Goal: Task Accomplishment & Management: Complete application form

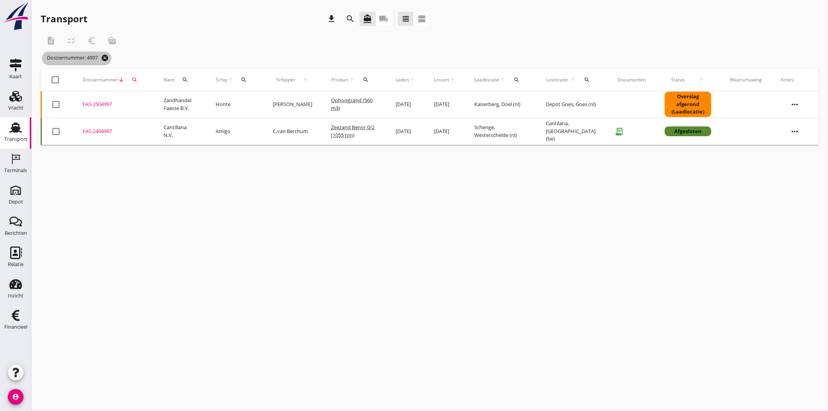
click at [108, 59] on icon "cancel" at bounding box center [105, 58] width 8 height 8
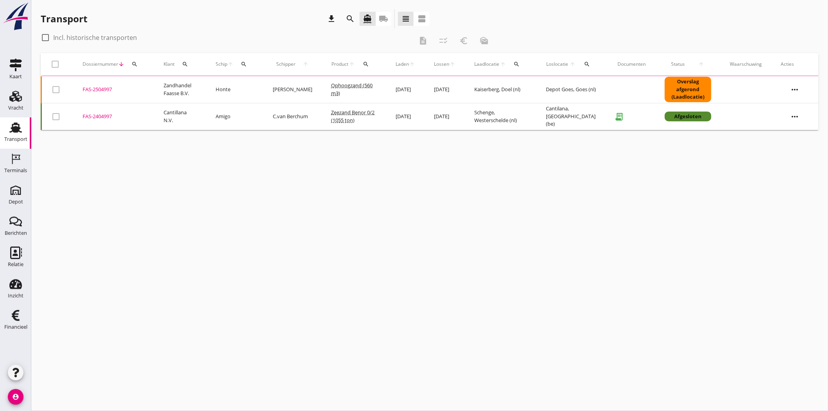
click at [130, 63] on div "search" at bounding box center [135, 64] width 14 height 6
click at [147, 85] on input "Zoeken op dossiernummer..." at bounding box center [170, 87] width 81 height 13
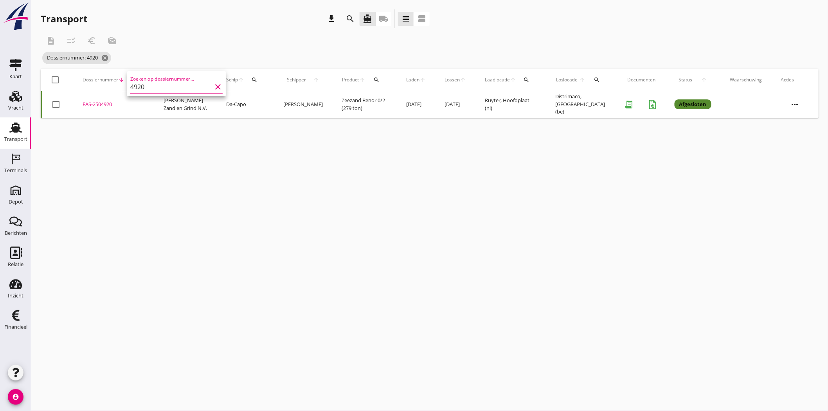
click at [99, 106] on div "FAS-2504920" at bounding box center [114, 105] width 62 height 8
click at [133, 82] on icon "search" at bounding box center [134, 80] width 6 height 6
drag, startPoint x: 159, startPoint y: 98, endPoint x: 115, endPoint y: 102, distance: 43.7
click at [115, 102] on div "Deel track en trace Vracht details Vracht aanpassen Schip wijzigen Vracht kopie…" at bounding box center [414, 205] width 828 height 411
click at [137, 78] on icon "search" at bounding box center [134, 80] width 6 height 6
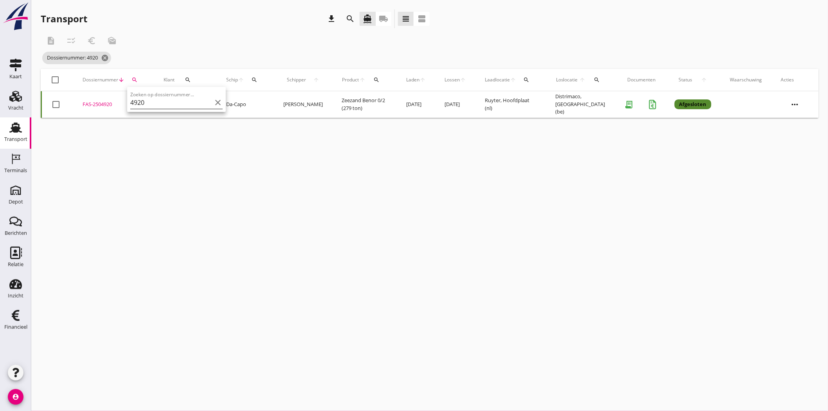
click at [170, 101] on input "4920" at bounding box center [170, 102] width 81 height 13
drag, startPoint x: 170, startPoint y: 101, endPoint x: 80, endPoint y: 98, distance: 90.0
click at [80, 98] on div "Deel track en trace Vracht details Vracht aanpassen Schip wijzigen Vracht kopie…" at bounding box center [414, 205] width 828 height 411
click at [138, 77] on div "search" at bounding box center [135, 80] width 14 height 6
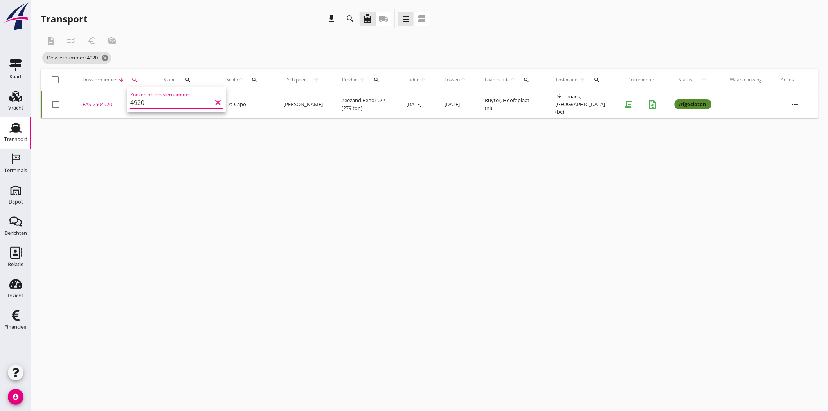
click at [147, 98] on input "4920" at bounding box center [170, 102] width 81 height 13
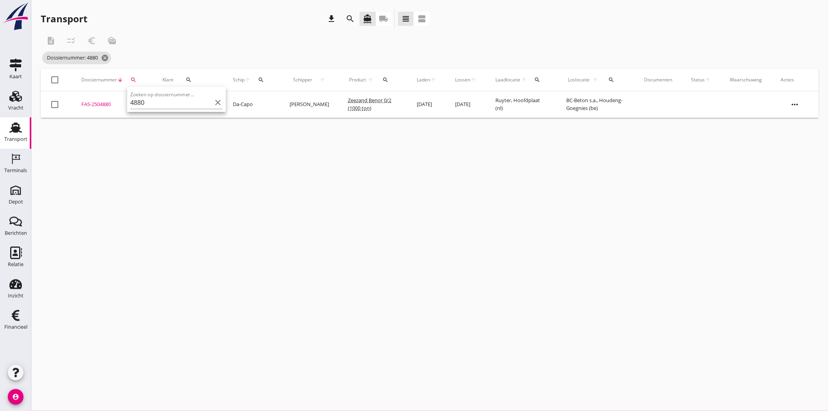
click at [104, 103] on div "FAS-2504880" at bounding box center [112, 105] width 62 height 8
click at [137, 79] on div "search" at bounding box center [133, 80] width 14 height 6
drag, startPoint x: 151, startPoint y: 102, endPoint x: 32, endPoint y: 89, distance: 118.9
click at [31, 90] on div "Deel track en trace Vracht details Vracht aanpassen Schip wijzigen Vracht kopie…" at bounding box center [414, 205] width 828 height 411
click at [135, 77] on icon "search" at bounding box center [133, 80] width 6 height 6
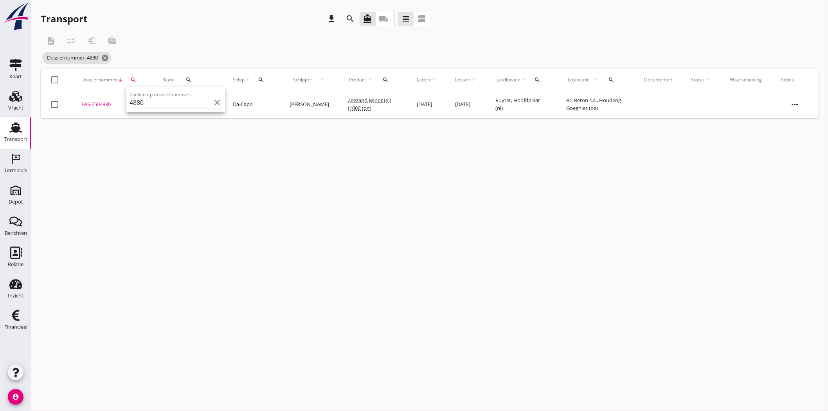
click at [146, 93] on div "Zoeken op dossiernummer... 4880 clear" at bounding box center [175, 100] width 92 height 17
click at [150, 101] on input "4880" at bounding box center [169, 102] width 81 height 13
drag, startPoint x: 150, startPoint y: 101, endPoint x: 126, endPoint y: 102, distance: 23.5
click at [126, 102] on div "Zoeken op dossiernummer... 4880 clear" at bounding box center [175, 99] width 99 height 25
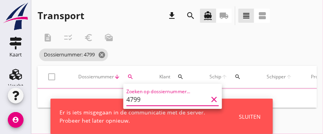
click at [264, 109] on div "Er is iets misgegaan in de communicatie met de server. Probeer het later opnieu…" at bounding box center [161, 116] width 222 height 35
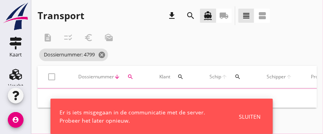
click at [260, 113] on div "Sluiten" at bounding box center [250, 116] width 22 height 8
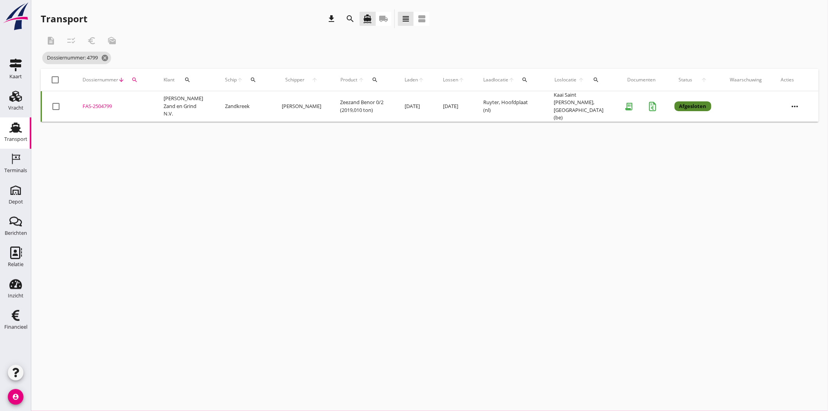
click at [110, 104] on div "FAS-2504799" at bounding box center [114, 106] width 62 height 8
click at [132, 77] on icon "search" at bounding box center [134, 80] width 6 height 6
drag, startPoint x: 134, startPoint y: 100, endPoint x: 91, endPoint y: 99, distance: 43.0
click at [91, 100] on div "Deel track en trace Vracht details Vracht aanpassen Schip wijzigen Vracht kopie…" at bounding box center [414, 205] width 828 height 411
click at [140, 78] on div "search" at bounding box center [135, 80] width 14 height 6
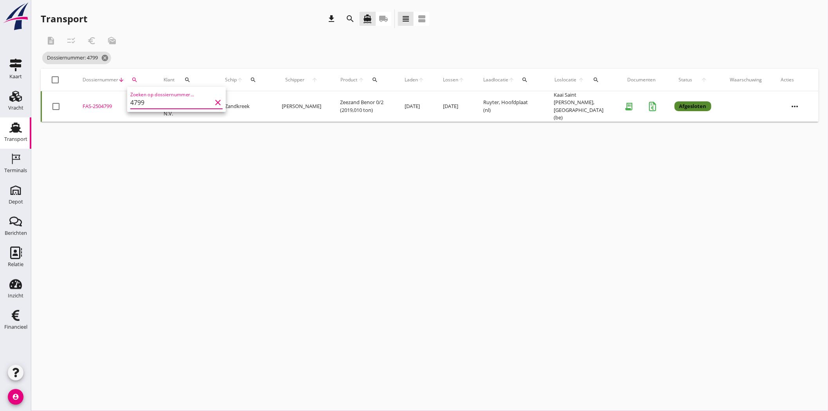
click at [155, 104] on input "4799" at bounding box center [170, 102] width 81 height 13
drag, startPoint x: 155, startPoint y: 104, endPoint x: 81, endPoint y: 108, distance: 74.8
click at [81, 108] on div "Deel track en trace Vracht details Vracht aanpassen Schip wijzigen Vracht kopie…" at bounding box center [414, 205] width 828 height 411
click at [136, 79] on icon "search" at bounding box center [134, 80] width 6 height 6
click at [165, 101] on input "4799" at bounding box center [170, 102] width 81 height 13
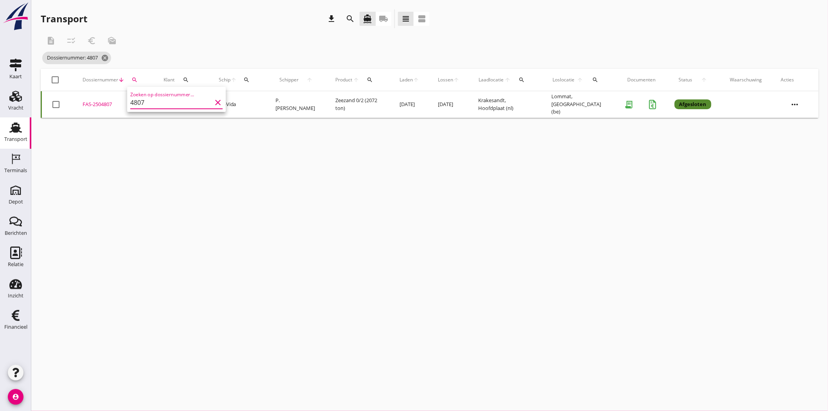
click at [106, 103] on div "FAS-2504807" at bounding box center [114, 105] width 62 height 8
click at [131, 79] on icon "search" at bounding box center [134, 80] width 6 height 6
drag, startPoint x: 174, startPoint y: 101, endPoint x: 139, endPoint y: 105, distance: 35.5
click at [139, 105] on input "4807" at bounding box center [170, 102] width 81 height 13
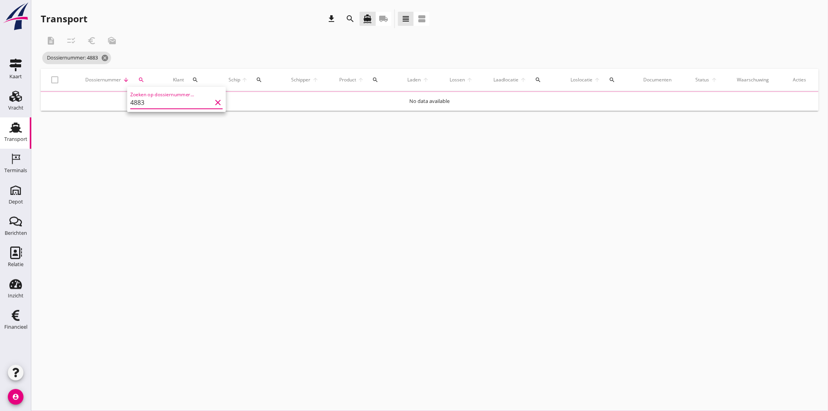
type input "4883"
click at [214, 101] on icon "clear" at bounding box center [217, 102] width 9 height 9
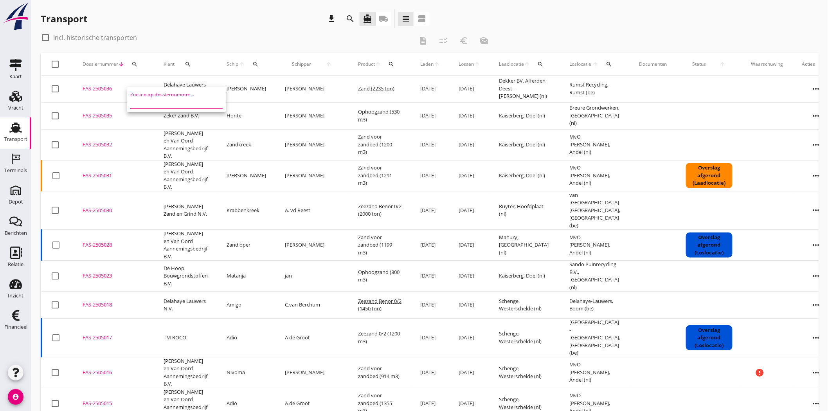
click at [204, 22] on div "Transport download search directions_boat local_shipping view_headline view_age…" at bounding box center [235, 18] width 389 height 19
click at [253, 62] on div "search" at bounding box center [255, 64] width 14 height 6
click at [274, 87] on input "Zoek op (scheeps)naam" at bounding box center [293, 87] width 81 height 13
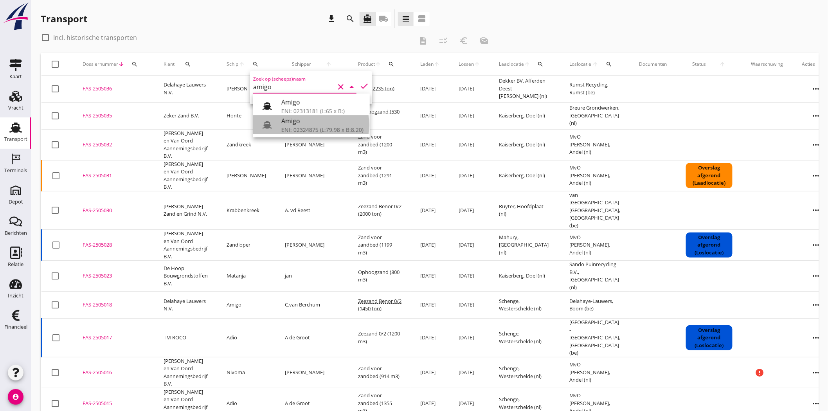
click at [343, 126] on div "ENI: 02324875 (L:79.98 x B:8.20)" at bounding box center [322, 130] width 82 height 8
click at [362, 83] on icon "check" at bounding box center [363, 85] width 9 height 9
type input "Amigo"
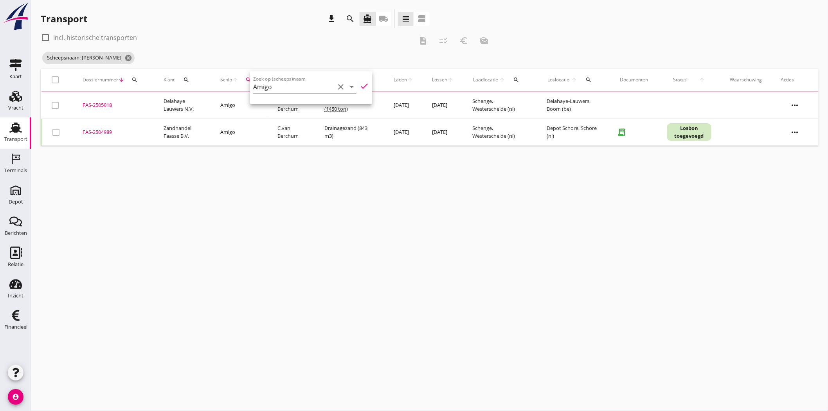
click at [296, 50] on div "Scheepsnaam: Amigo cancel" at bounding box center [268, 58] width 454 height 16
click at [46, 36] on div at bounding box center [45, 37] width 13 height 13
checkbox input "true"
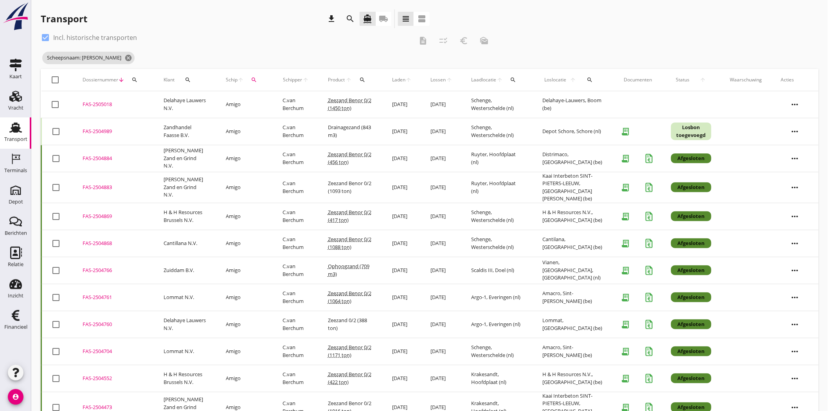
click at [104, 184] on div "FAS-2504883" at bounding box center [114, 187] width 62 height 8
click at [251, 77] on icon "search" at bounding box center [254, 80] width 6 height 6
click at [271, 99] on input "Amigo" at bounding box center [285, 102] width 81 height 13
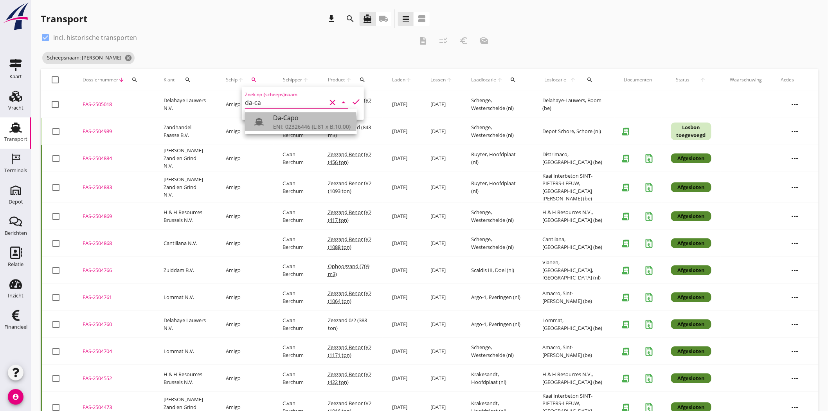
click at [318, 118] on div "Da-Capo" at bounding box center [311, 117] width 77 height 9
click at [354, 98] on icon "check" at bounding box center [355, 101] width 9 height 9
type input "Da-Capo"
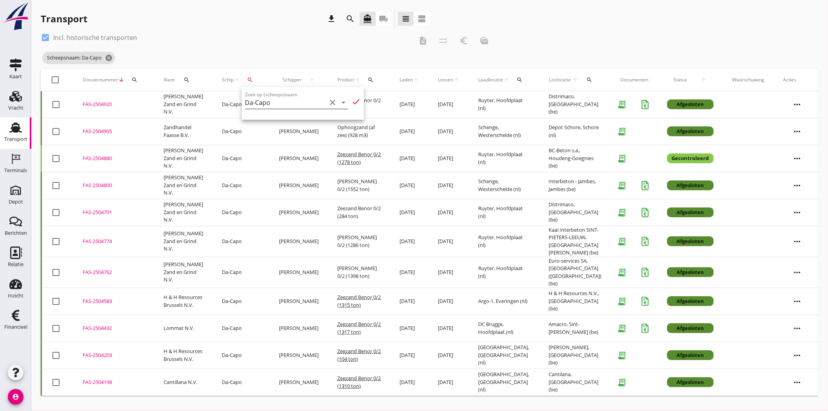
click at [328, 101] on icon "clear" at bounding box center [332, 102] width 9 height 9
click at [110, 57] on icon "cancel" at bounding box center [109, 58] width 8 height 8
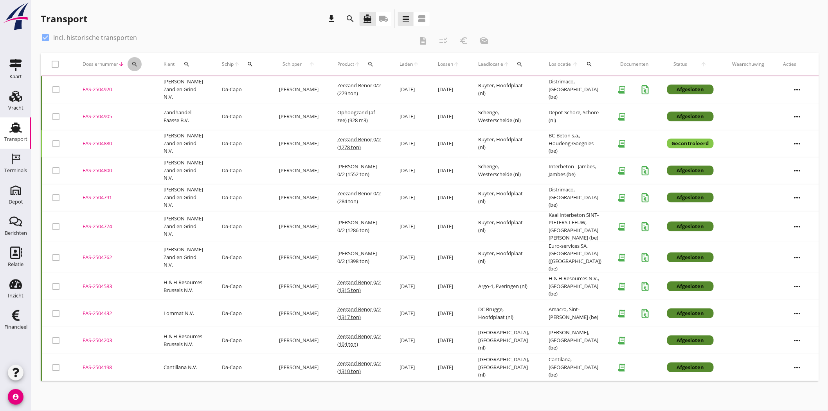
click at [138, 64] on div "search" at bounding box center [135, 64] width 14 height 6
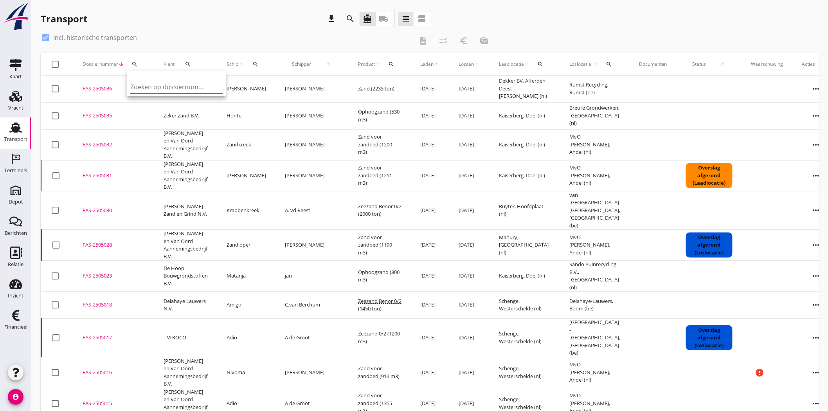
click at [159, 85] on input "Zoeken op dossiernummer..." at bounding box center [170, 87] width 81 height 13
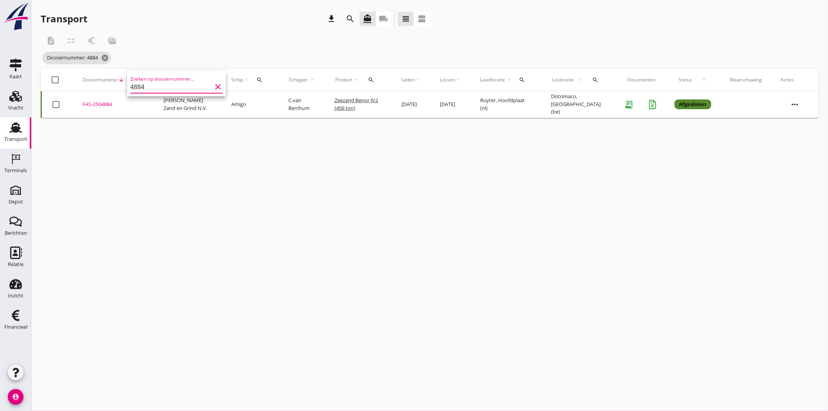
type input "4884"
click at [108, 103] on div "FAS-2504884" at bounding box center [114, 105] width 62 height 8
click at [107, 56] on icon "cancel" at bounding box center [105, 58] width 8 height 8
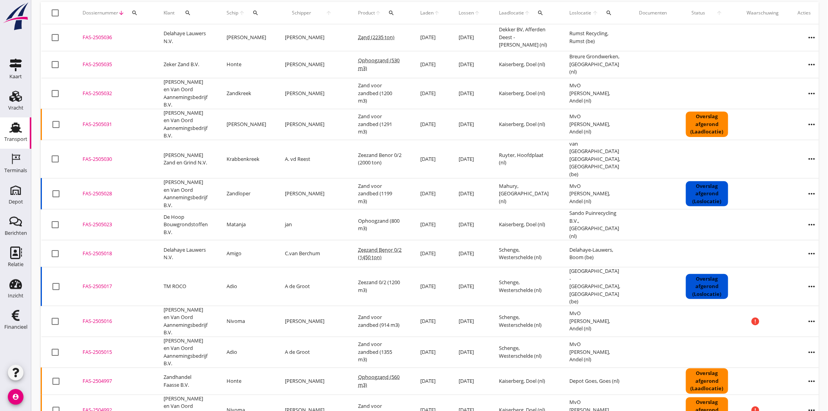
scroll to position [87, 0]
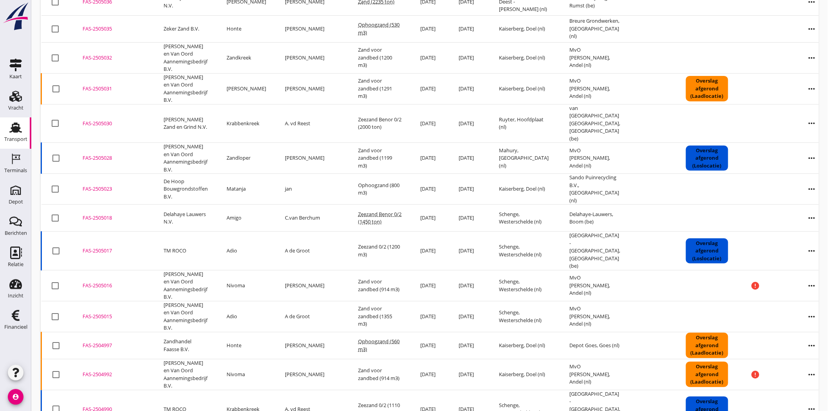
click at [107, 313] on div "FAS-2505015" at bounding box center [114, 317] width 62 height 8
click at [102, 282] on div "FAS-2505016" at bounding box center [114, 286] width 62 height 8
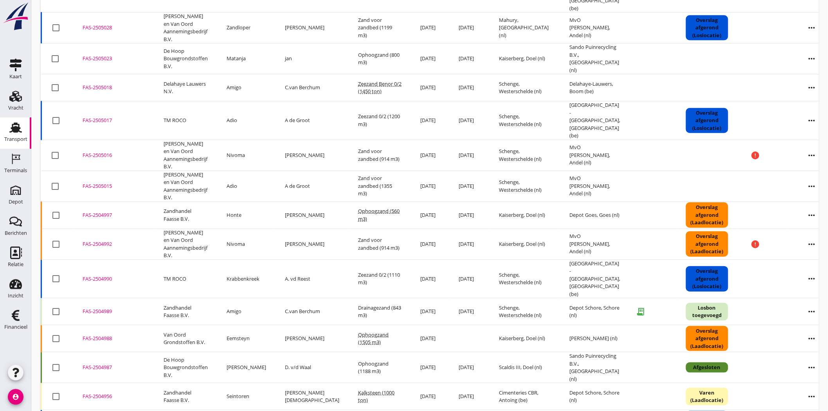
scroll to position [262, 0]
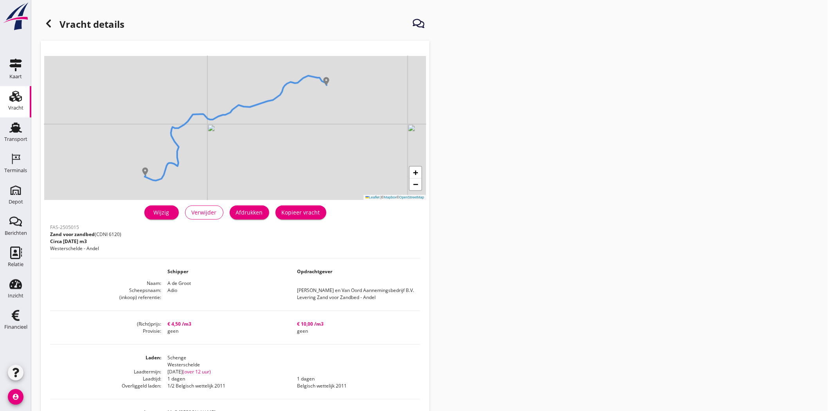
click at [153, 209] on div "Wijzig" at bounding box center [162, 212] width 22 height 8
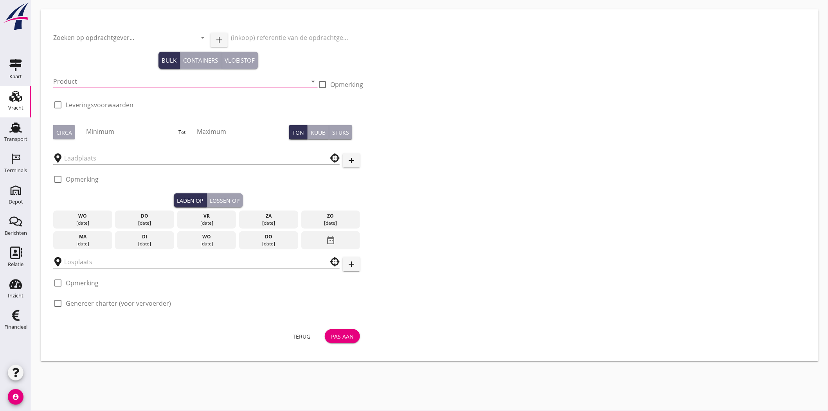
type input "[PERSON_NAME] en Van Oord Aannemingsbedrijf B.V."
type input "Levering Zand voor Zandbed - Andel"
type input "Zand voor zandbed (6120)"
type input "1355"
checkbox input "true"
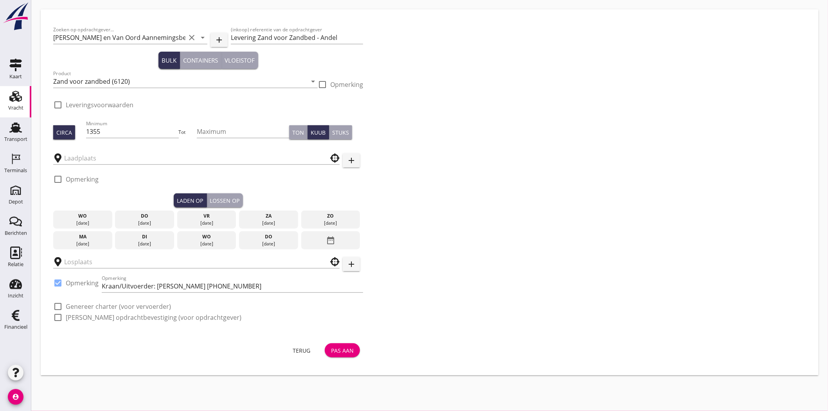
checkbox input "true"
type input "Schenge"
type input "MvO Andel Giessen"
checkbox input "true"
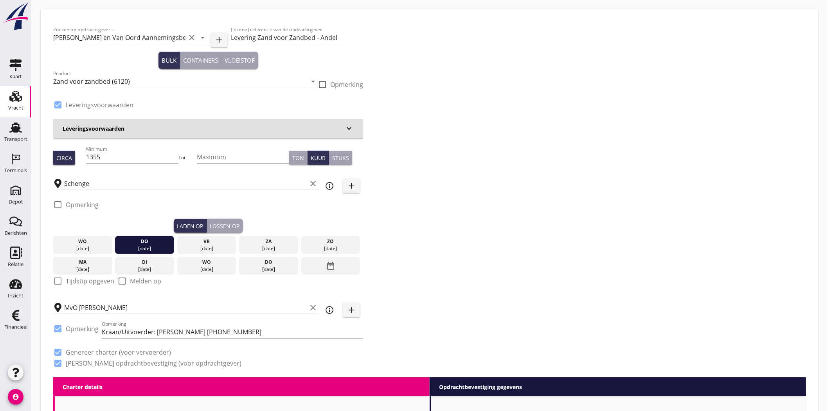
type input "4.5"
checkbox input "false"
radio input "false"
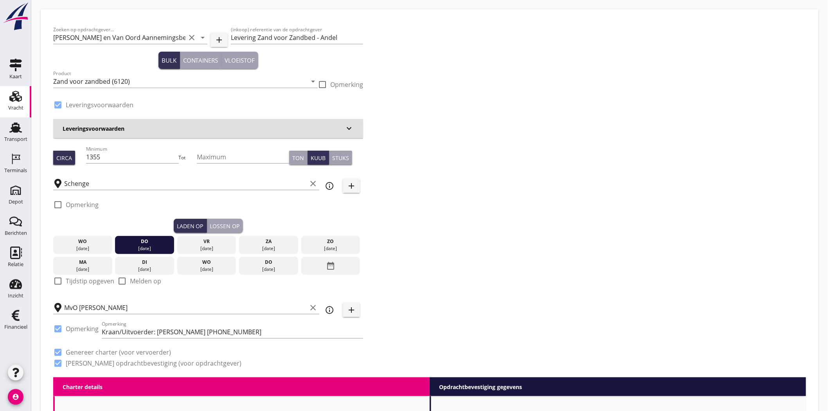
type input "1"
type input "10"
checkbox input "false"
radio input "false"
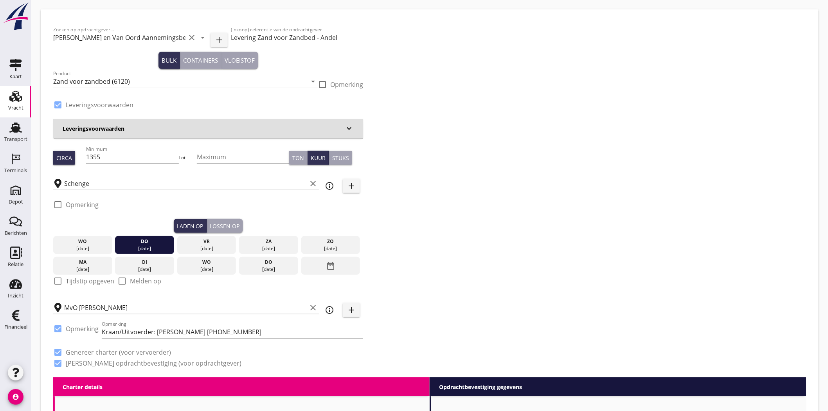
radio input "false"
type input "1"
click at [230, 126] on h3 "Leveringsvoorwaarden" at bounding box center [204, 128] width 282 height 8
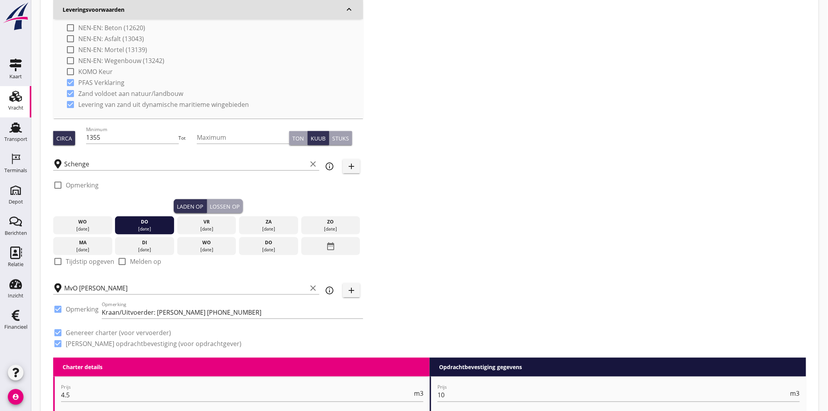
scroll to position [304, 0]
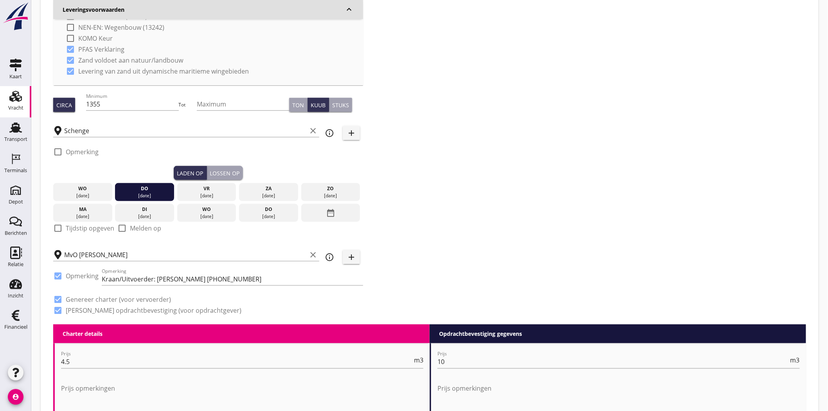
click at [65, 118] on div "Schenge clear" at bounding box center [186, 130] width 266 height 24
click at [75, 129] on input "Schenge" at bounding box center [185, 130] width 242 height 13
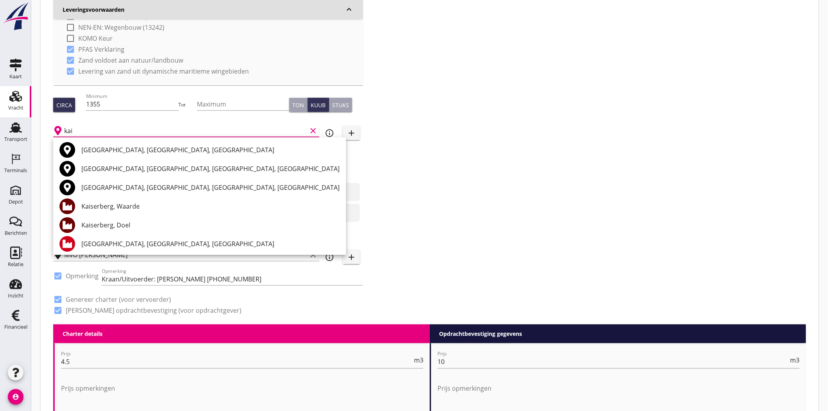
click at [139, 227] on div "Kaiserberg, Doel" at bounding box center [210, 224] width 258 height 9
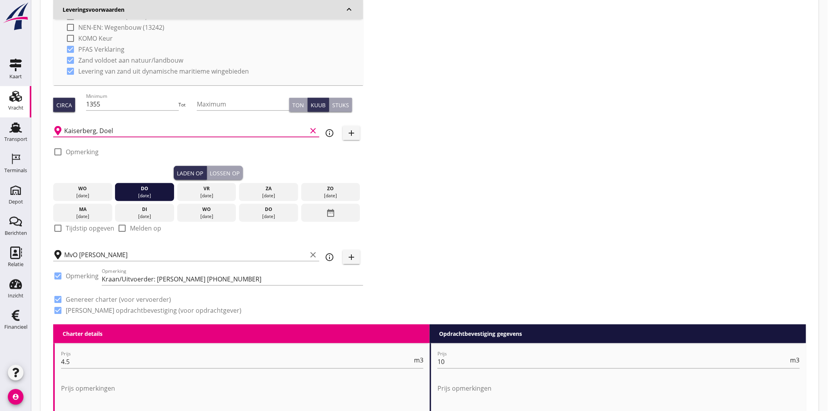
type input "Kaiserberg, Doel"
click at [582, 151] on div "Zoeken op opdrachtgever... Martens en Van Oord Aannemingsbedrijf B.V. clear arr…" at bounding box center [429, 21] width 759 height 606
click at [222, 171] on div "Lossen op" at bounding box center [225, 173] width 30 height 8
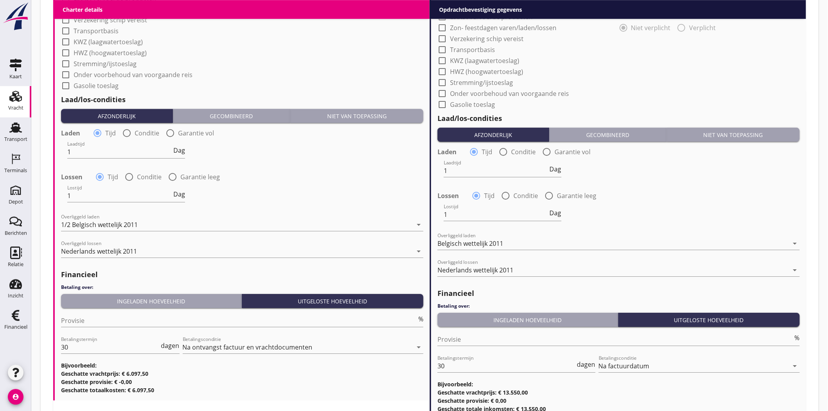
scroll to position [1027, 0]
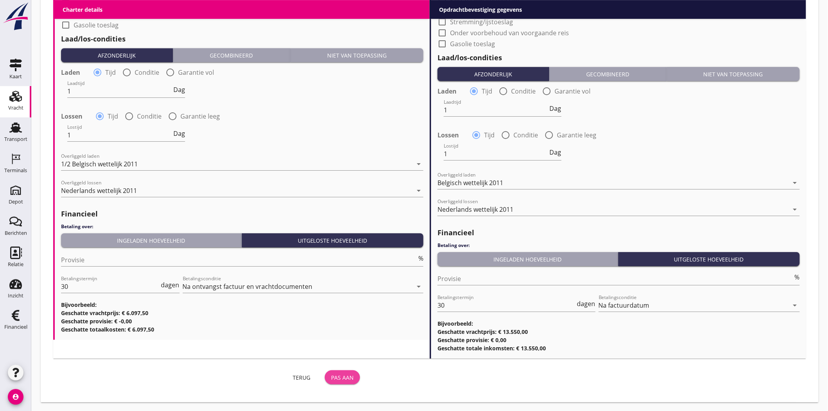
click at [346, 370] on button "Pas aan" at bounding box center [342, 377] width 35 height 14
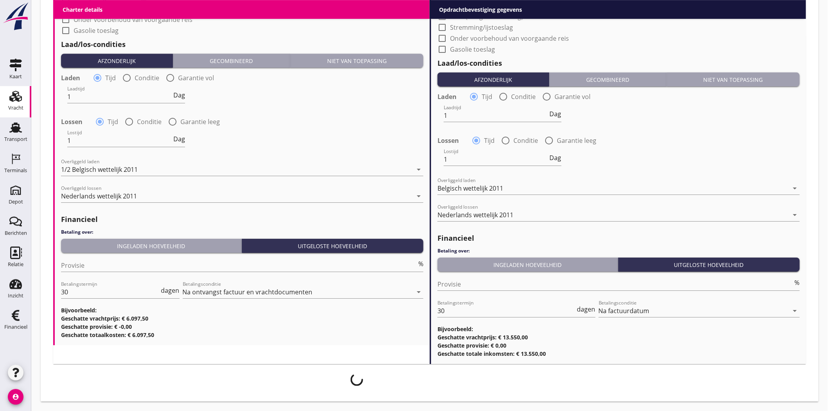
scroll to position [1022, 0]
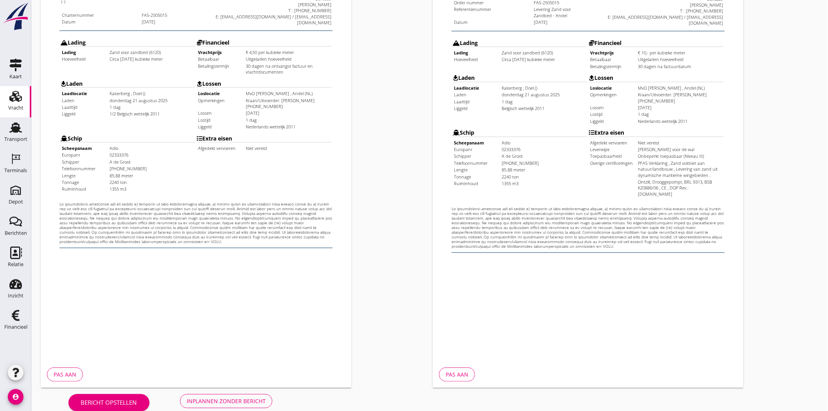
scroll to position [168, 0]
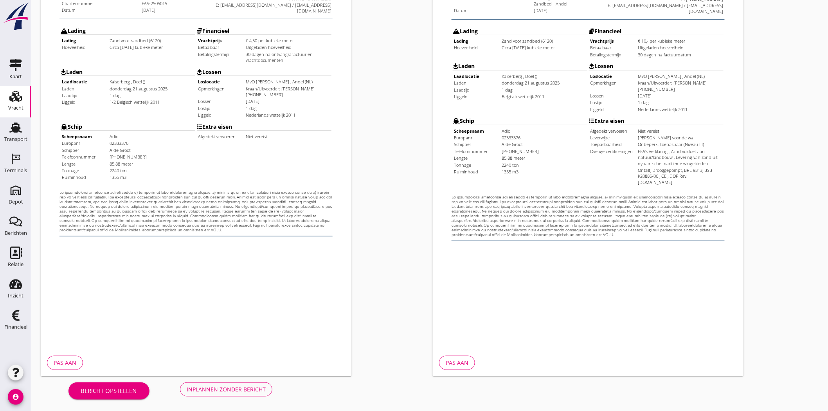
click at [210, 395] on button "Inplannen zonder bericht" at bounding box center [226, 389] width 92 height 14
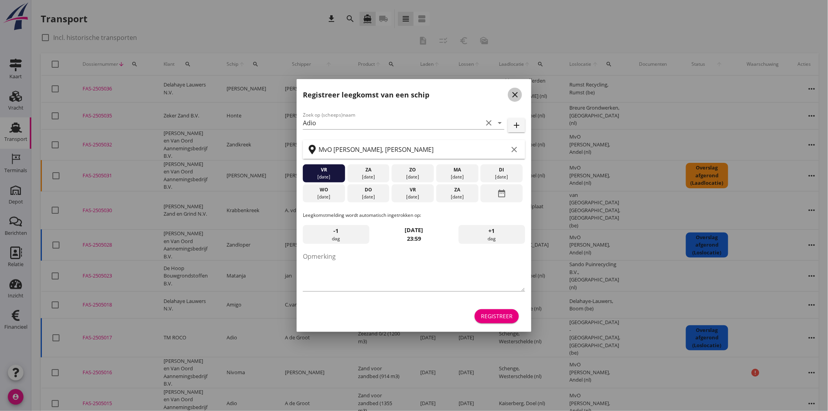
click at [516, 94] on icon "close" at bounding box center [514, 94] width 9 height 9
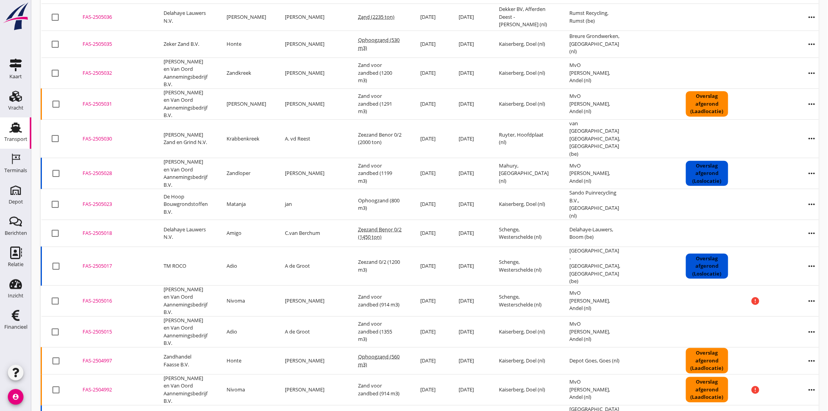
scroll to position [87, 0]
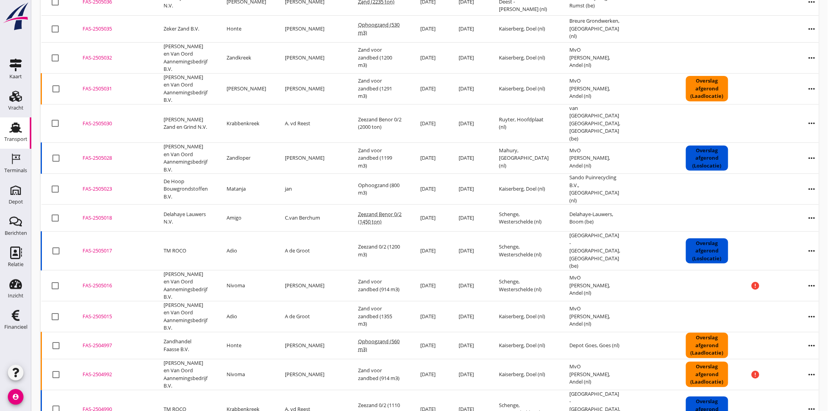
click at [103, 282] on div "FAS-2505016" at bounding box center [114, 286] width 62 height 8
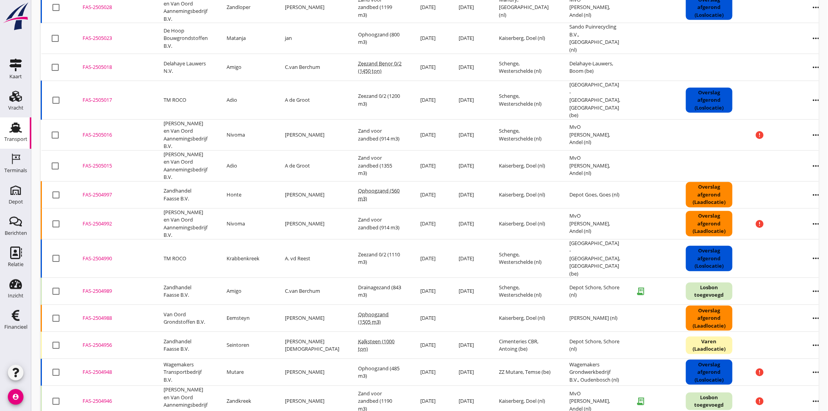
scroll to position [299, 0]
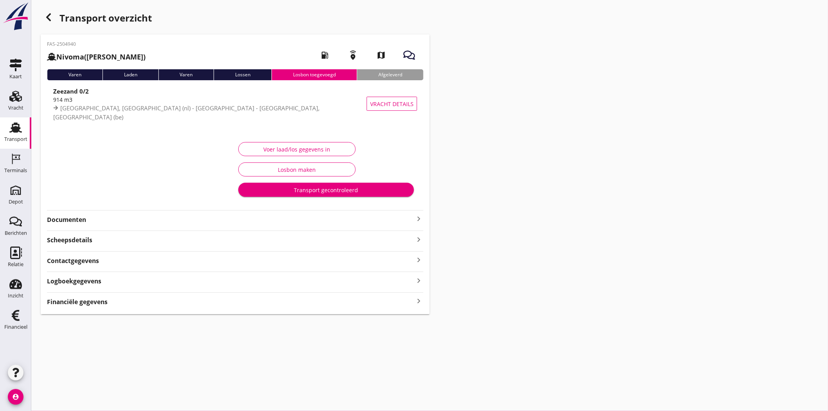
click at [83, 216] on strong "Documenten" at bounding box center [230, 219] width 367 height 9
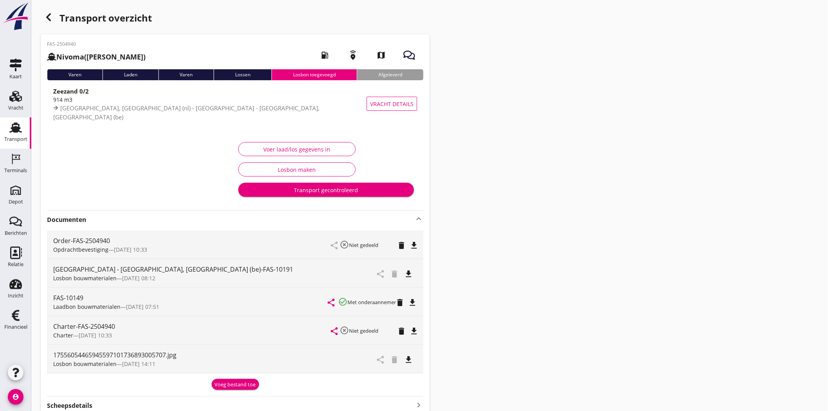
click at [408, 270] on icon "file_download" at bounding box center [408, 273] width 9 height 9
click at [411, 359] on icon "file_download" at bounding box center [408, 359] width 9 height 9
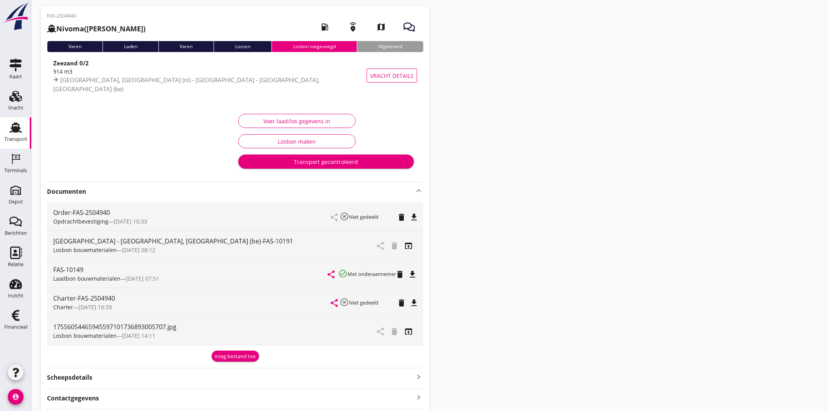
scroll to position [43, 0]
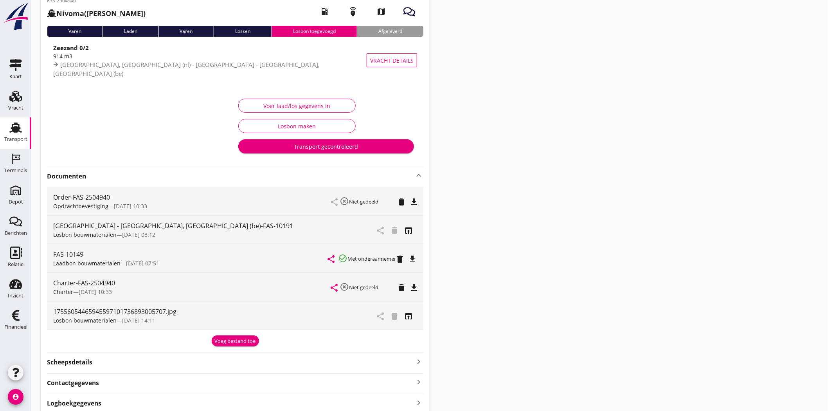
click at [401, 314] on div "delete" at bounding box center [397, 315] width 12 height 9
click at [406, 314] on icon "open_in_browser" at bounding box center [408, 315] width 9 height 9
click at [281, 106] on div "Voer laad/los gegevens in" at bounding box center [297, 106] width 104 height 8
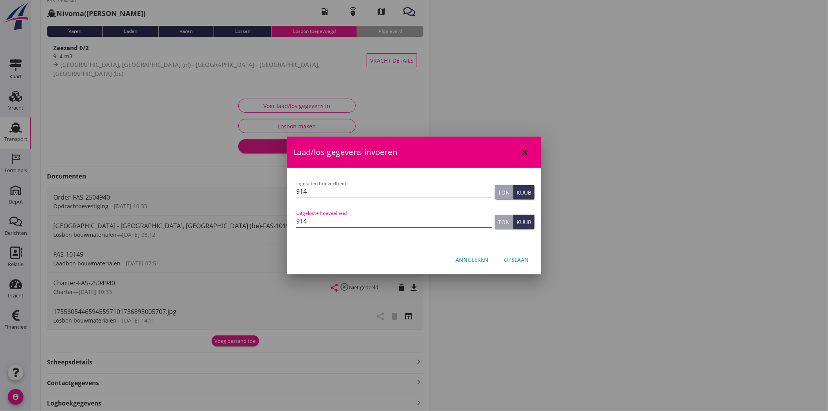
drag, startPoint x: 310, startPoint y: 223, endPoint x: 271, endPoint y: 219, distance: 39.7
click at [271, 219] on div "Weet je zeker dat je het document wilt verwijderen? Annuleren Verwijder Documen…" at bounding box center [414, 211] width 828 height 508
type input "914"
click at [525, 253] on button "Opslaan" at bounding box center [516, 259] width 37 height 14
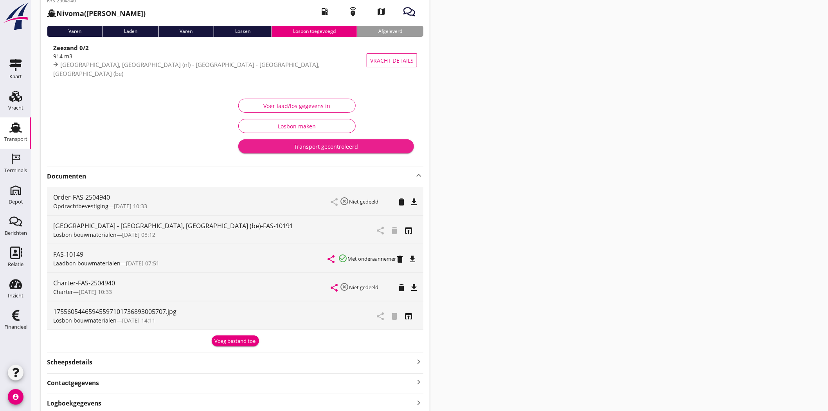
click at [327, 152] on button "Transport gecontroleerd" at bounding box center [326, 146] width 176 height 14
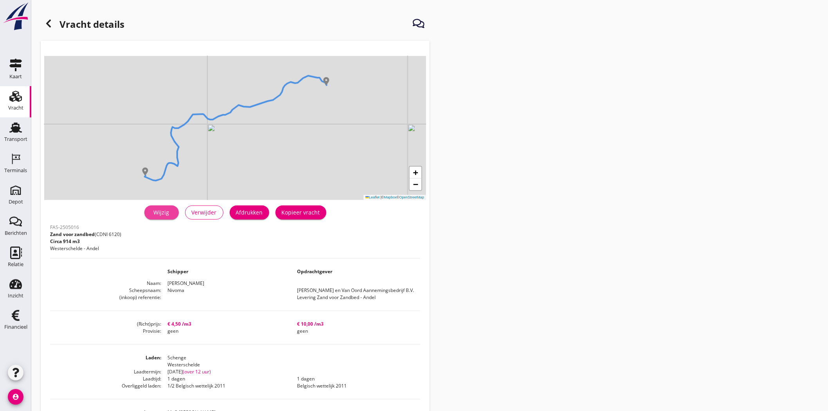
click at [157, 214] on div "Wijzig" at bounding box center [162, 212] width 22 height 8
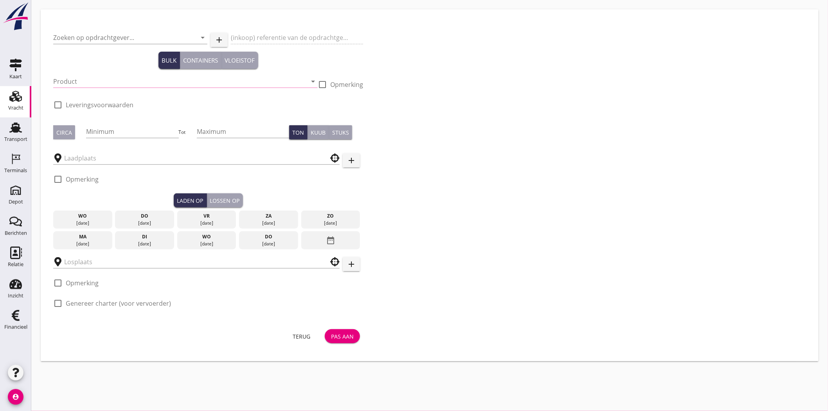
type input "[PERSON_NAME] en Van Oord Aannemingsbedrijf B.V."
type input "Levering Zand voor Zandbed - Andel"
type input "Zand voor zandbed (6120)"
type input "914"
checkbox input "true"
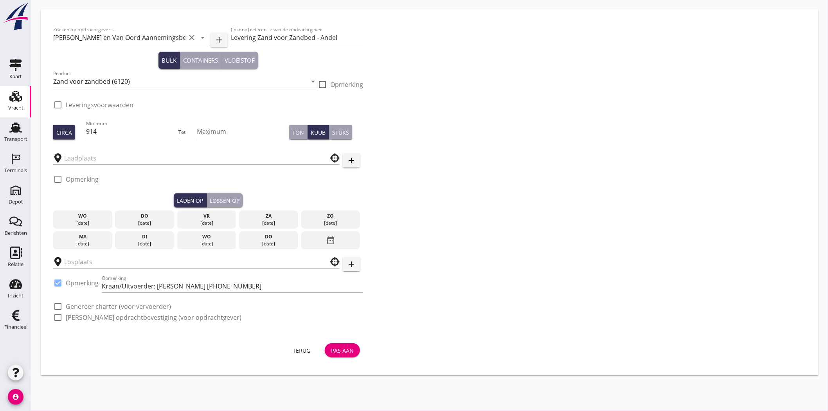
checkbox input "true"
type input "Schenge"
type input "MvO Andel Giessen"
checkbox input "true"
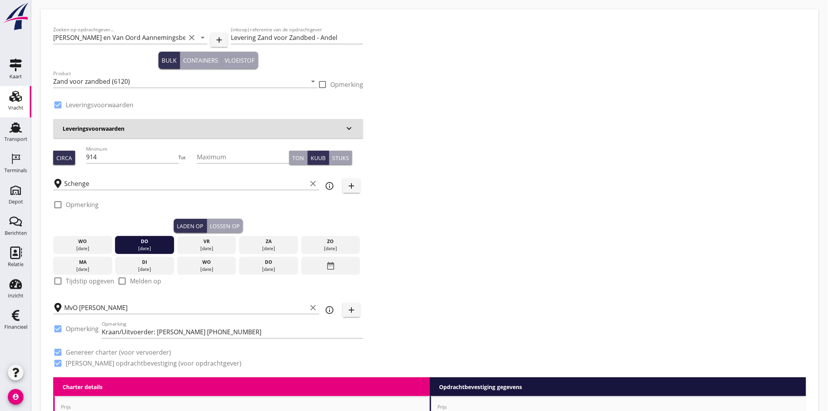
type input "4.5"
checkbox input "false"
radio input "false"
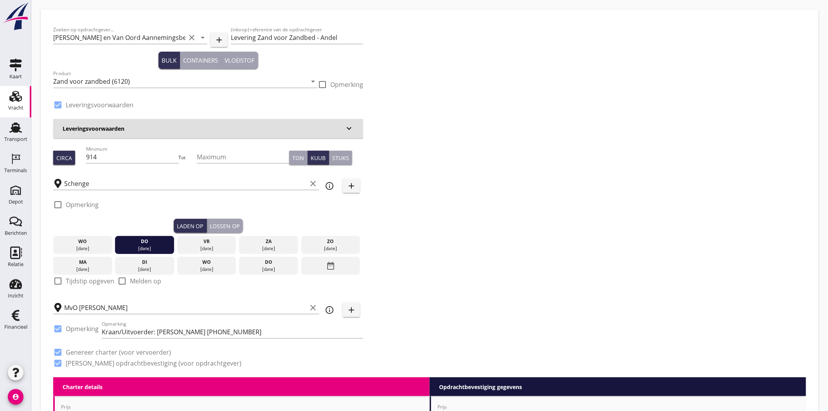
type input "1"
type input "10"
checkbox input "false"
radio input "false"
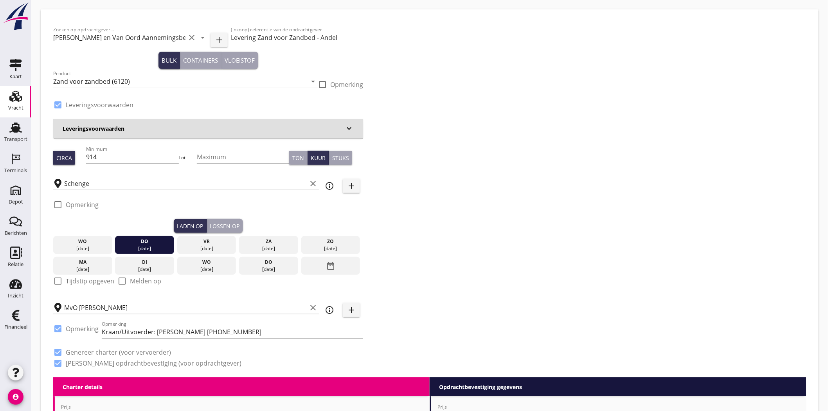
radio input "false"
type input "1"
click at [80, 178] on input "Schenge" at bounding box center [185, 183] width 242 height 13
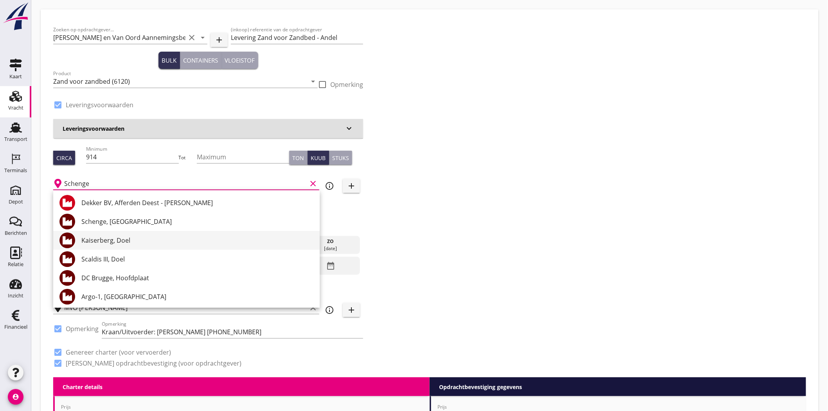
click at [106, 233] on div "Kaiserberg, Doel" at bounding box center [197, 240] width 232 height 19
type input "Kaiserberg, Doel"
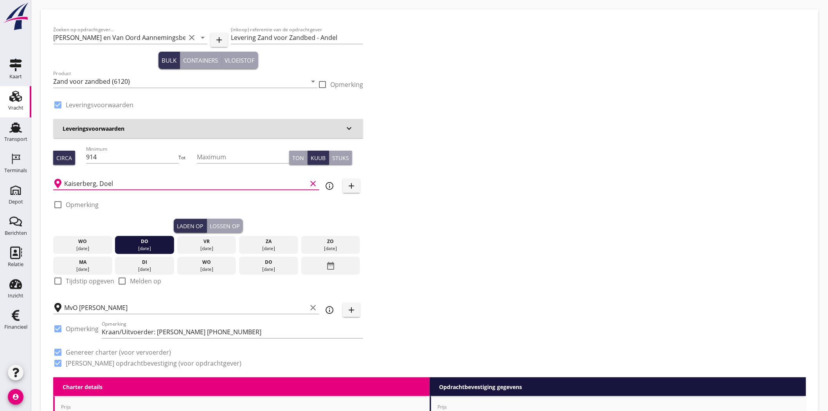
click at [554, 222] on div "Zoeken op opdrachtgever... Martens en Van Oord Aannemingsbedrijf B.V. clear arr…" at bounding box center [429, 199] width 759 height 355
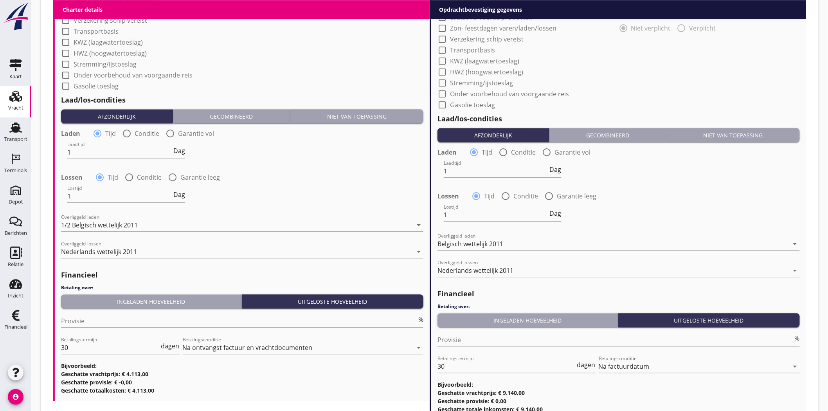
scroll to position [763, 0]
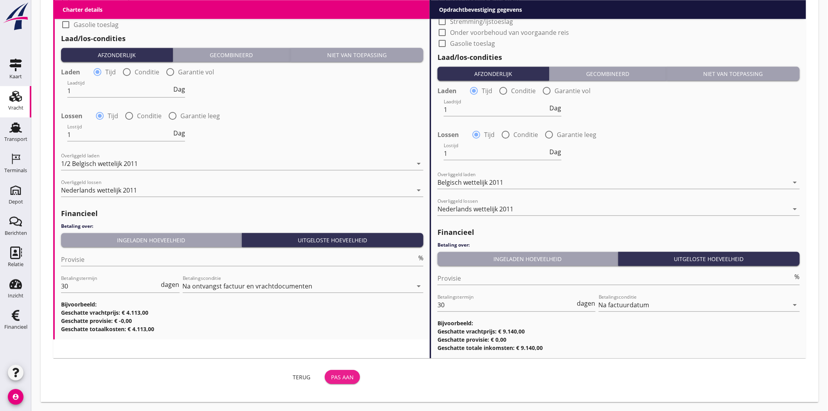
click at [340, 374] on div "Pas aan" at bounding box center [342, 377] width 23 height 8
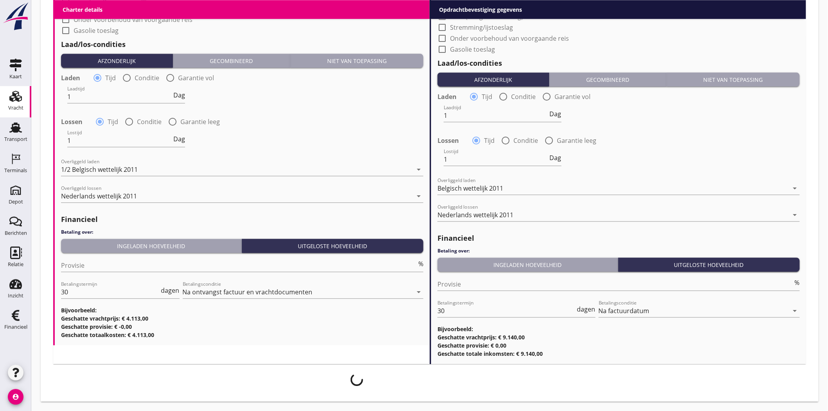
scroll to position [757, 0]
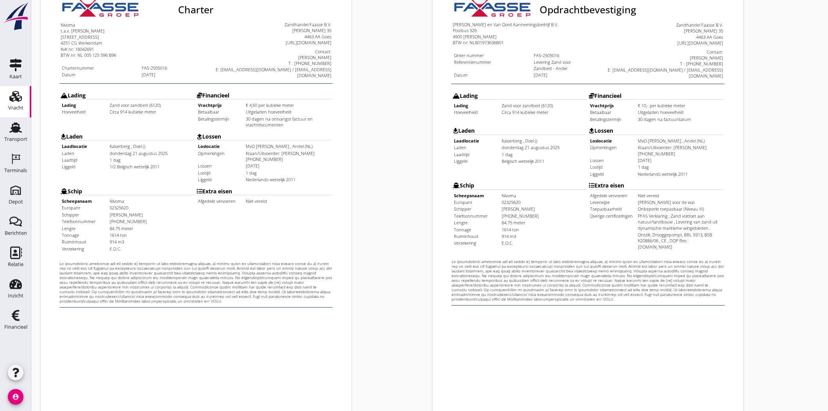
scroll to position [168, 0]
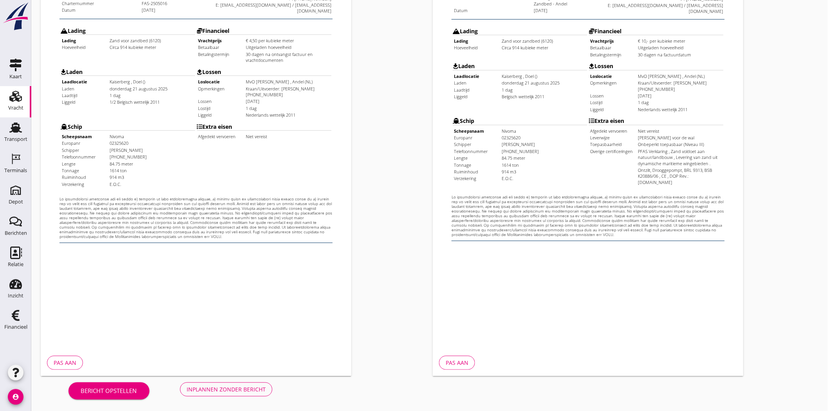
click at [229, 395] on button "Inplannen zonder bericht" at bounding box center [226, 389] width 92 height 14
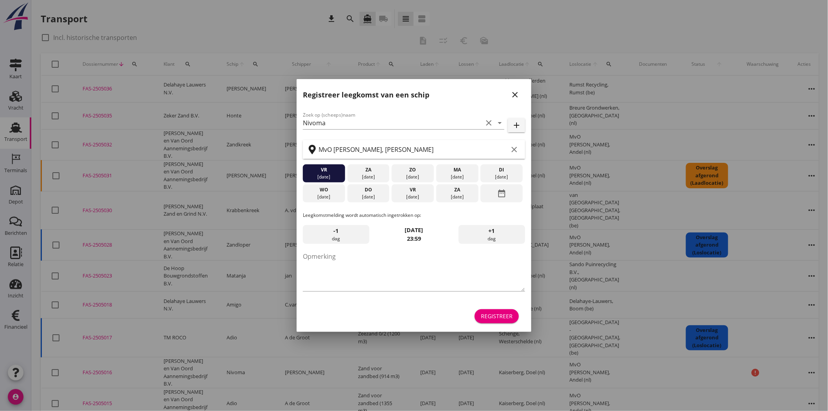
click at [511, 92] on icon "close" at bounding box center [514, 94] width 9 height 9
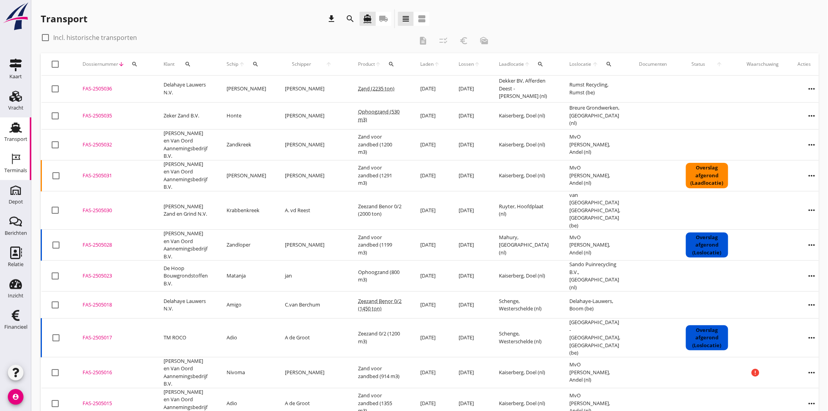
click at [20, 162] on icon "Terminals" at bounding box center [15, 159] width 13 height 13
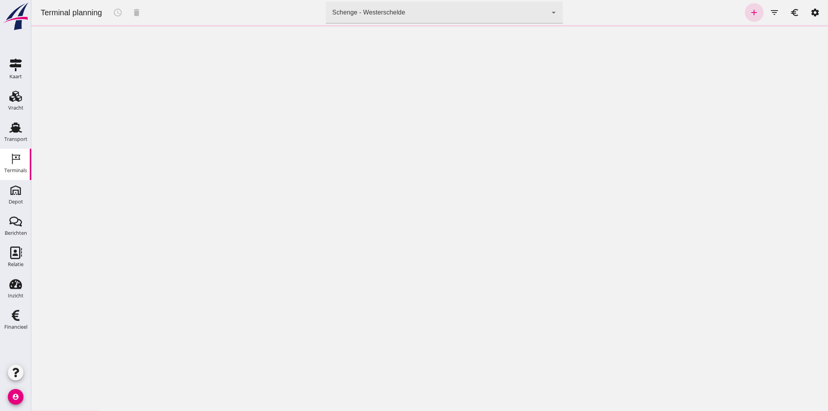
click div "Schenge - Westerschelde 9c876888-926f-4f5f-969d-c779b766b815"
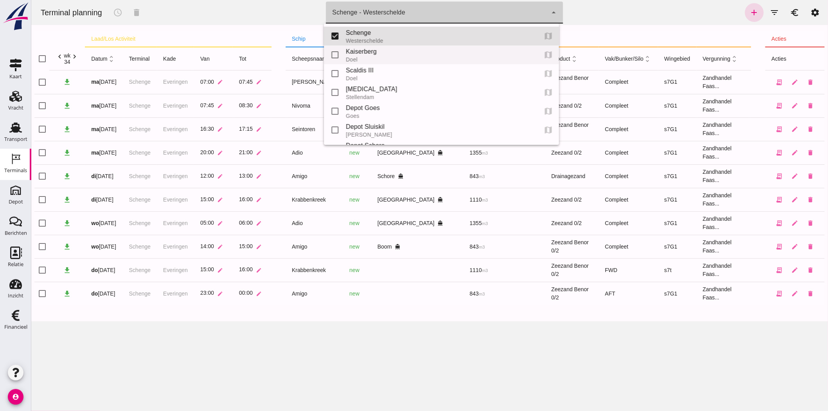
click at [385, 52] on div "Kaiserberg" at bounding box center [437, 51] width 185 height 9
type input "7f603609-51ae-4e75-986b-c9057e559465"
checkbox input "false"
checkbox input "true"
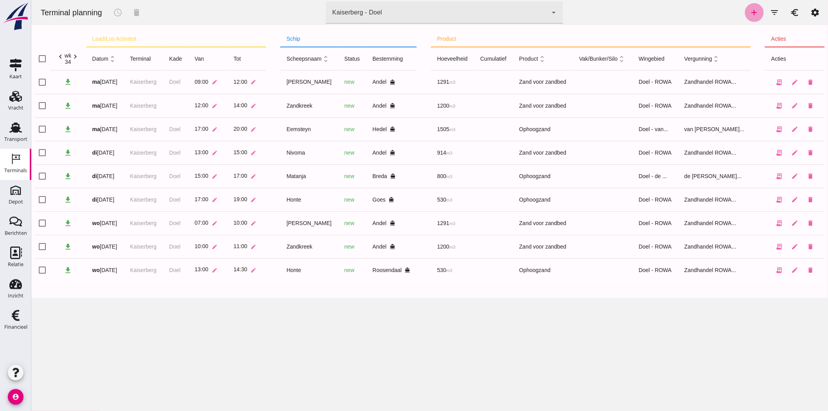
click at [749, 13] on icon "add" at bounding box center [753, 12] width 9 height 9
type input "Zandhandel Faasse B.V."
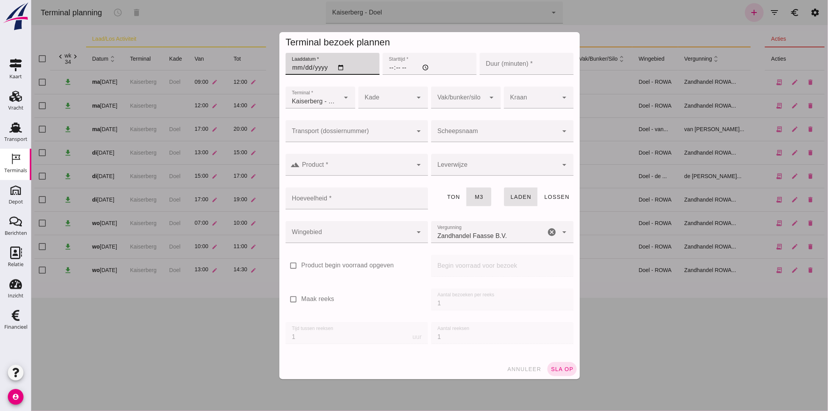
click input "Laaddatum *"
type input "262025-08-21"
type input "[DATE]"
click input "Starttijd *"
type input "07:00"
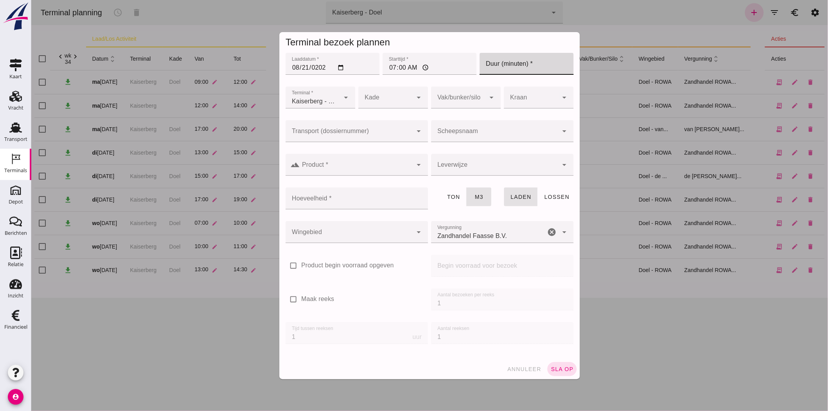
click input "Duur (minuten) *"
type input "120"
click div
click at [400, 119] on div "Doel" at bounding box center [389, 120] width 57 height 9
type input "11"
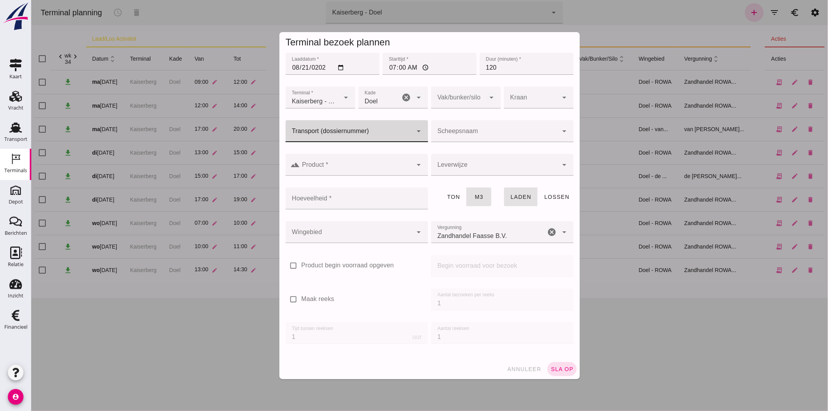
click input "Transport (dossiernummer)"
type input "5015"
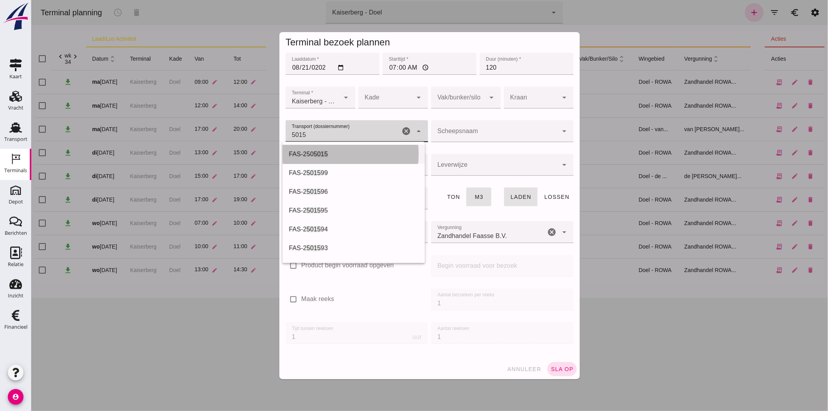
click at [375, 149] on div "FAS-250 5015" at bounding box center [353, 153] width 130 height 9
type input "FAS-2505015"
type input "franco_on_shore"
type input "1355"
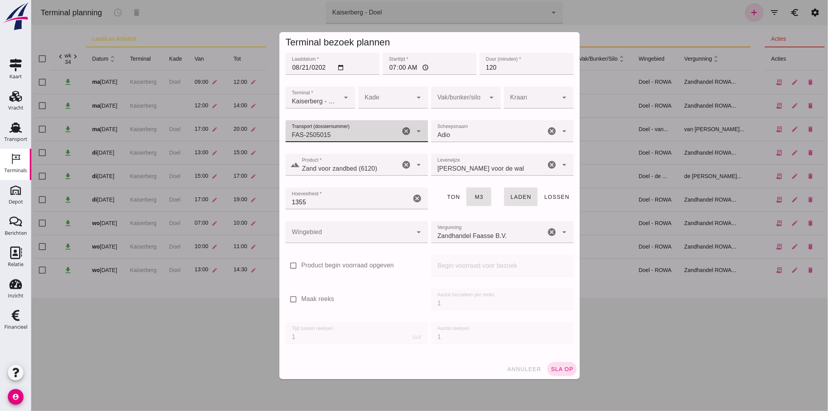
type input "FAS-2505015"
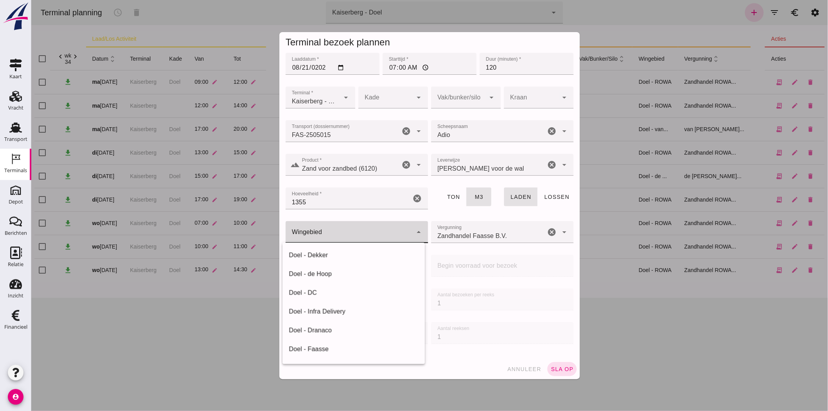
click div
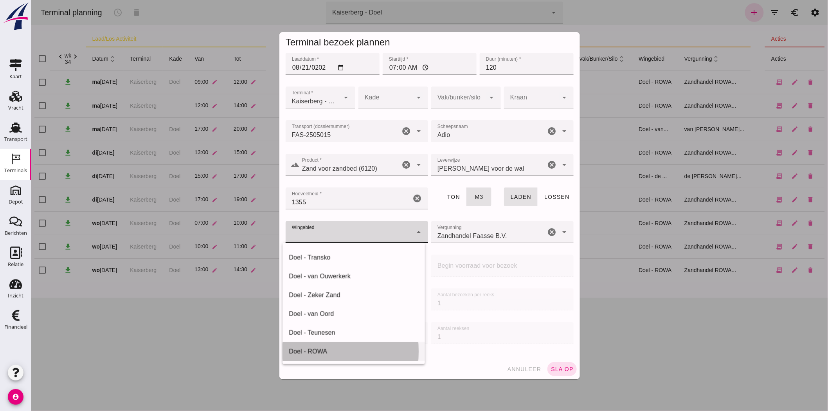
click div "Doel - ROWA"
type input "384"
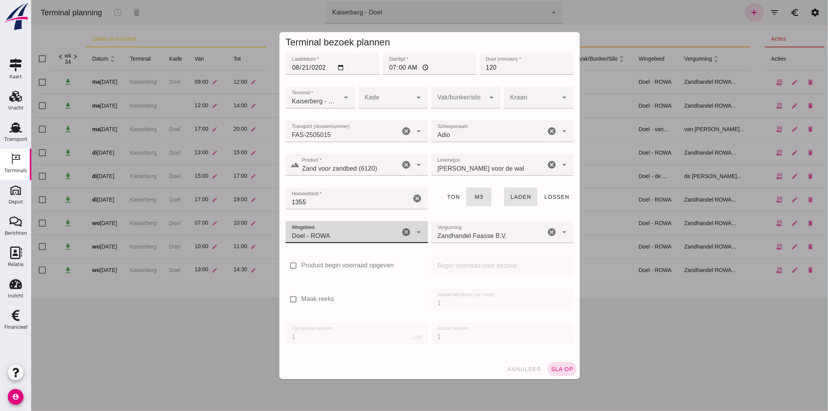
click div "Zandhandel Faasse B.V. Zandhandel Faasse B.V."
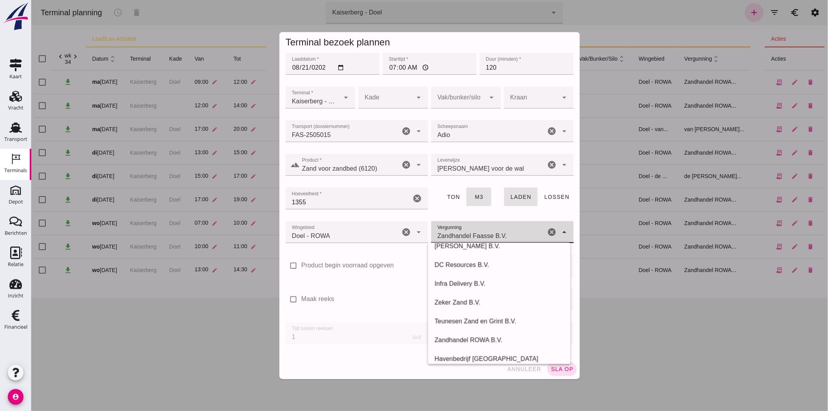
scroll to position [166, 0]
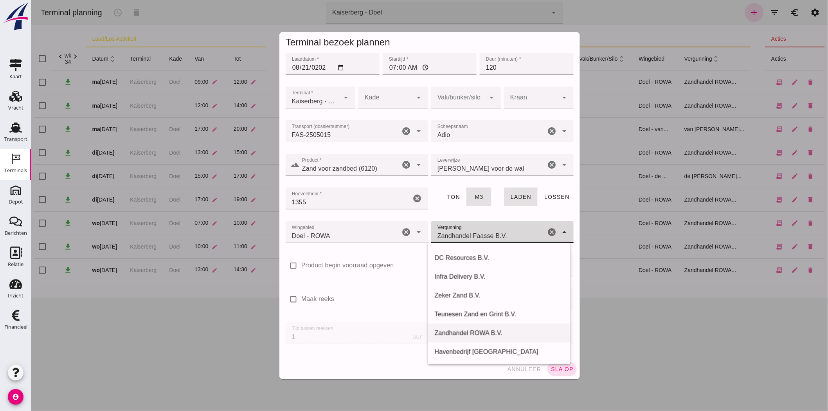
click at [524, 330] on div "Zandhandel ROWA B.V." at bounding box center [499, 332] width 130 height 9
type input "Zandhandel ROWA B.V."
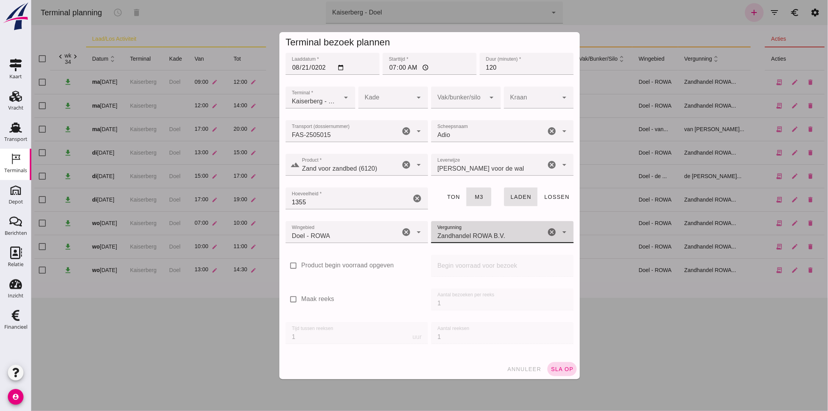
click span "sla op"
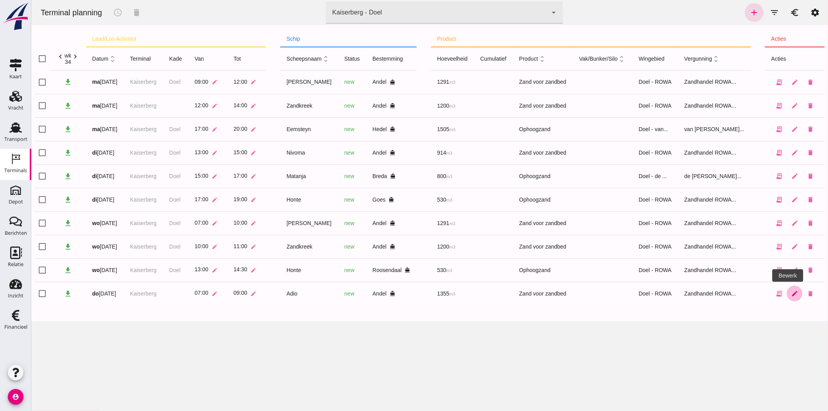
click link "edit"
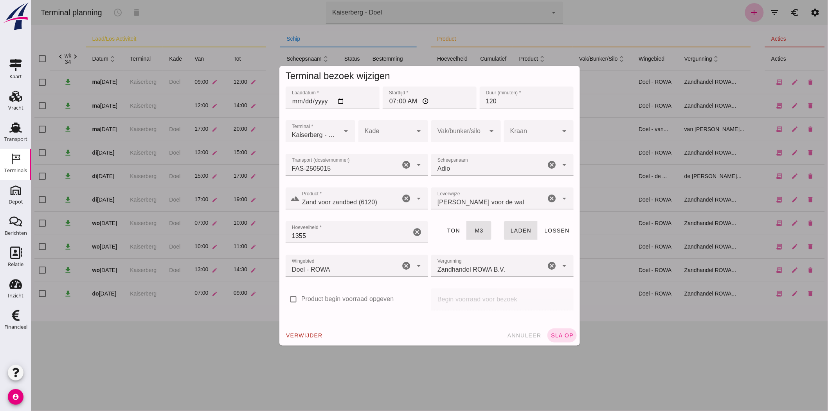
click div
click div "Doel"
type input "11"
click span "sla op"
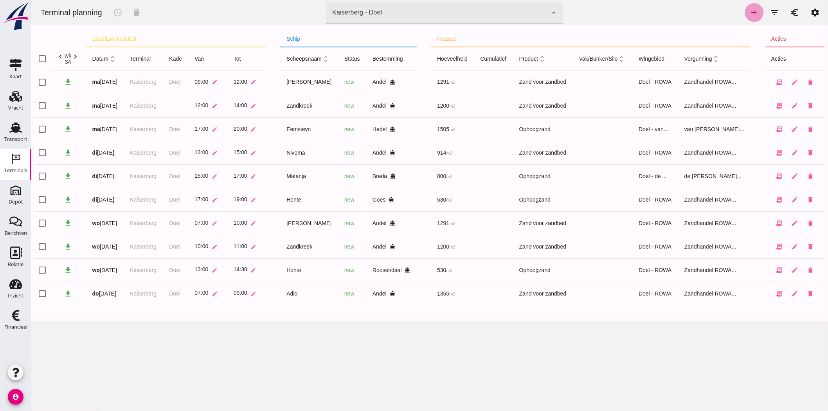
click at [750, 11] on icon "add" at bounding box center [753, 12] width 9 height 9
type input "Zandhandel Faasse B.V."
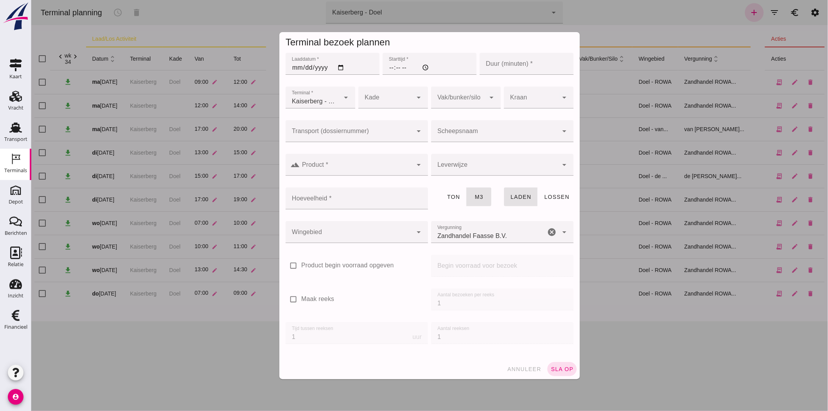
click input "Laaddatum *"
type input "[DATE]"
click input "Starttijd *"
click input "Transport (dossiernummer)"
click span "5016"
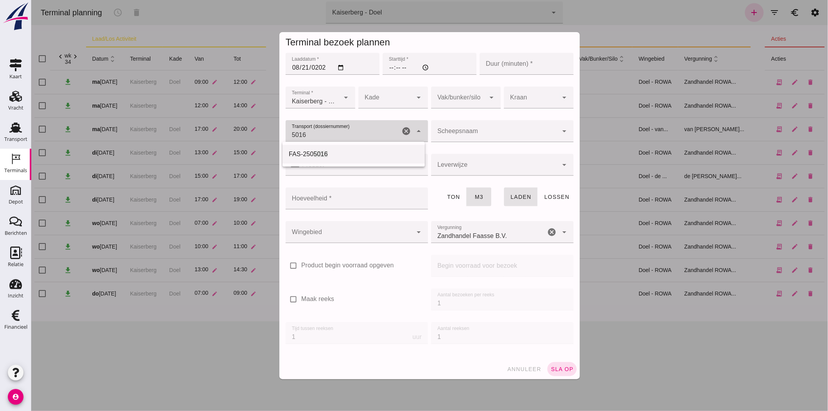
type input "FAS-2505016"
type input "franco_on_shore"
type input "914"
type input "FAS-2505016"
click div
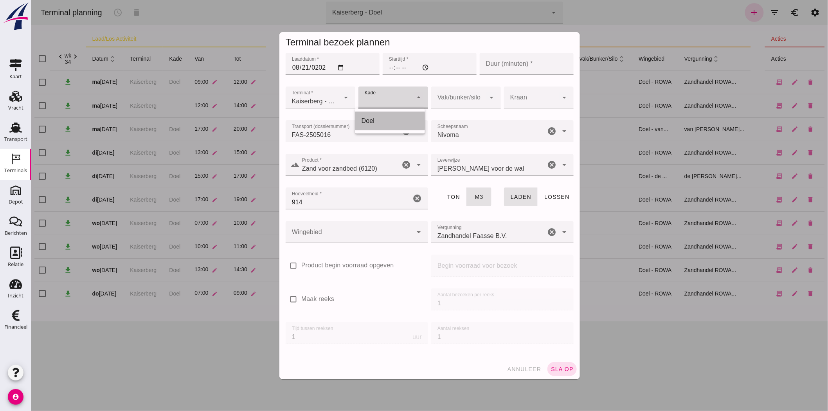
click div "Doel"
type input "11"
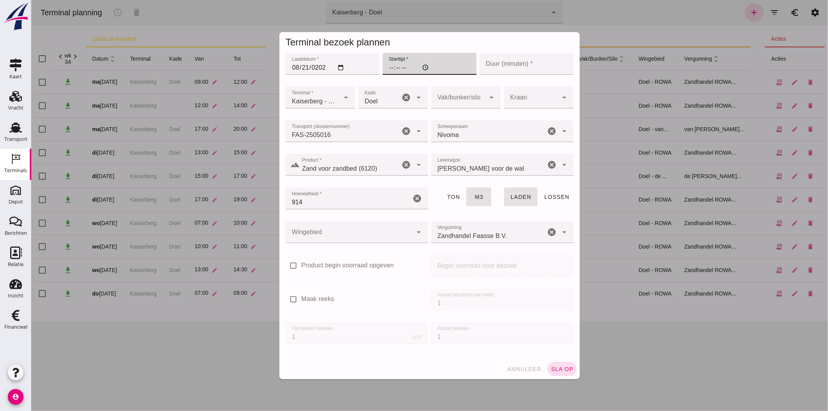
click input "Starttijd *"
type input "09:00"
click input "Duur (minuten) *"
type input "120"
click div
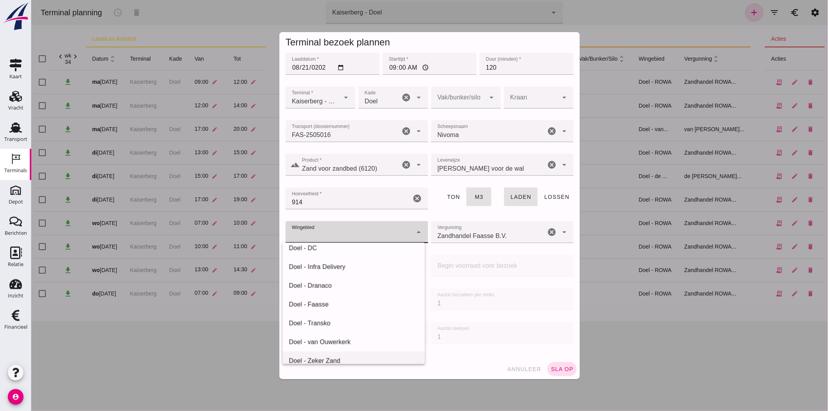
scroll to position [110, 0]
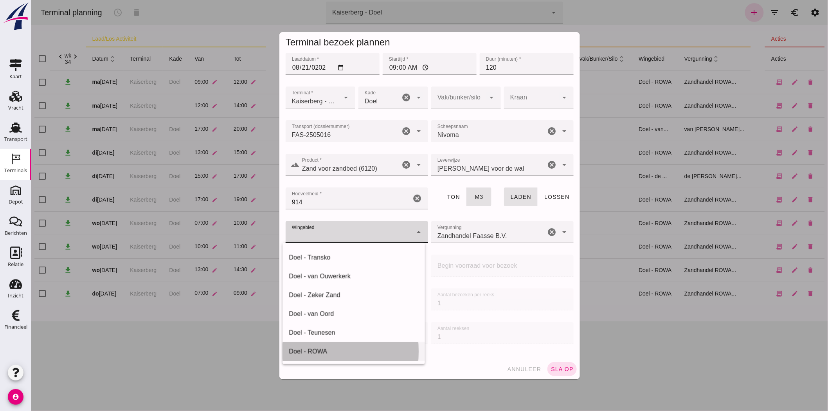
click at [372, 347] on div "Doel - ROWA" at bounding box center [353, 351] width 130 height 9
type input "384"
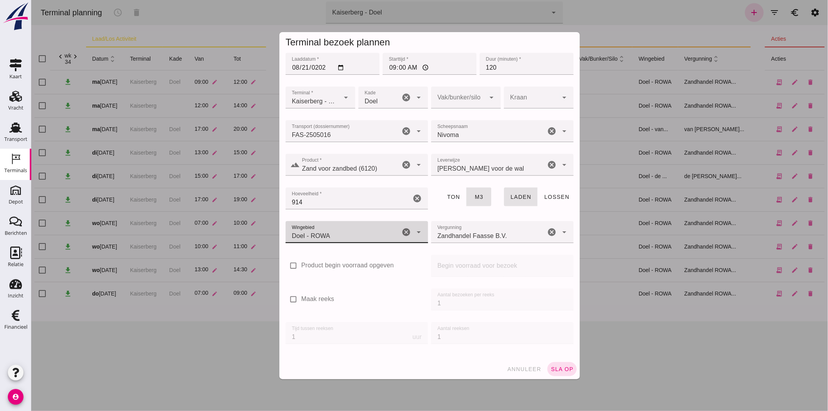
click div "Zandhandel Faasse B.V. Zandhandel Faasse B.V."
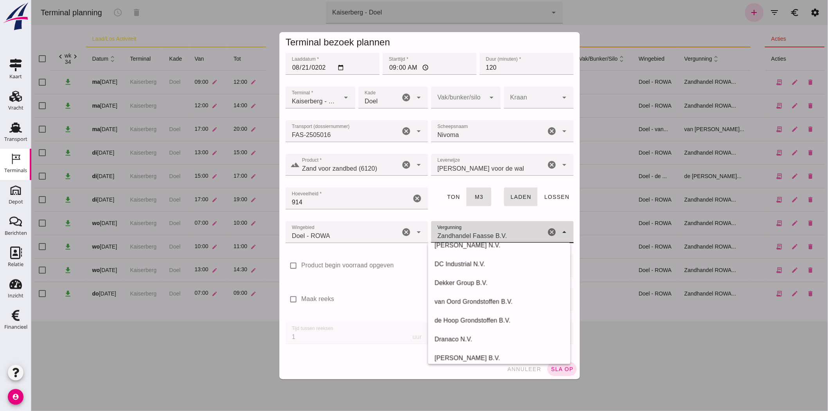
scroll to position [166, 0]
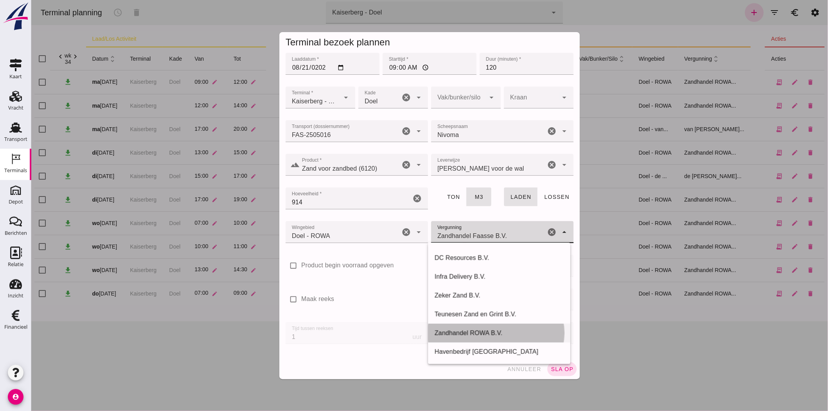
click at [521, 336] on div "Zandhandel ROWA B.V." at bounding box center [499, 332] width 130 height 9
type input "Zandhandel ROWA B.V."
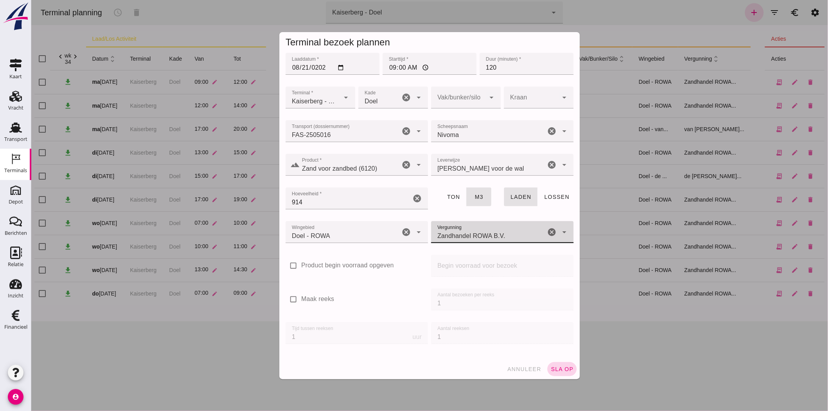
click span "sla op"
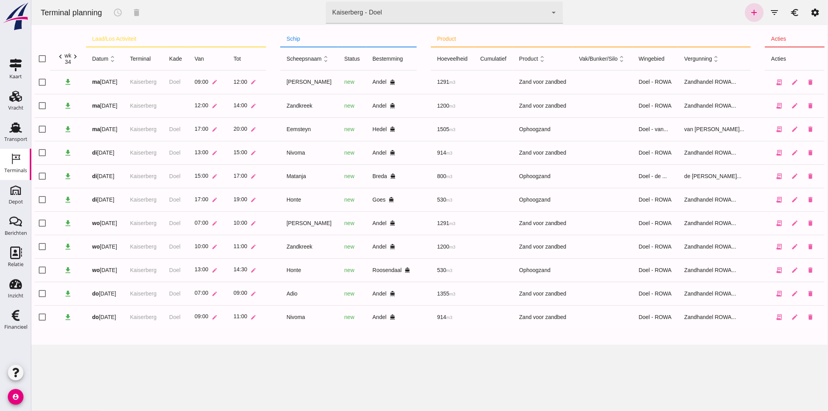
click div "Kaiserberg - Doel"
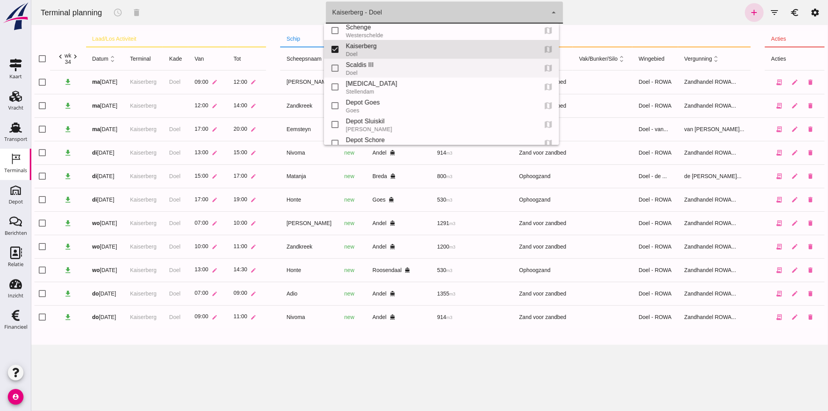
scroll to position [0, 0]
click at [376, 34] on div "Schenge" at bounding box center [437, 32] width 185 height 9
type input "9c876888-926f-4f5f-969d-c779b766b815"
checkbox input "true"
checkbox input "false"
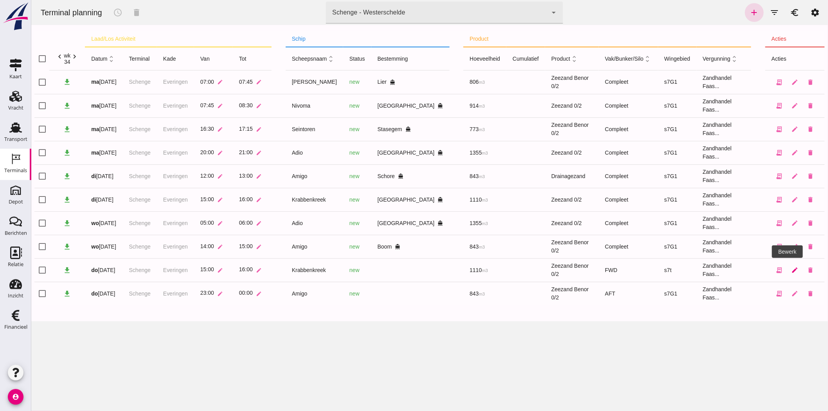
click at [791, 267] on icon "edit" at bounding box center [794, 269] width 7 height 7
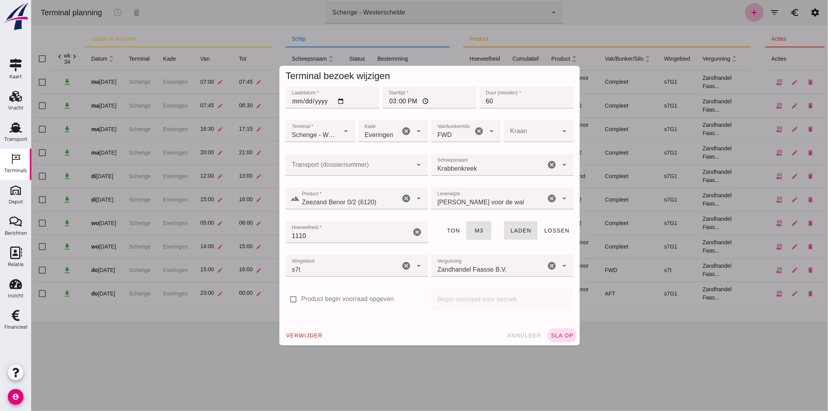
click input "Transport (dossiernummer)"
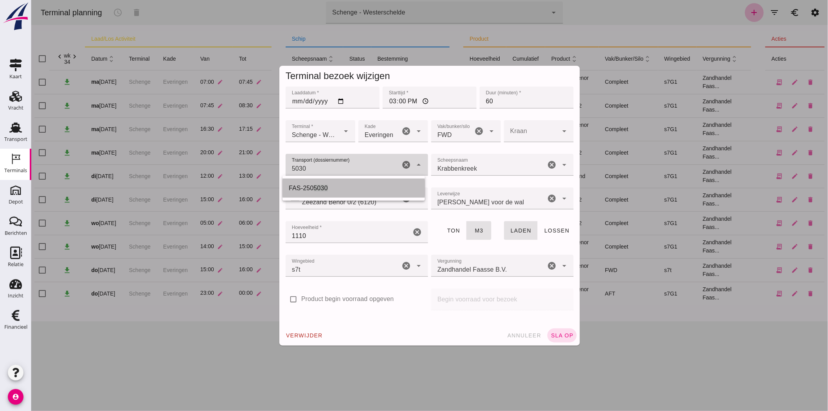
click at [323, 184] on div "FAS-250 5030" at bounding box center [353, 187] width 130 height 9
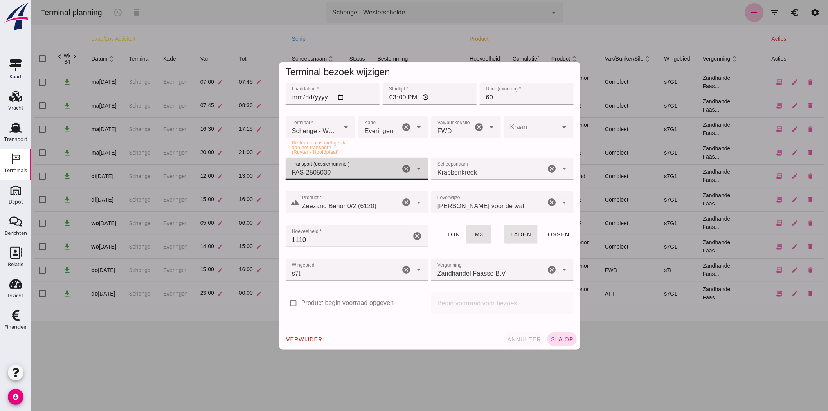
type input "FAS-2505030"
click span "annuleer"
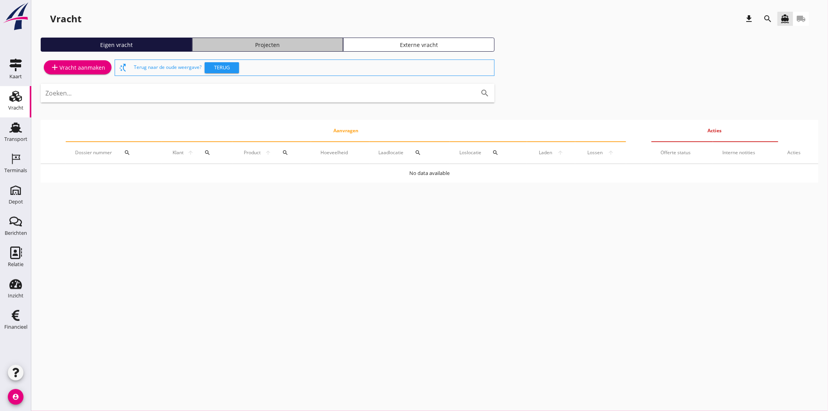
click at [270, 41] on div "Projecten" at bounding box center [268, 45] width 144 height 8
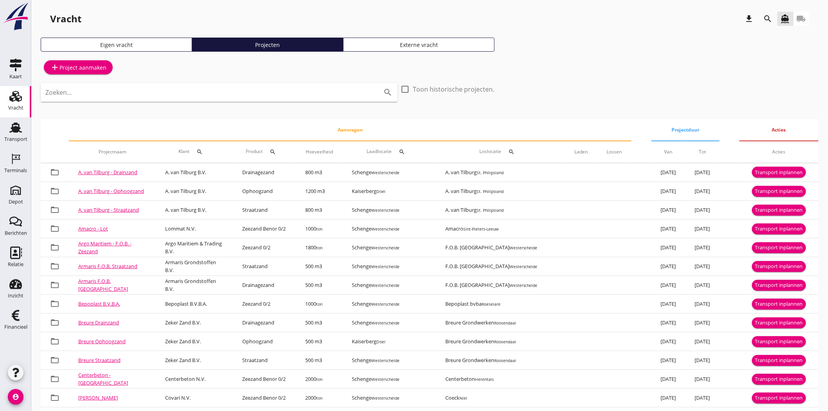
click at [767, 17] on icon "search" at bounding box center [767, 18] width 9 height 9
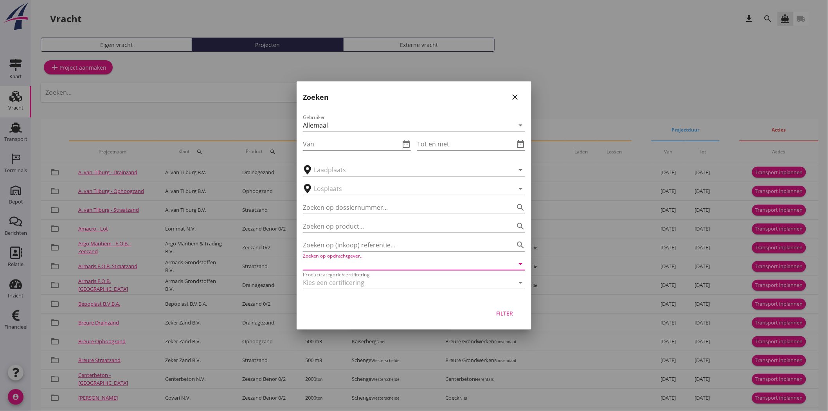
click at [344, 264] on input "Zoeken op opdrachtgever..." at bounding box center [403, 263] width 200 height 13
click at [346, 280] on div "Delahaye Lauwers N.V." at bounding box center [414, 282] width 210 height 9
type input "Delahaye Lauwers N.V."
click at [502, 310] on div "Filter" at bounding box center [505, 313] width 22 height 8
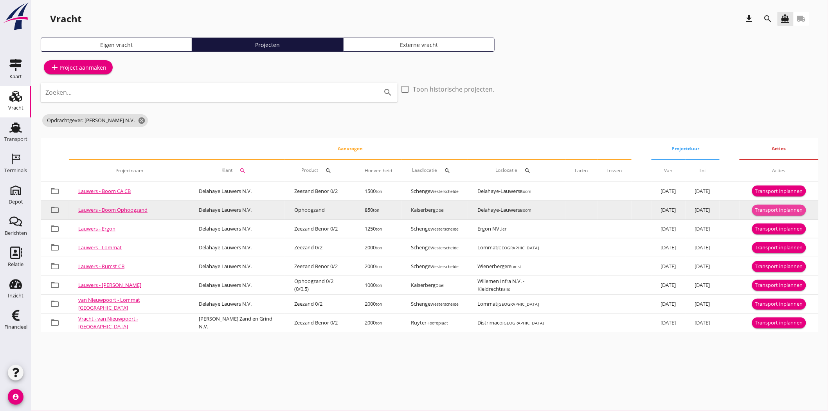
click at [771, 212] on div "Transport inplannen" at bounding box center [779, 210] width 48 height 8
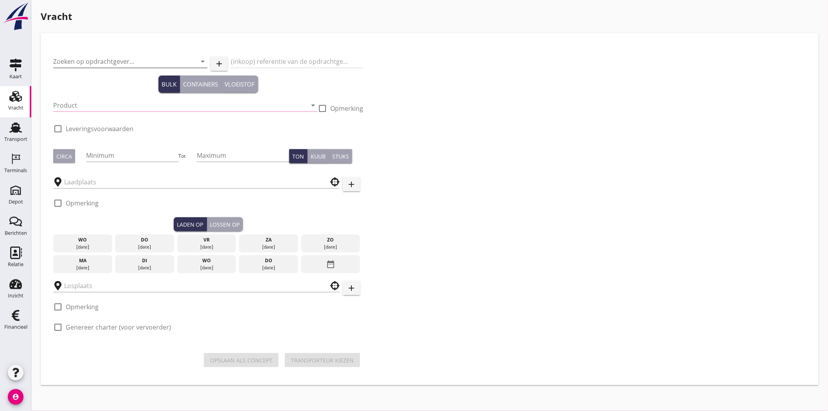
type input "Delahaye Lauwers N.V."
type input "BO_BES"
type input "Ophoogzand (6120)"
type input "850"
checkbox input "true"
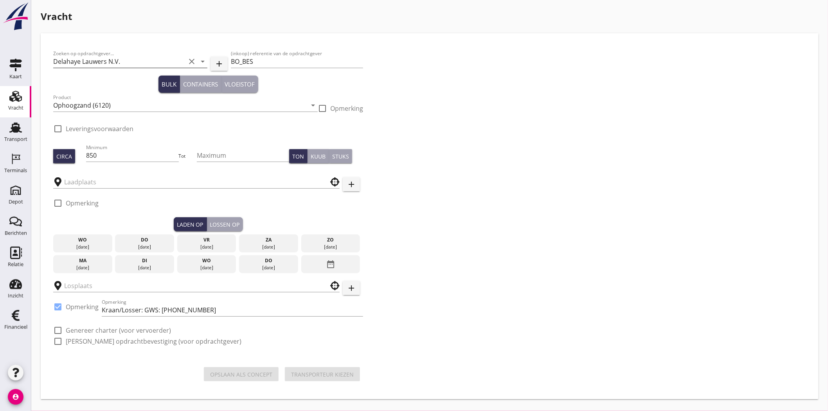
type input "Kaiserberg"
checkbox input "true"
type input "Delahaye-Lauwers"
checkbox input "true"
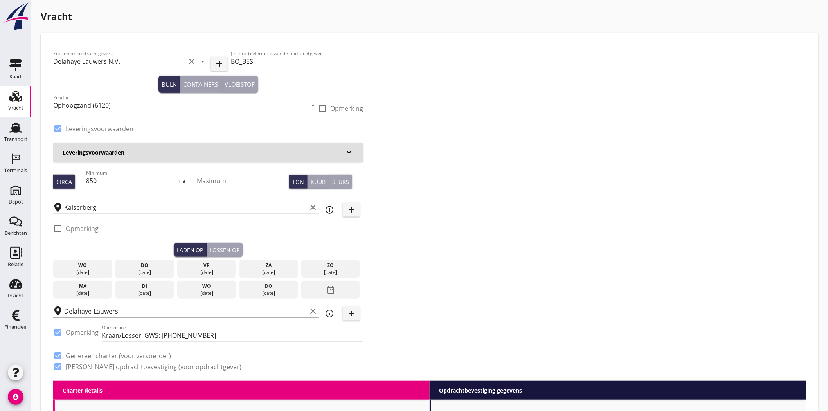
type input "1.85"
checkbox input "false"
radio input "false"
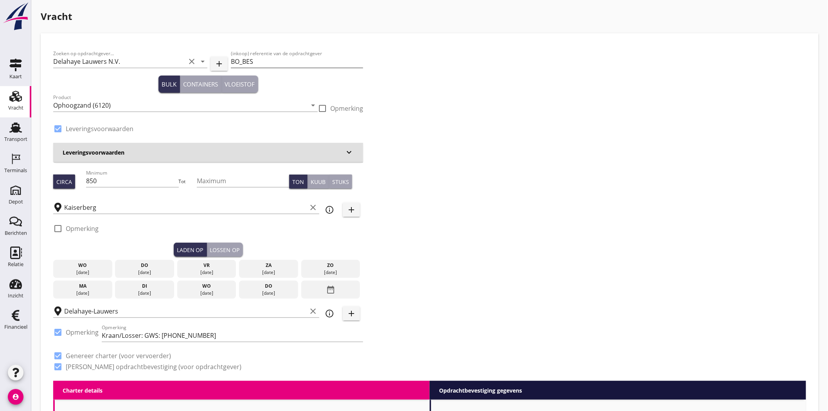
checkbox input "true"
type input "1"
type input "5.63"
checkbox input "false"
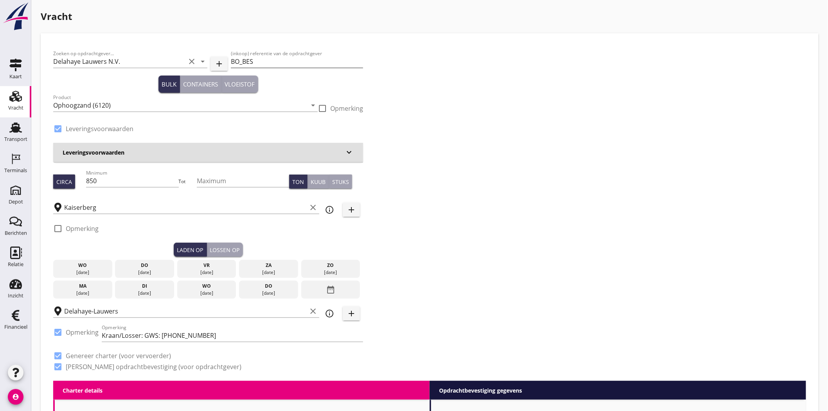
radio input "false"
checkbox input "true"
type input "1"
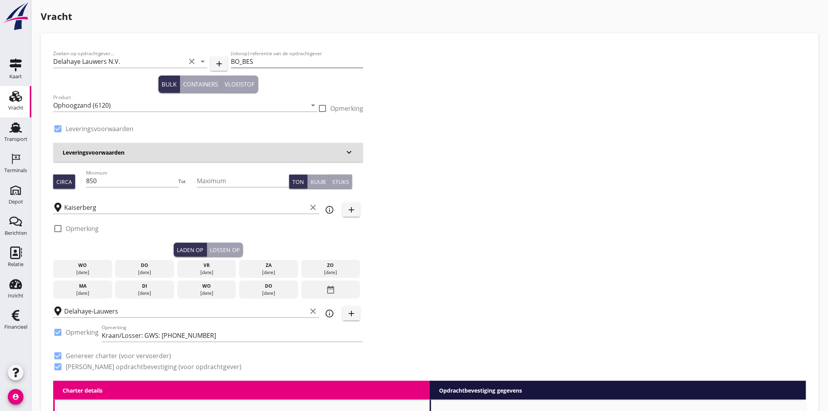
type input "1"
click at [304, 67] on div "(inkoop) referentie van de opdrachtgever BO_BES" at bounding box center [297, 61] width 132 height 13
type input "BO_BES"
click at [292, 63] on input "BO_BES" at bounding box center [297, 61] width 132 height 13
drag, startPoint x: 212, startPoint y: 56, endPoint x: 170, endPoint y: 55, distance: 42.2
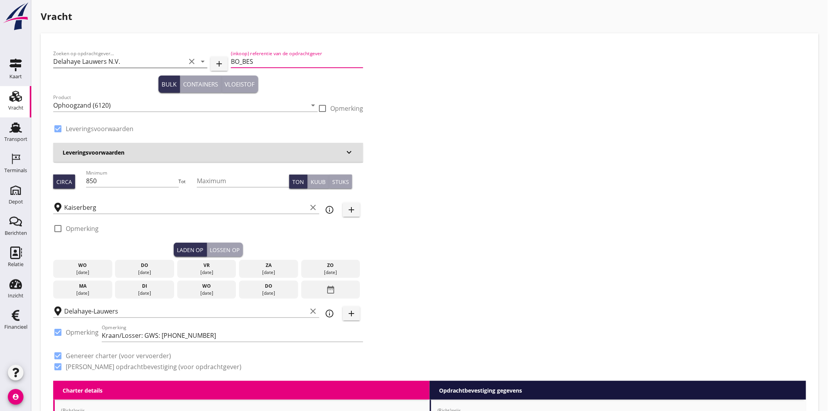
click at [170, 55] on div "Zoeken op opdrachtgever... Delahaye Lauwers N.V. clear arrow_drop_down add (ink…" at bounding box center [208, 62] width 310 height 27
paste input "BO_BES 6008 /2025"
type input "BO_BES 6008 /2025"
click at [544, 115] on div "Zoeken op opdrachtgever... Delahaye Lauwers N.V. clear arrow_drop_down add (ink…" at bounding box center [429, 213] width 759 height 335
drag, startPoint x: 74, startPoint y: 175, endPoint x: 0, endPoint y: 174, distance: 73.5
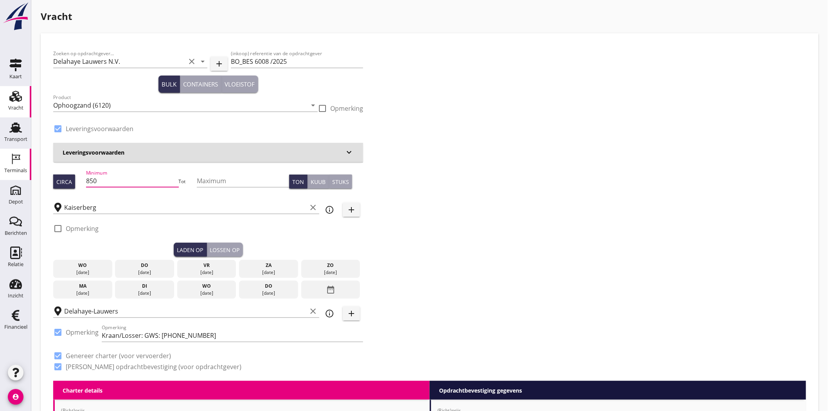
type input "530"
click at [408, 181] on div "Zoeken op opdrachtgever... Delahaye Lauwers N.V. clear arrow_drop_down add (ink…" at bounding box center [429, 213] width 759 height 335
click at [153, 267] on div "do" at bounding box center [144, 265] width 55 height 7
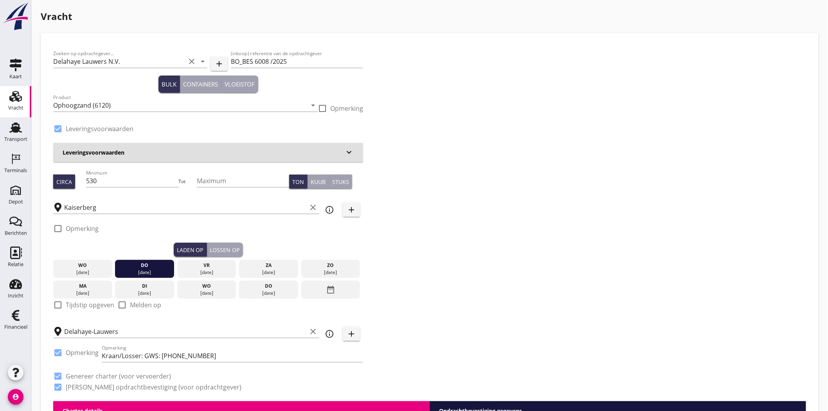
click at [224, 256] on button "Lossen op" at bounding box center [225, 249] width 36 height 14
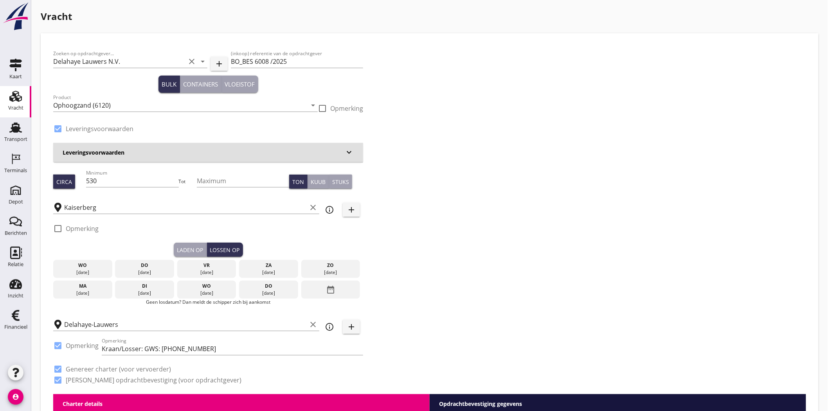
click at [216, 265] on div "vr" at bounding box center [206, 265] width 55 height 7
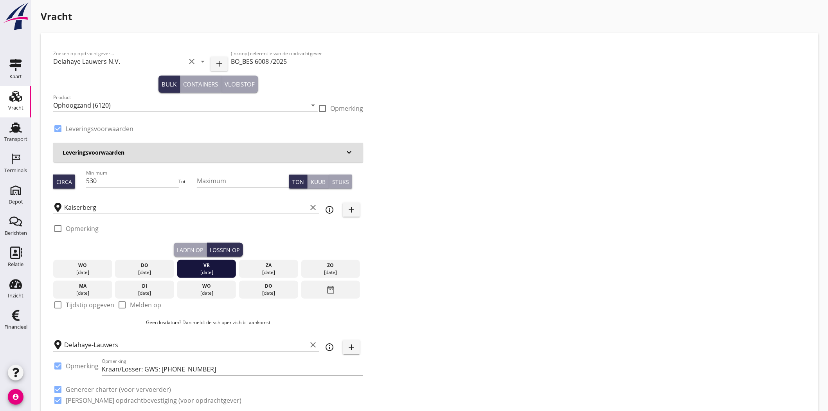
click at [486, 253] on div "Zoeken op opdrachtgever... Delahaye Lauwers N.V. clear arrow_drop_down add (ink…" at bounding box center [429, 230] width 759 height 368
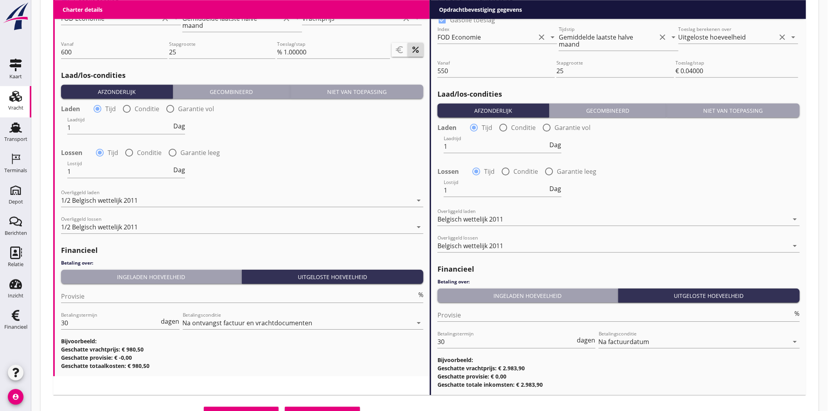
scroll to position [861, 0]
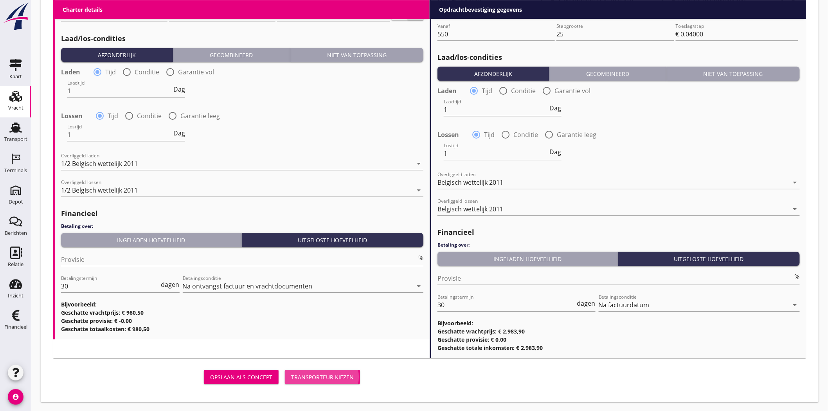
click at [331, 372] on button "Transporteur kiezen" at bounding box center [322, 377] width 75 height 14
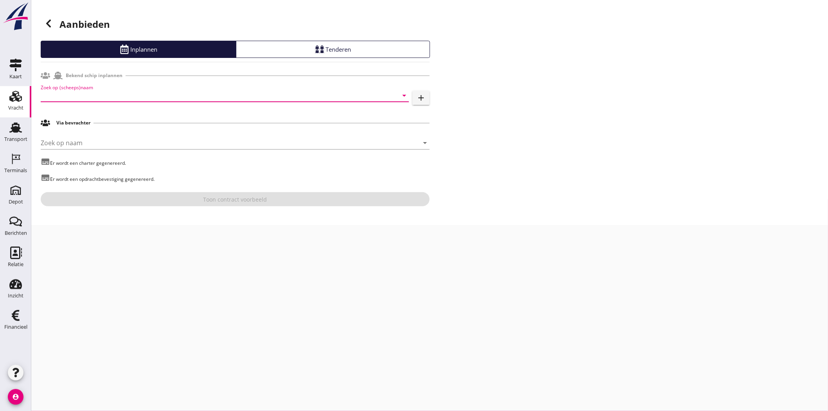
click at [110, 92] on input "Zoek op (scheeps)naam" at bounding box center [214, 95] width 346 height 13
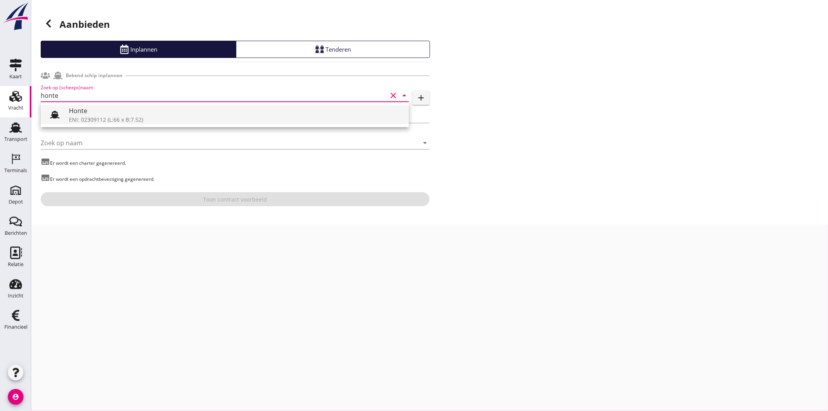
click at [104, 111] on div "Honte" at bounding box center [236, 110] width 334 height 9
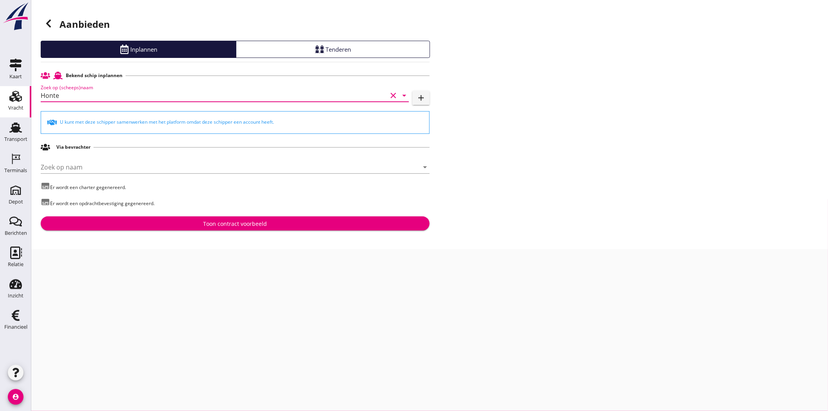
type input "Honte"
click at [257, 225] on div "Toon contract voorbeeld" at bounding box center [235, 223] width 64 height 8
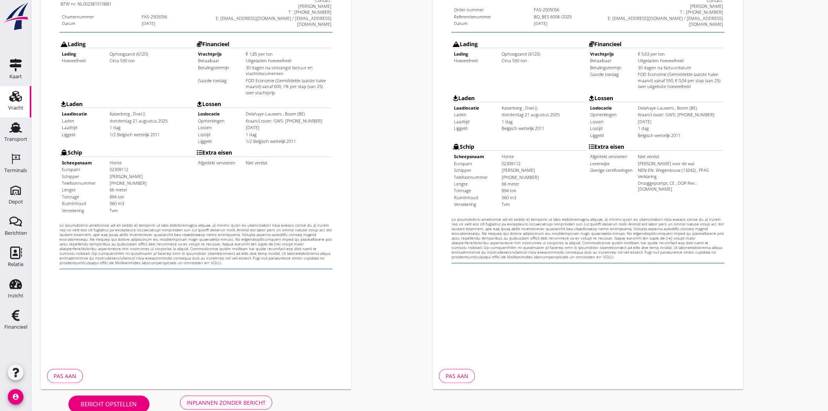
scroll to position [168, 0]
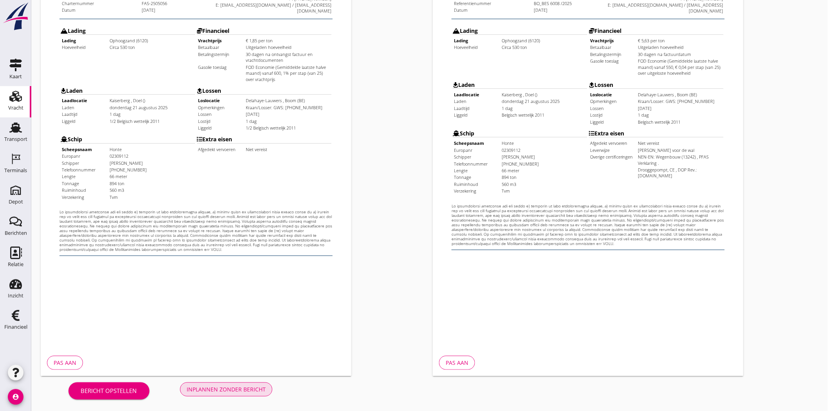
click at [227, 392] on div "Inplannen zonder bericht" at bounding box center [226, 389] width 79 height 8
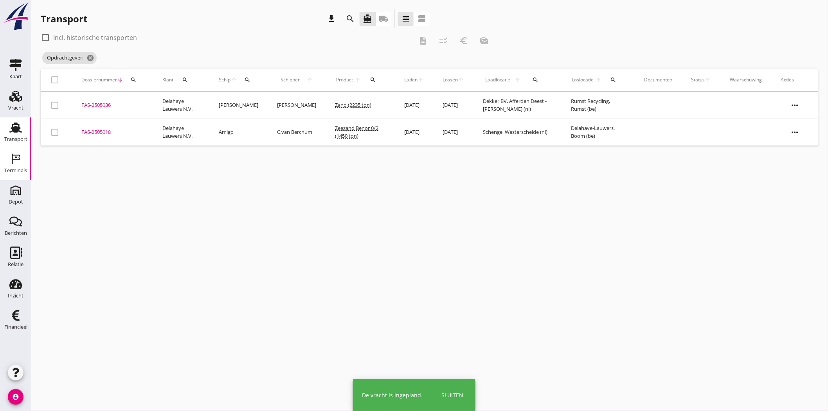
click at [19, 167] on div "Terminals" at bounding box center [15, 170] width 23 height 11
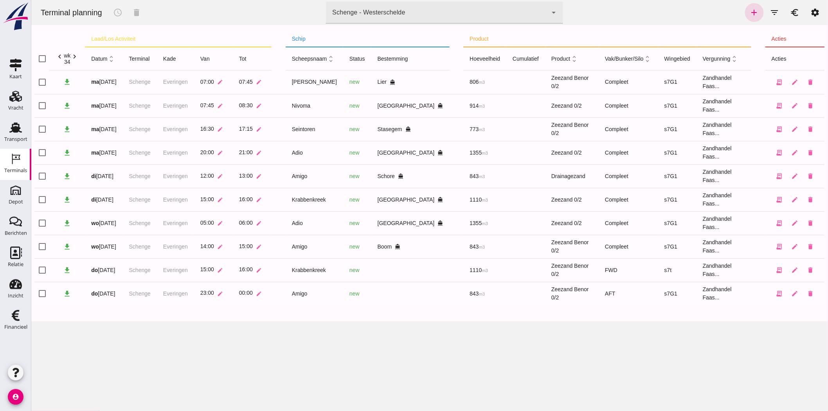
click div "Schenge - Westerschelde 9c876888-926f-4f5f-969d-c779b766b815"
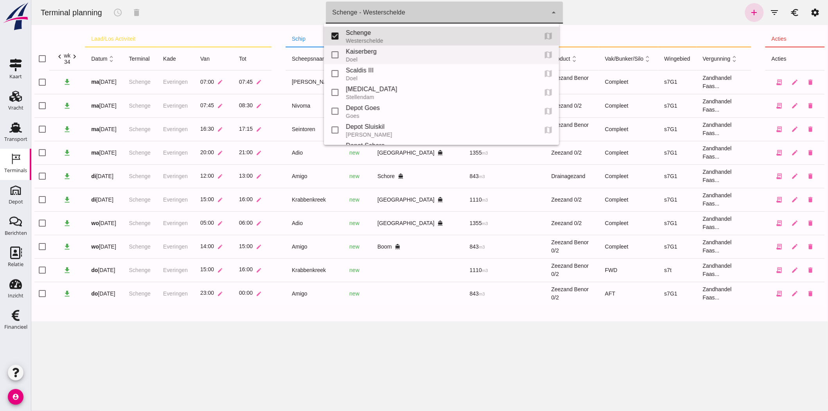
click at [415, 48] on div "Kaiserberg" at bounding box center [437, 51] width 185 height 9
type input "7f603609-51ae-4e75-986b-c9057e559465"
checkbox input "false"
checkbox input "true"
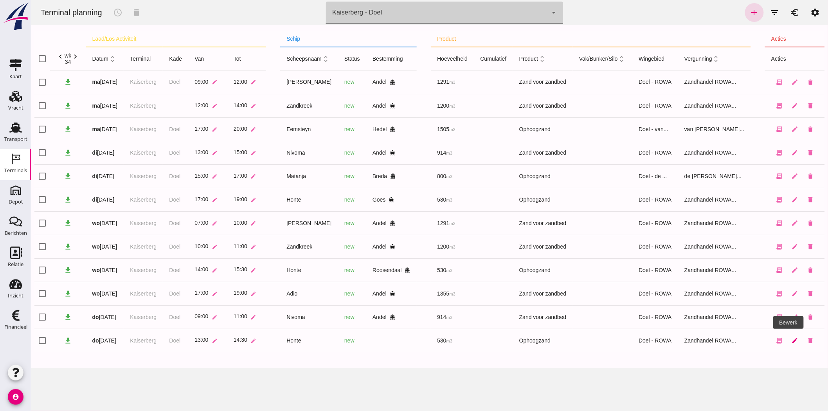
click at [790, 340] on icon "edit" at bounding box center [793, 340] width 7 height 7
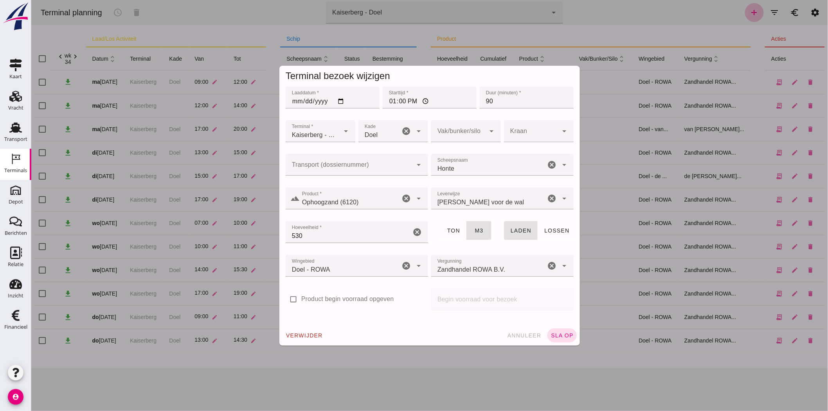
click input "Transport (dossiernummer)"
click div "FAS-250 5056"
type input "FAS-2505056"
click span "sla op"
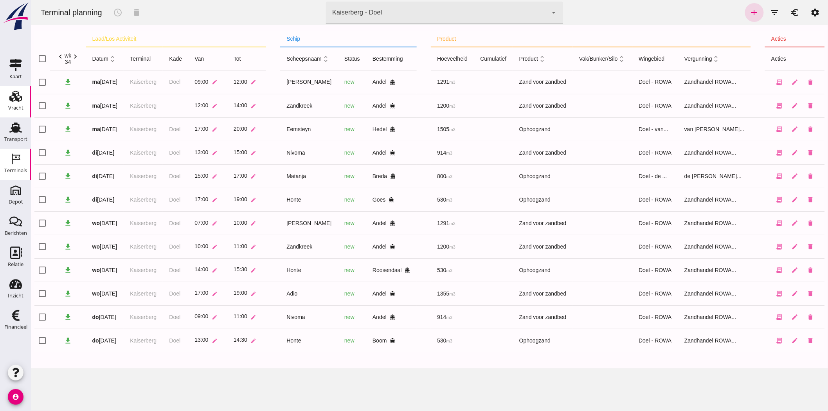
click at [5, 102] on link "Vracht Vracht" at bounding box center [15, 101] width 31 height 31
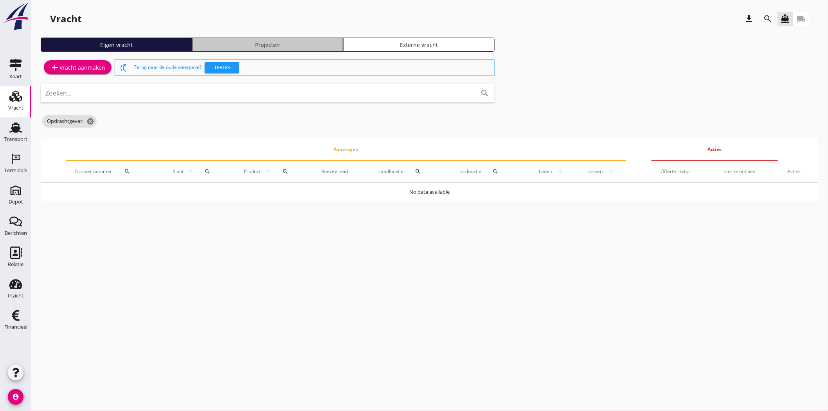
click at [304, 40] on link "Projecten" at bounding box center [267, 45] width 151 height 14
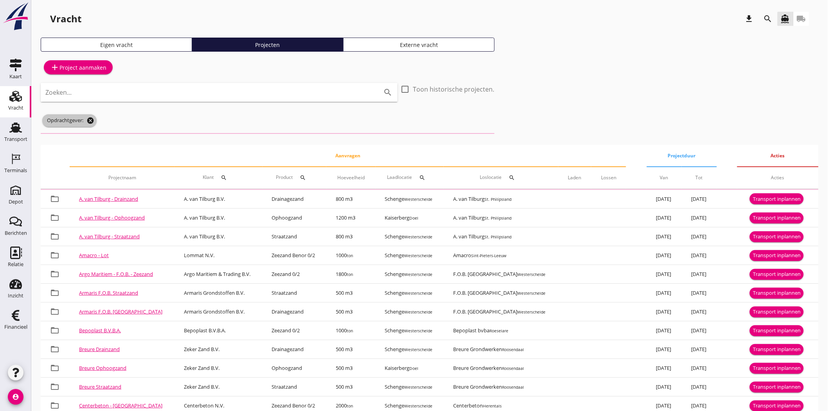
click at [92, 120] on icon "cancel" at bounding box center [90, 121] width 8 height 8
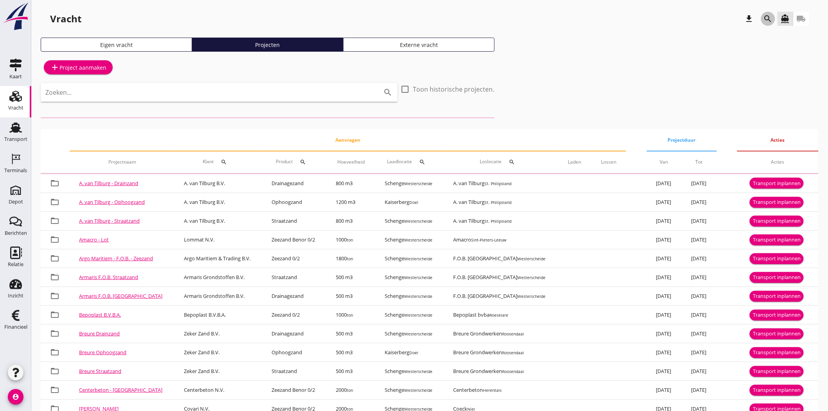
click at [771, 17] on icon "search" at bounding box center [767, 18] width 9 height 9
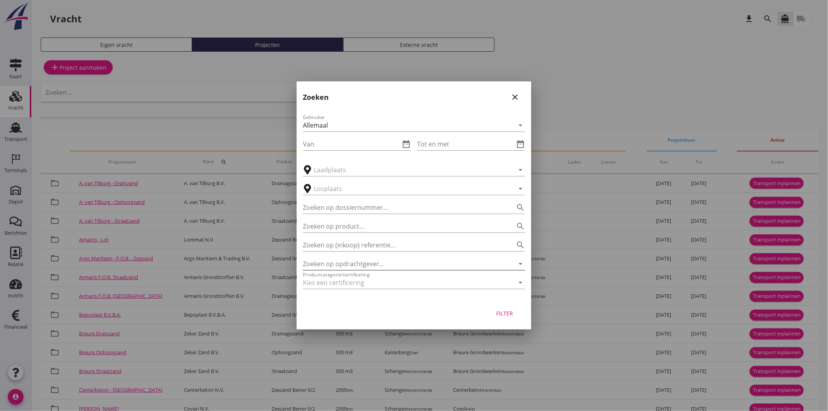
click at [389, 261] on input "Zoeken op opdrachtgever..." at bounding box center [403, 263] width 200 height 13
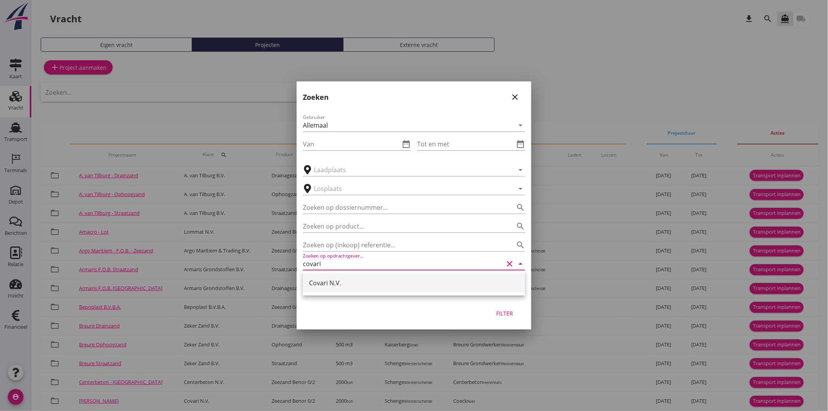
click at [381, 275] on div "Covari N.V." at bounding box center [414, 282] width 210 height 19
type input "Covari N.V."
click at [509, 312] on div "Filter" at bounding box center [505, 313] width 22 height 8
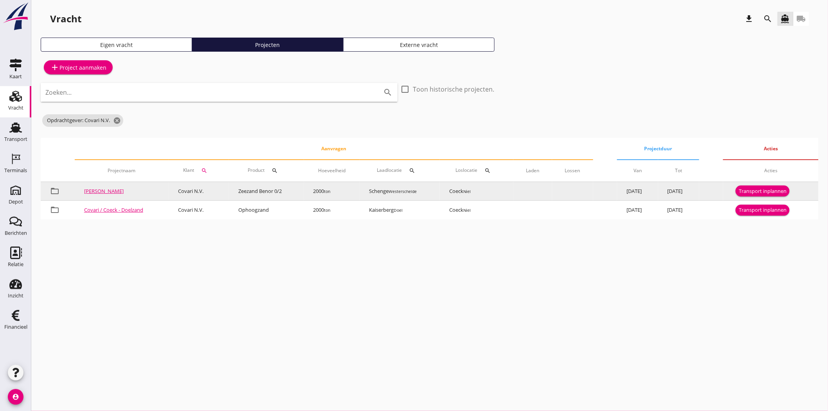
click at [768, 190] on div "Transport inplannen" at bounding box center [762, 191] width 48 height 8
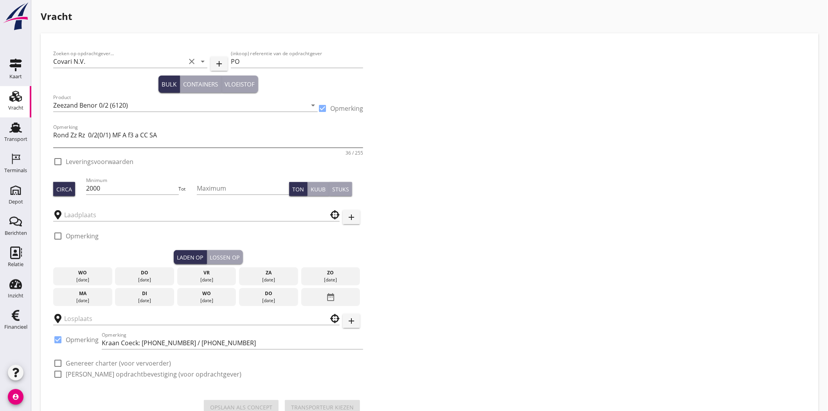
type input "Coeck"
checkbox input "true"
type input "Schenge"
checkbox input "true"
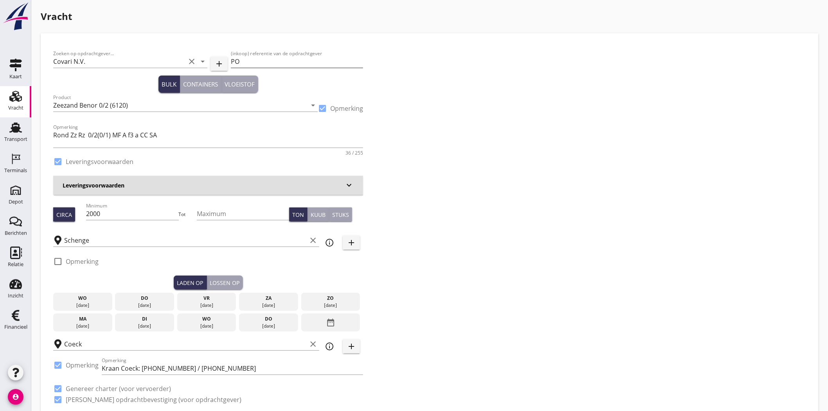
click at [294, 55] on input "PO" at bounding box center [297, 61] width 132 height 13
click at [249, 63] on input "PO" at bounding box center [297, 61] width 132 height 13
type input "P"
paste input "PO25011707"
type input "PO25011707"
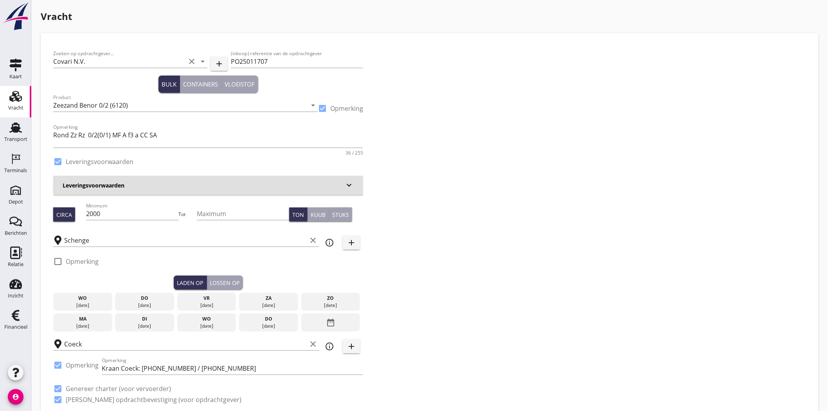
click at [451, 151] on div "Zoeken op opdrachtgever... Covari N.V. clear arrow_drop_down add (inkoop) refer…" at bounding box center [429, 230] width 759 height 368
click at [536, 251] on div "Zoeken op opdrachtgever... Covari N.V. clear arrow_drop_down add (inkoop) refer…" at bounding box center [429, 230] width 759 height 368
click at [146, 299] on div "do" at bounding box center [144, 298] width 55 height 7
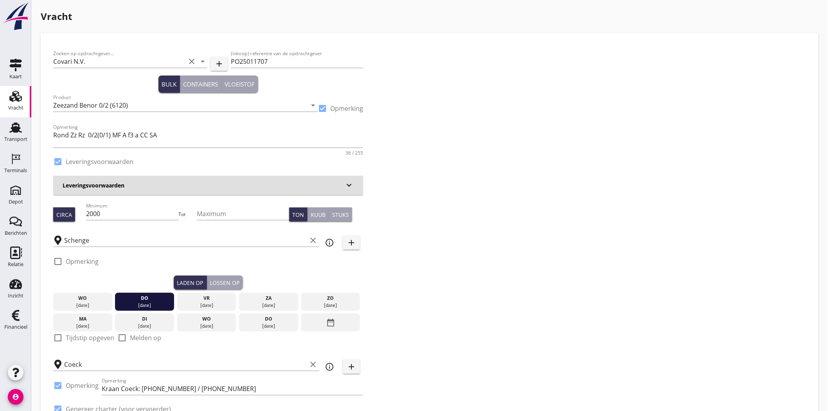
click at [221, 279] on div "Lossen op" at bounding box center [225, 282] width 30 height 8
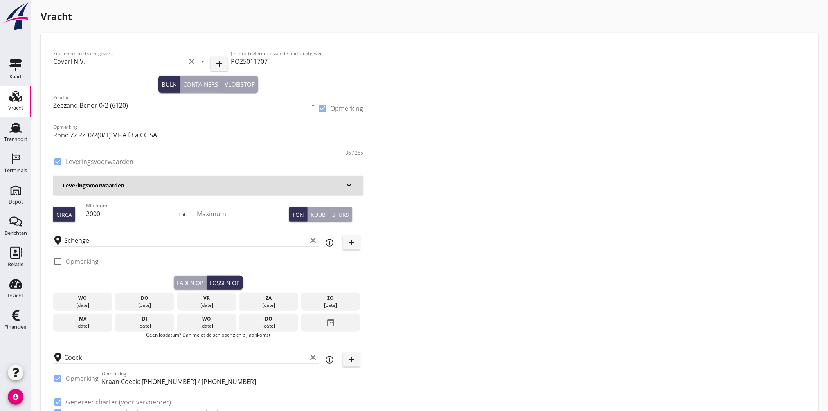
click at [216, 296] on div "vr" at bounding box center [206, 298] width 55 height 7
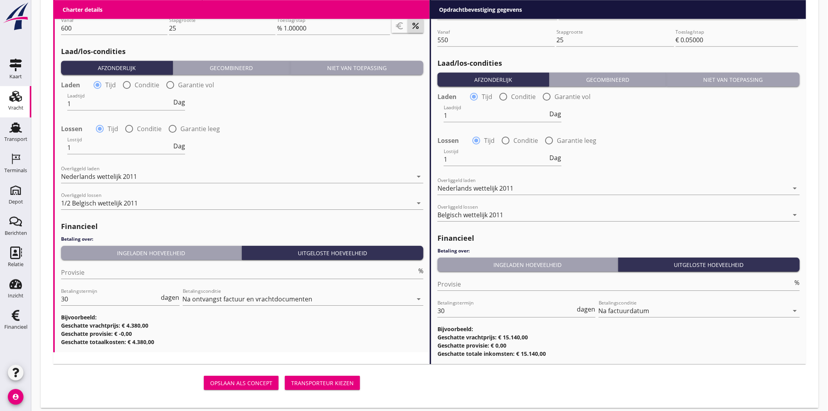
scroll to position [887, 0]
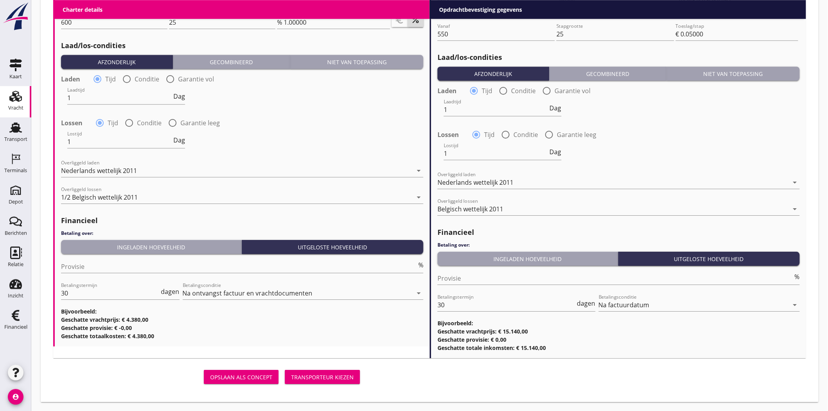
click at [334, 374] on div "Transporteur kiezen" at bounding box center [322, 377] width 63 height 8
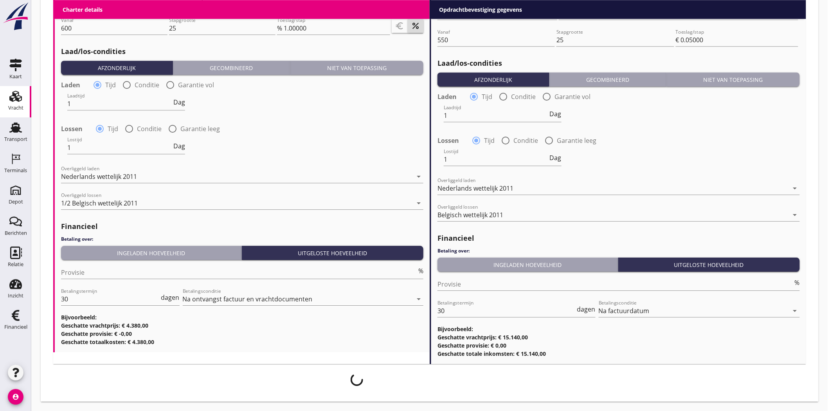
scroll to position [880, 0]
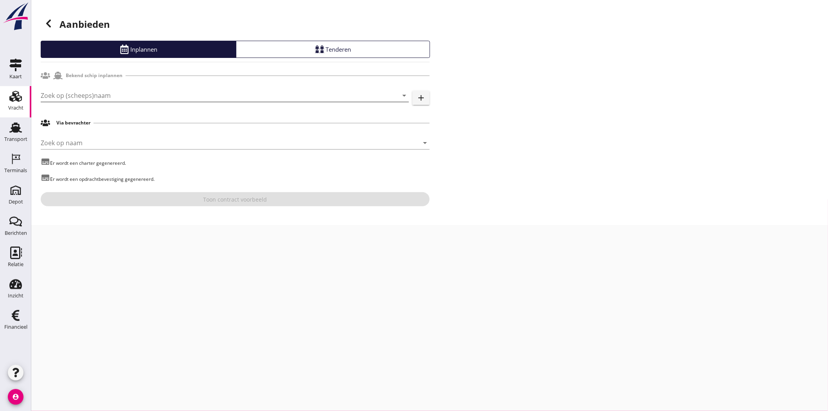
click at [199, 94] on input "Zoek op (scheeps)naam" at bounding box center [214, 95] width 346 height 13
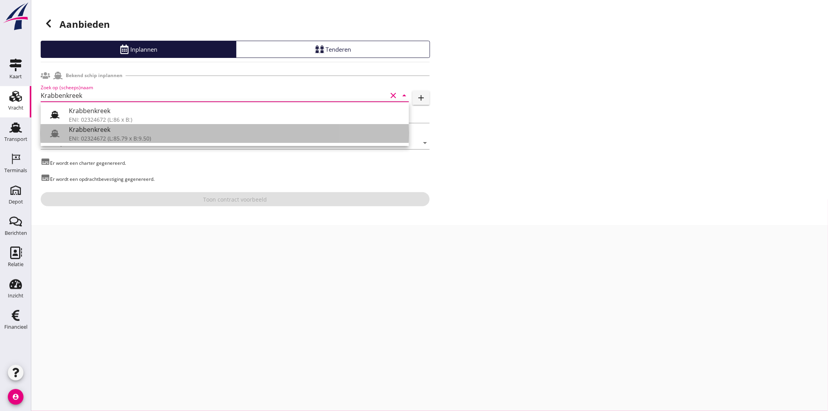
click at [174, 131] on div "Krabbenkreek" at bounding box center [236, 129] width 334 height 9
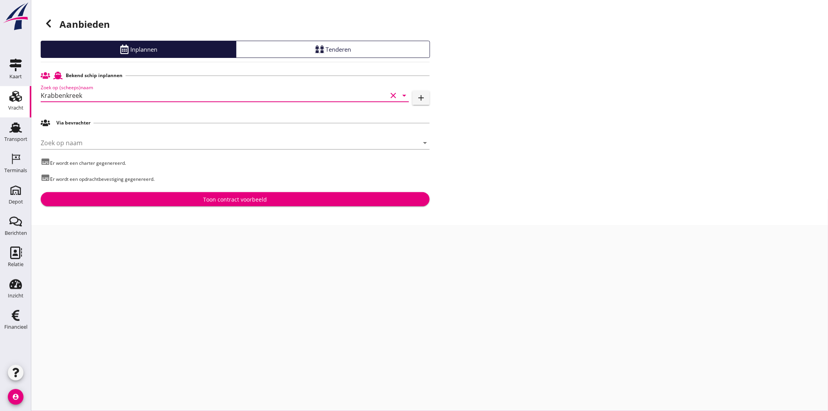
type input "Krabbenkreek"
click at [232, 196] on div "Toon contract voorbeeld" at bounding box center [235, 199] width 64 height 8
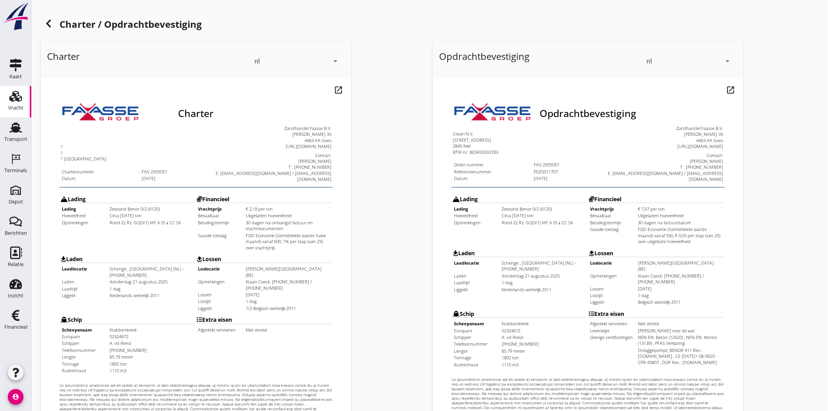
scroll to position [168, 0]
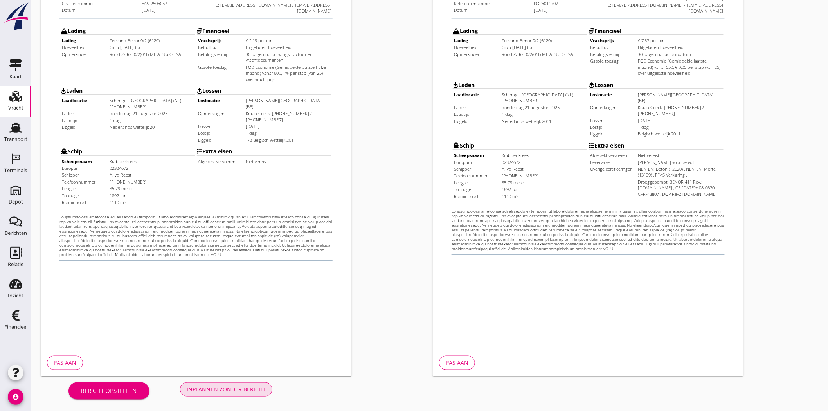
click at [236, 395] on button "Inplannen zonder bericht" at bounding box center [226, 389] width 92 height 14
click at [5, 171] on div "Terminals" at bounding box center [15, 170] width 23 height 5
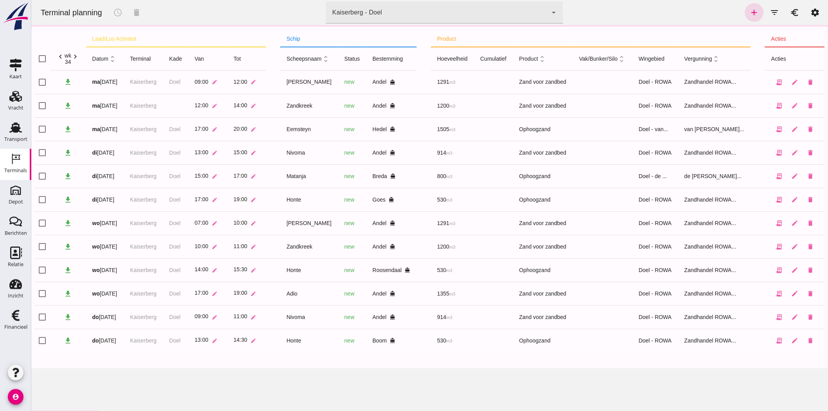
click div "Kaiserberg - Doel 7f603609-51ae-4e75-986b-c9057e559465"
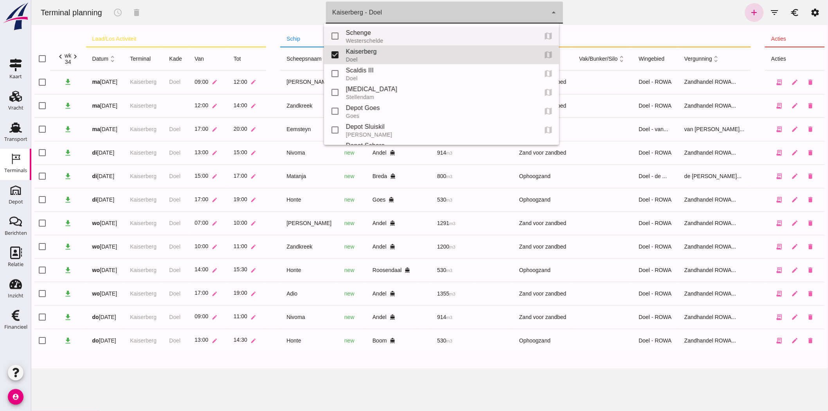
click at [443, 39] on div "Westerschelde" at bounding box center [437, 41] width 185 height 6
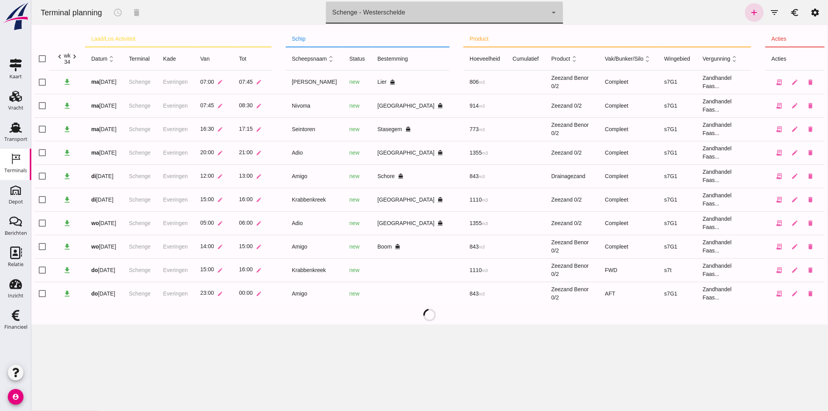
type input "9c876888-926f-4f5f-969d-c779b766b815"
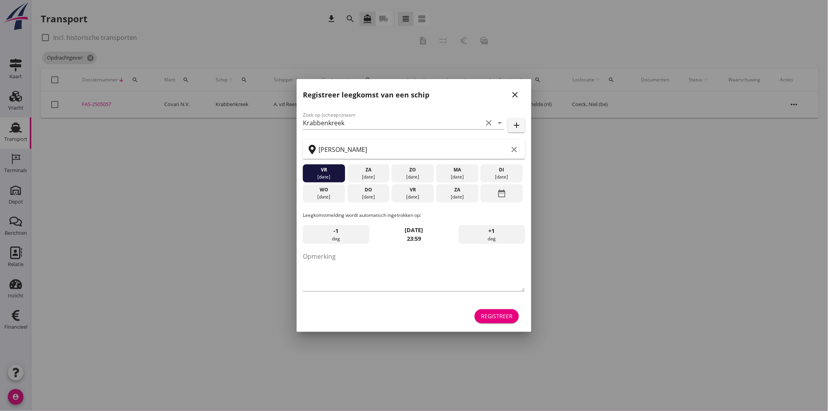
click at [515, 95] on icon "close" at bounding box center [514, 94] width 9 height 9
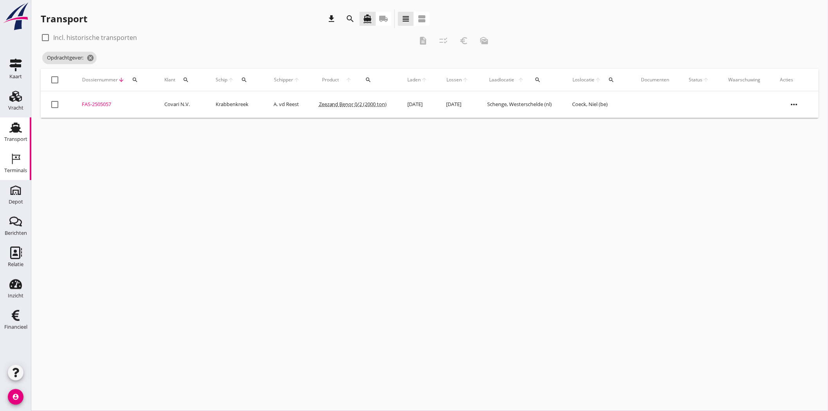
click at [19, 170] on div "Terminals" at bounding box center [15, 170] width 23 height 5
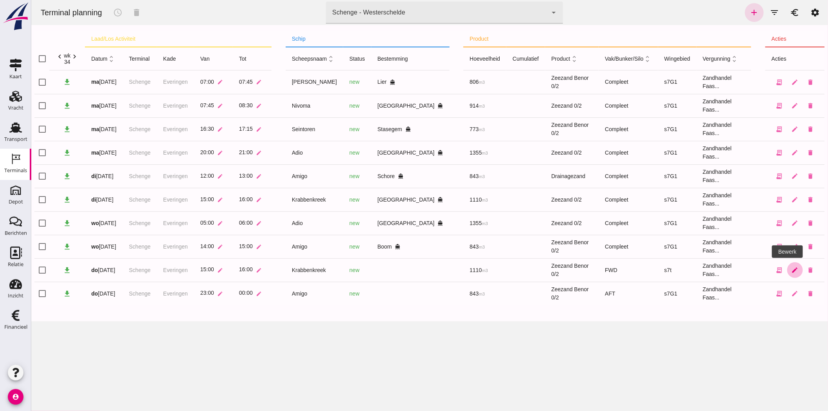
click link "edit"
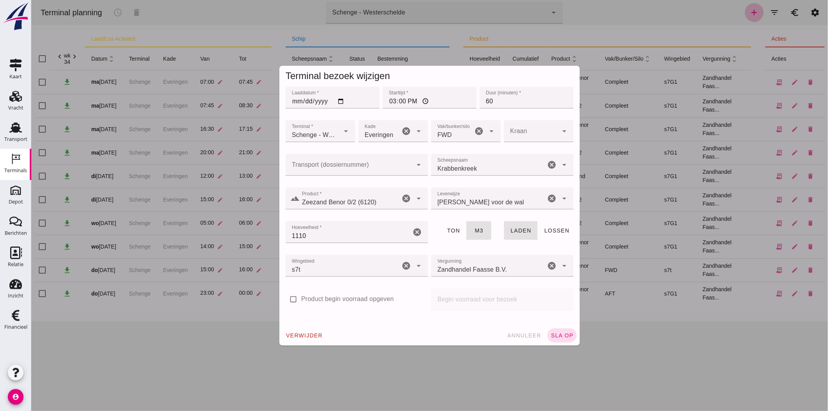
click input "Transport (dossiernummer)"
click at [306, 185] on div "FAS-2505057" at bounding box center [353, 187] width 130 height 9
type input "FAS-2505057"
click span "sla op"
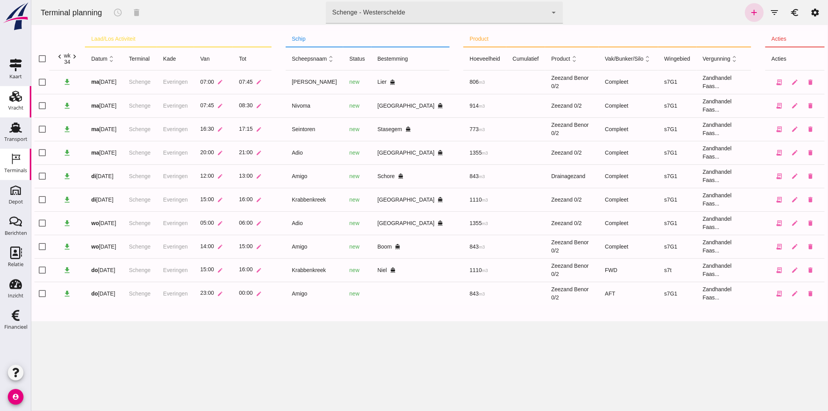
click at [17, 101] on icon "Vracht" at bounding box center [15, 96] width 13 height 13
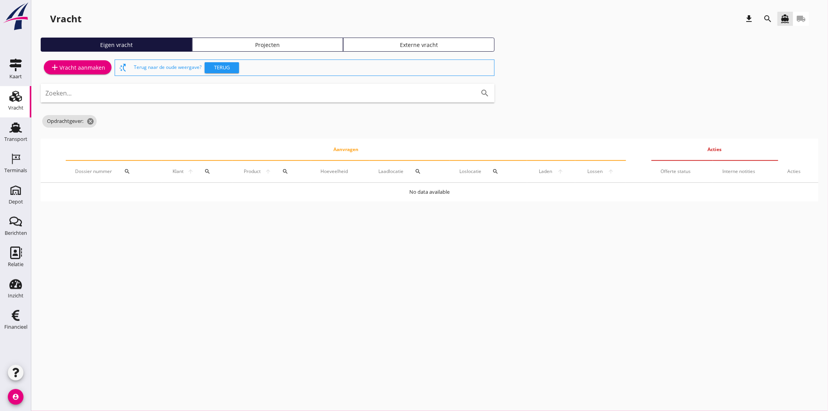
click at [244, 49] on link "Projecten" at bounding box center [267, 45] width 151 height 14
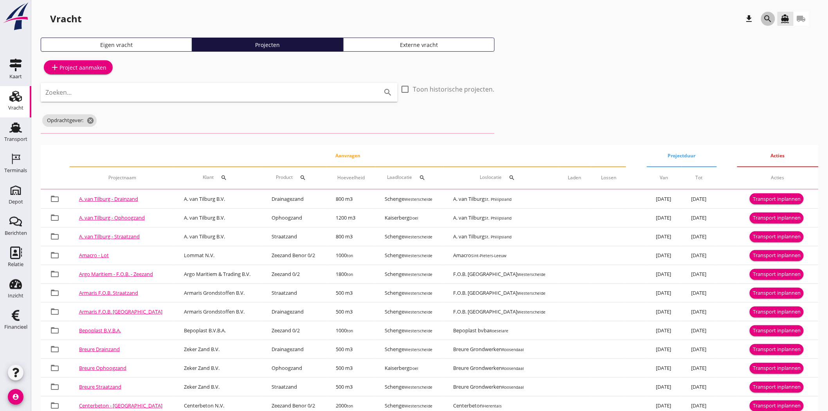
click at [767, 16] on icon "search" at bounding box center [767, 18] width 9 height 9
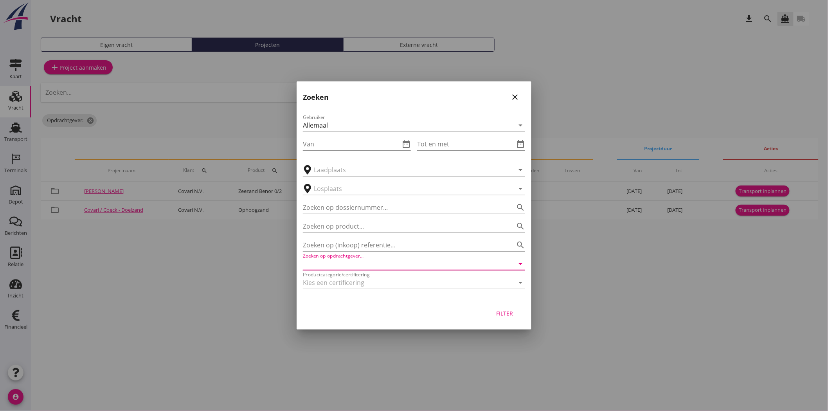
click at [322, 263] on input "Zoeken op opdrachtgever..." at bounding box center [403, 263] width 200 height 13
type input "h"
click at [349, 282] on div "Cantillana N.V." at bounding box center [414, 282] width 210 height 9
type input "Cantillana N.V."
click at [505, 310] on div "Filter" at bounding box center [505, 313] width 22 height 8
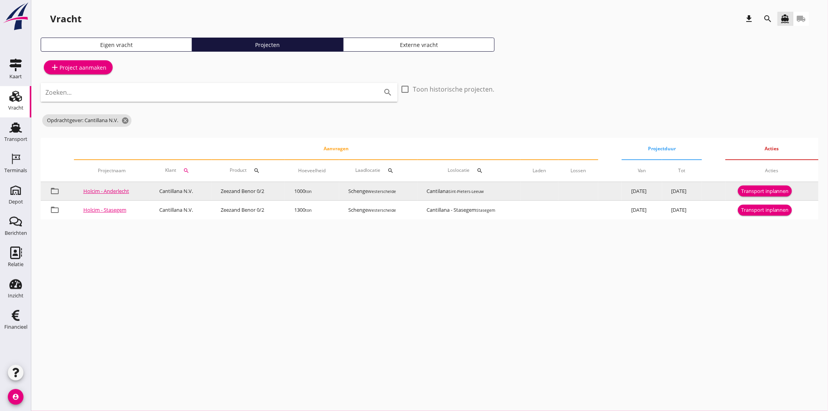
click at [787, 192] on div "Transport inplannen" at bounding box center [765, 191] width 48 height 8
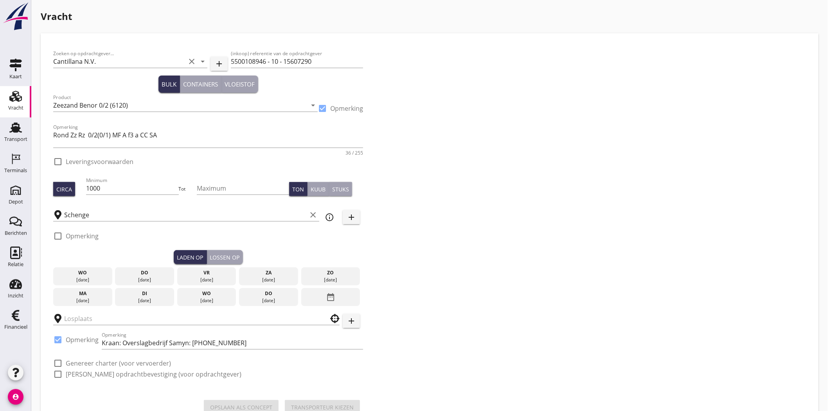
checkbox input "true"
type input "Cantilana"
checkbox input "true"
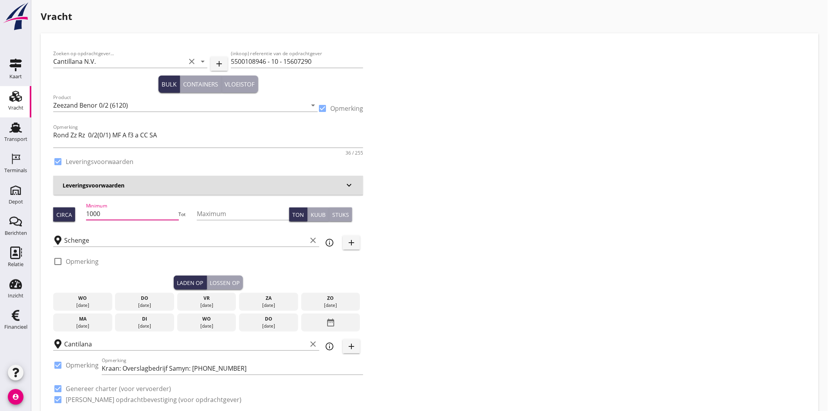
drag, startPoint x: 107, startPoint y: 215, endPoint x: 95, endPoint y: 213, distance: 12.3
click at [95, 213] on input "1000" at bounding box center [132, 213] width 92 height 13
type input "1050"
click at [545, 216] on div "Zoeken op opdrachtgever... Cantillana N.V. clear arrow_drop_down add (inkoop) r…" at bounding box center [429, 230] width 759 height 368
drag, startPoint x: 144, startPoint y: 302, endPoint x: 156, endPoint y: 297, distance: 13.2
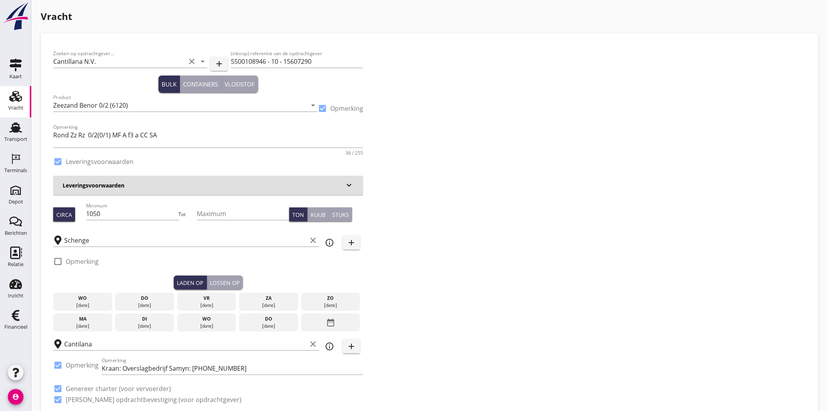
click at [144, 302] on div "[DATE]" at bounding box center [144, 305] width 55 height 7
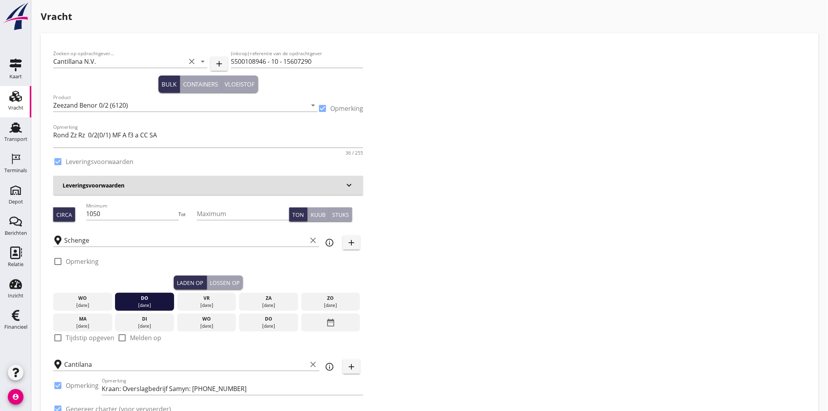
click at [237, 280] on div "Lossen op" at bounding box center [225, 282] width 30 height 8
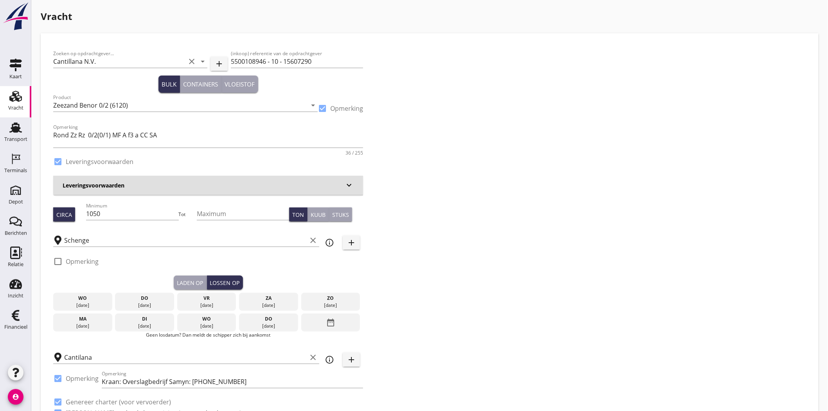
click at [218, 300] on div "vr" at bounding box center [206, 298] width 55 height 7
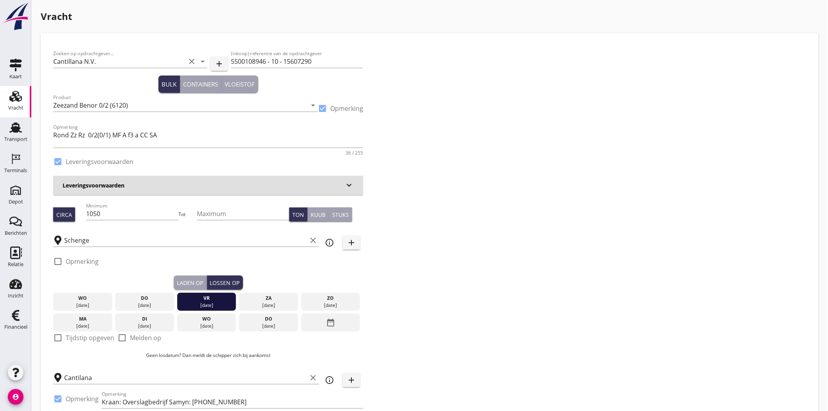
drag, startPoint x: 209, startPoint y: 296, endPoint x: 217, endPoint y: 296, distance: 8.6
click at [209, 296] on div "vr" at bounding box center [206, 298] width 55 height 7
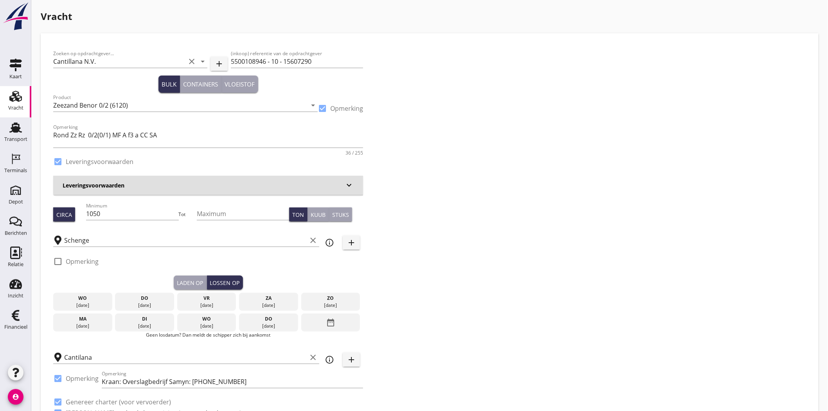
click at [245, 298] on div "za" at bounding box center [268, 298] width 55 height 7
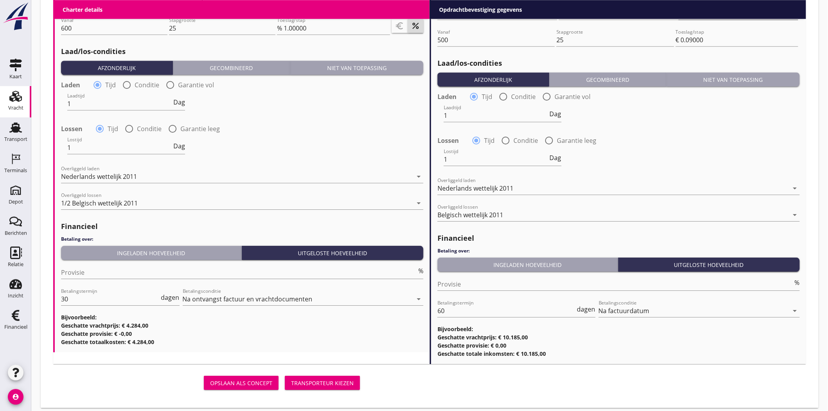
scroll to position [887, 0]
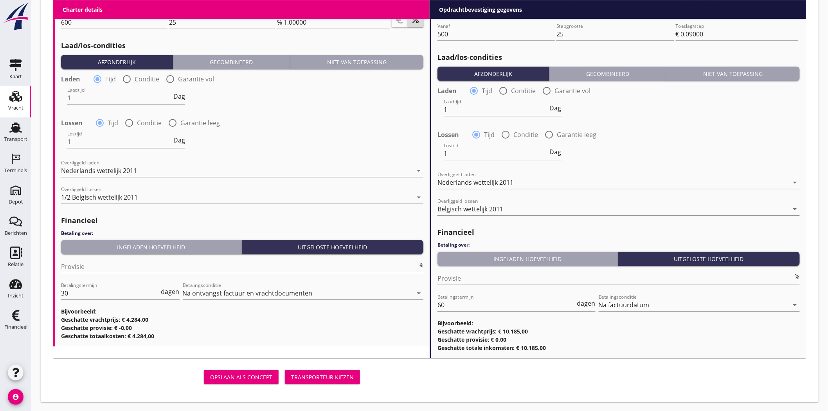
click at [325, 375] on div "Transporteur kiezen" at bounding box center [322, 377] width 63 height 8
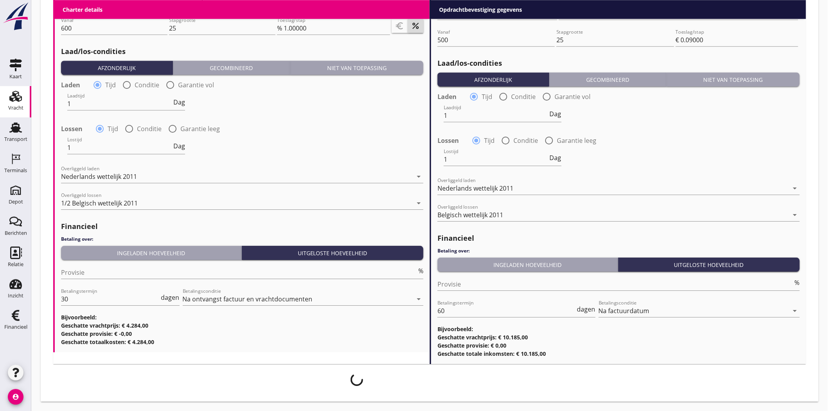
scroll to position [880, 0]
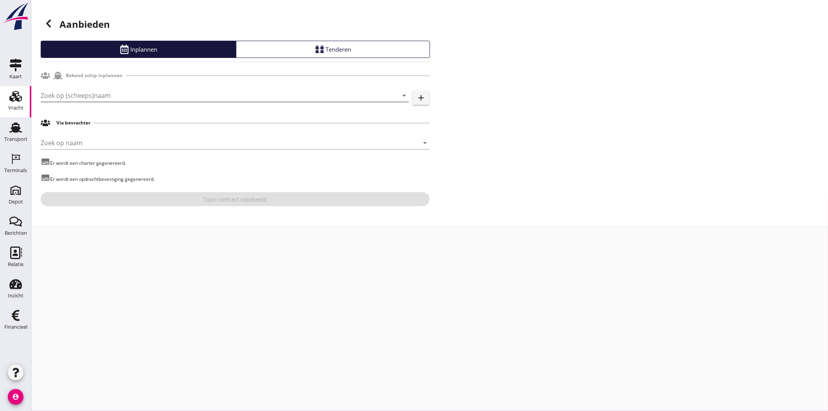
click at [59, 94] on input "Zoek op (scheeps)naam" at bounding box center [214, 95] width 346 height 13
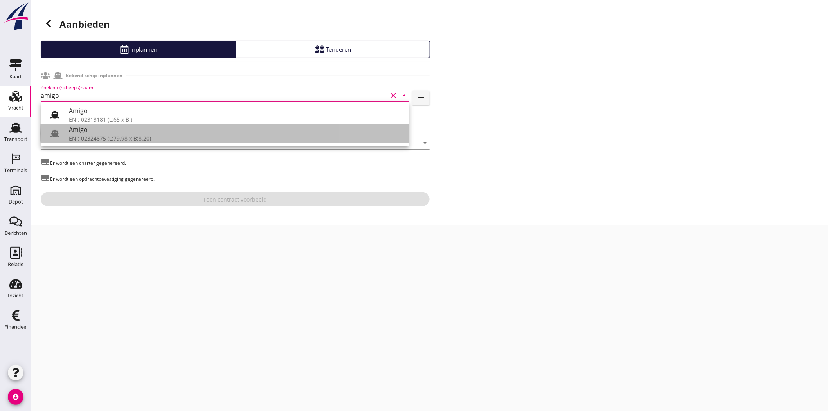
click at [119, 140] on div "ENI: 02324875 (L:79.98 x B:8.20)" at bounding box center [236, 138] width 334 height 8
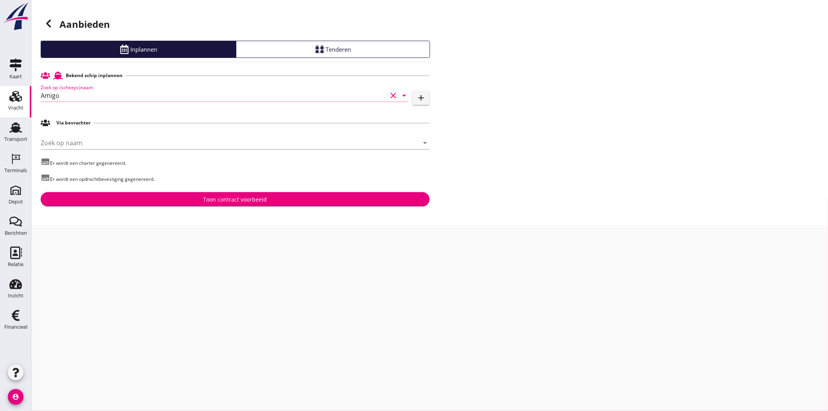
type input "Amigo"
click at [244, 198] on div "Toon contract voorbeeld" at bounding box center [235, 199] width 64 height 8
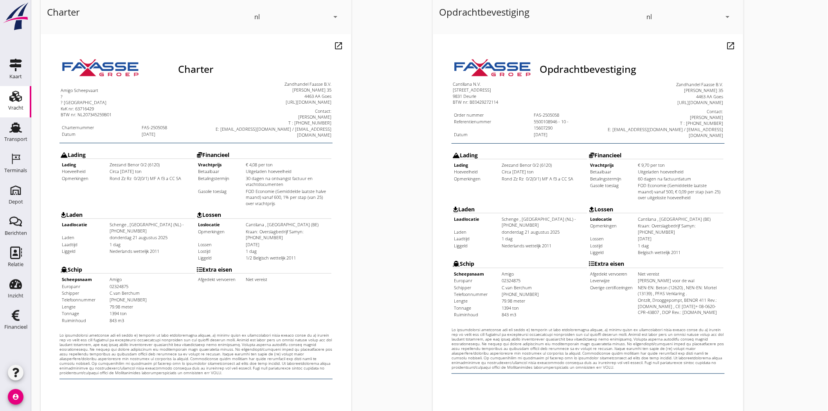
scroll to position [168, 0]
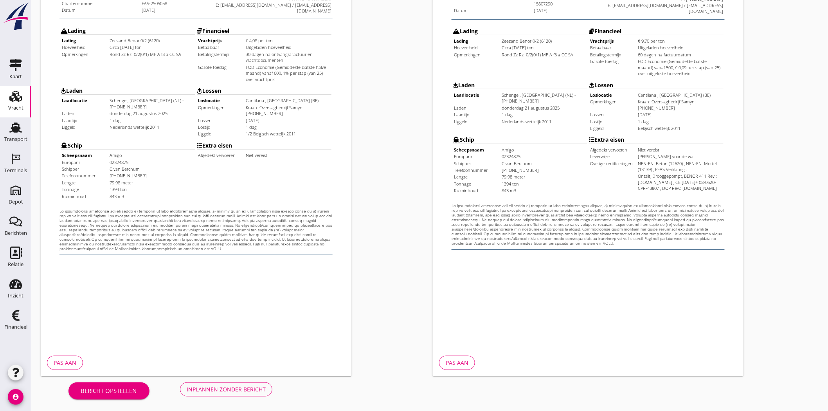
click at [229, 385] on div "Inplannen zonder bericht" at bounding box center [226, 389] width 79 height 8
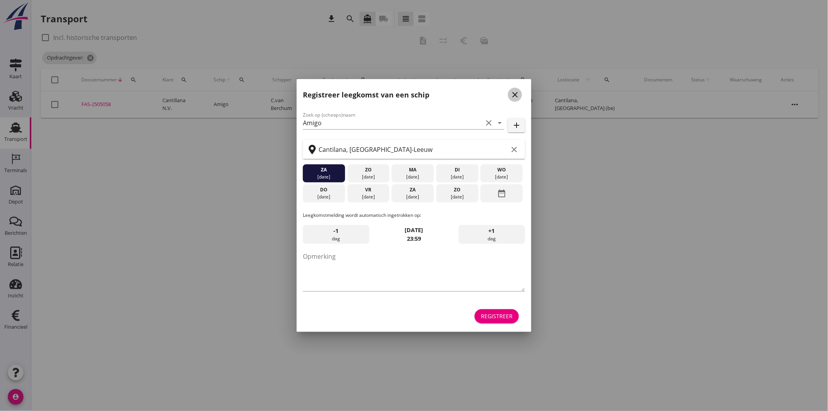
click at [519, 94] on icon "close" at bounding box center [514, 94] width 9 height 9
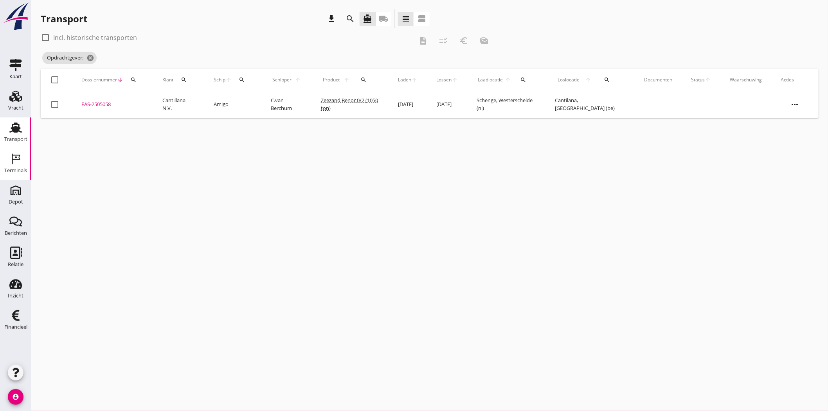
drag, startPoint x: 15, startPoint y: 167, endPoint x: 429, endPoint y: 145, distance: 415.2
click at [15, 167] on div "Terminals" at bounding box center [15, 170] width 23 height 11
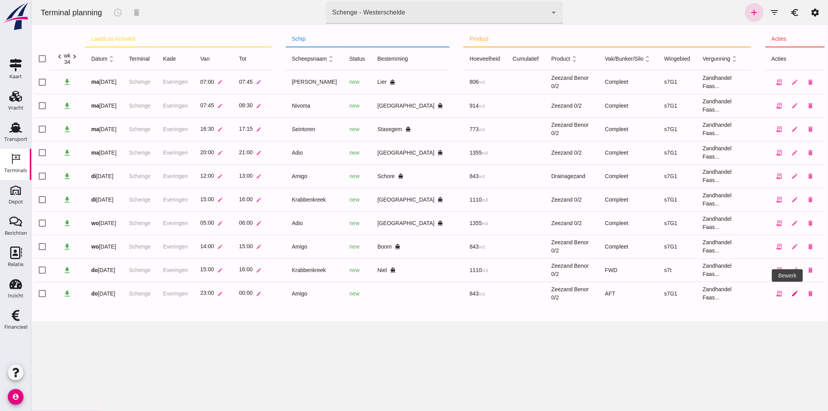
click at [791, 294] on icon "edit" at bounding box center [794, 293] width 7 height 7
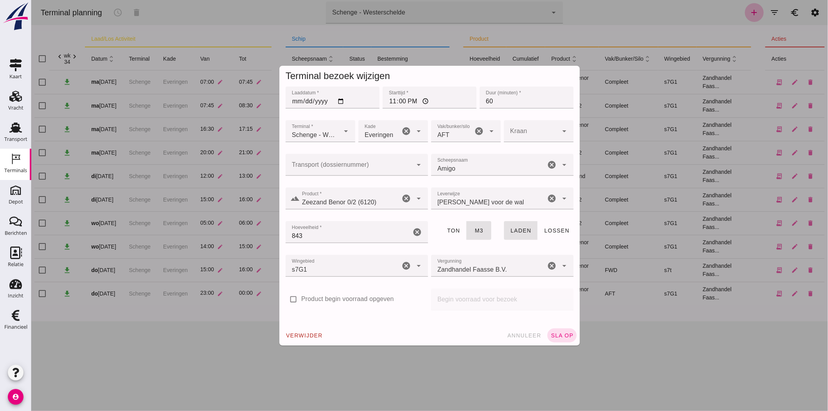
click div
click div "FAS-2505058"
type input "FAS-2505058"
click span "sla op"
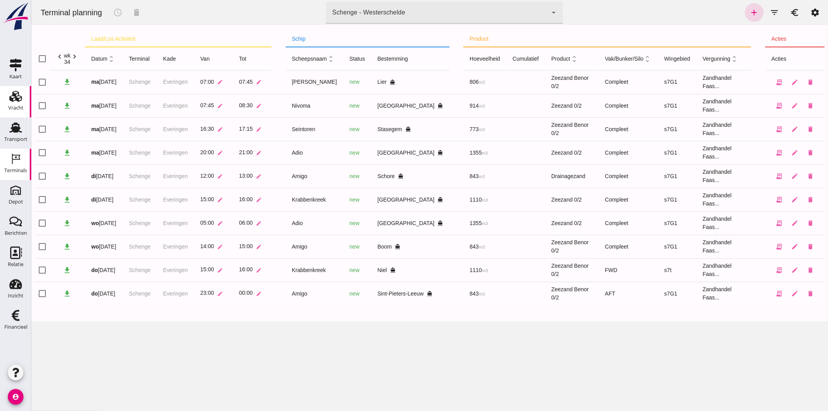
click at [10, 100] on use at bounding box center [15, 96] width 13 height 11
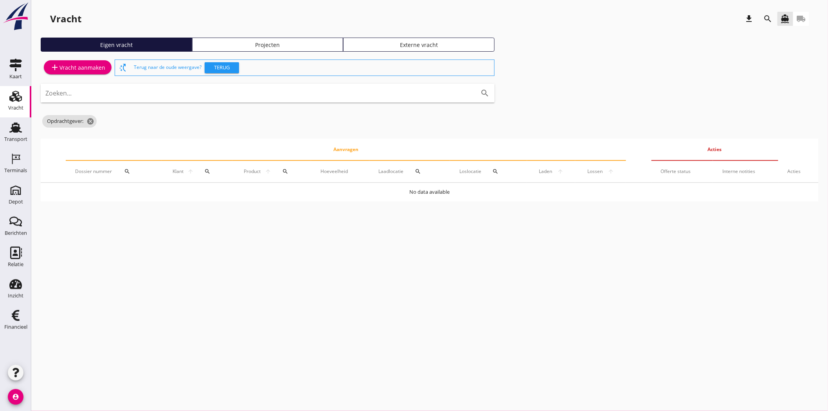
click at [251, 41] on div "Projecten" at bounding box center [268, 45] width 144 height 8
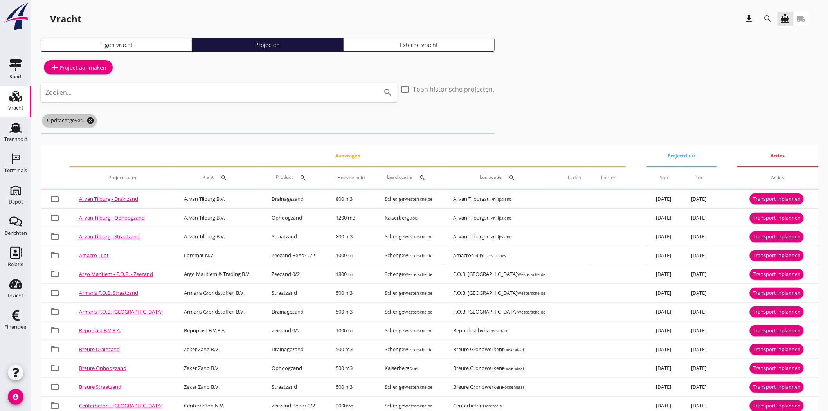
click at [90, 119] on icon "cancel" at bounding box center [90, 121] width 8 height 8
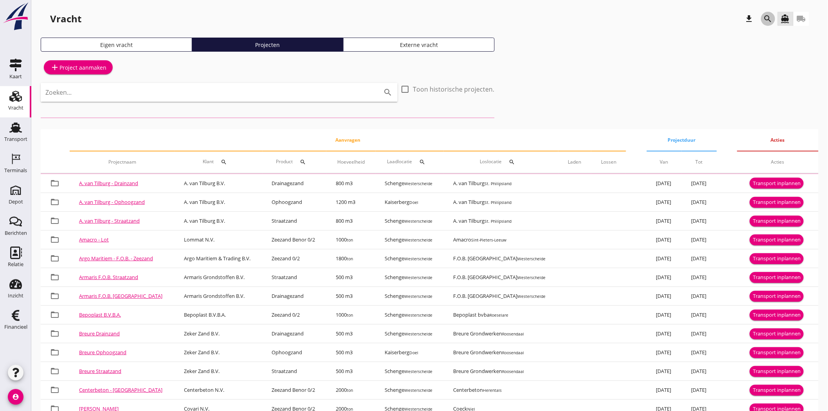
click at [770, 21] on icon "search" at bounding box center [767, 18] width 9 height 9
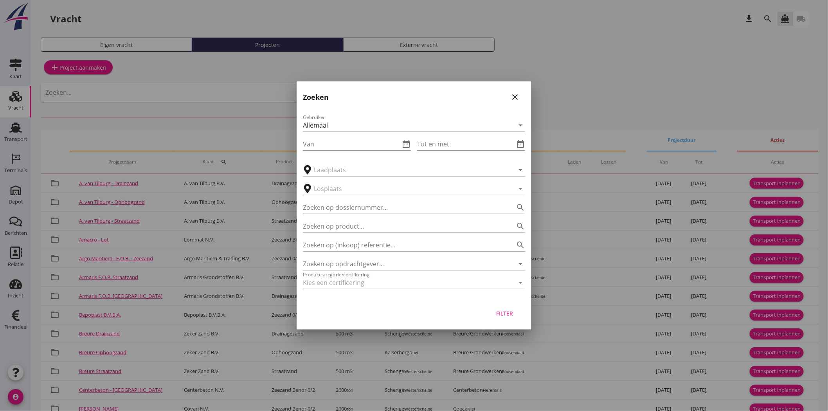
click at [366, 256] on div "Zoeken op opdrachtgever... arrow_drop_down" at bounding box center [414, 261] width 222 height 17
click at [366, 258] on input "Zoeken op opdrachtgever..." at bounding box center [403, 263] width 200 height 13
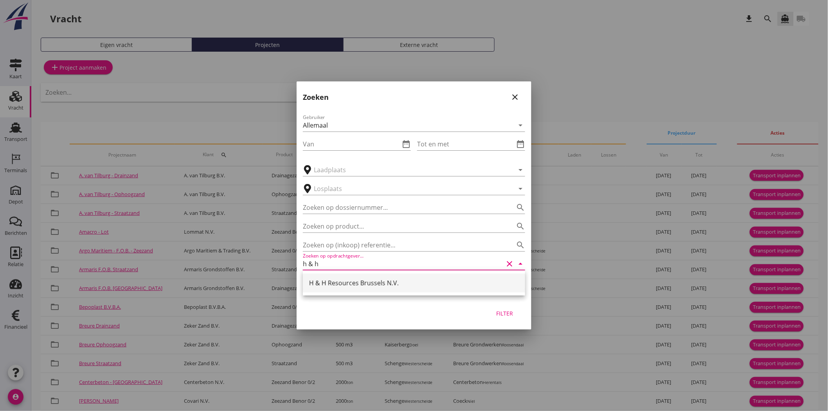
click at [374, 276] on div "H & H Resources Brussels N.V." at bounding box center [414, 282] width 210 height 19
type input "H & H Resources Brussels N.V."
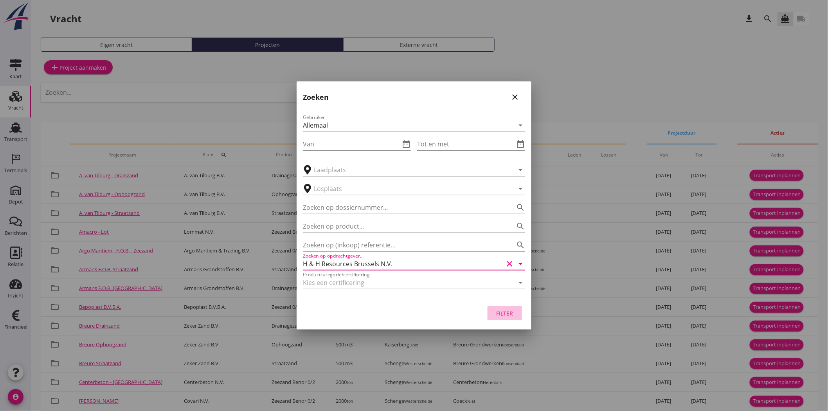
click at [506, 311] on div "Filter" at bounding box center [505, 313] width 22 height 8
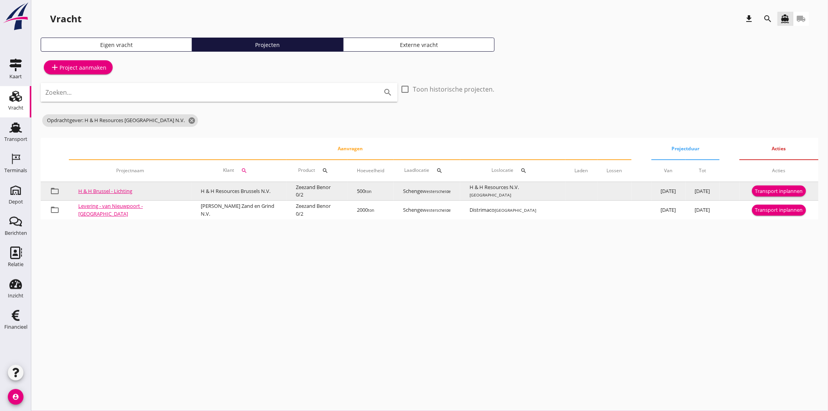
click at [776, 191] on div "Transport inplannen" at bounding box center [779, 191] width 48 height 8
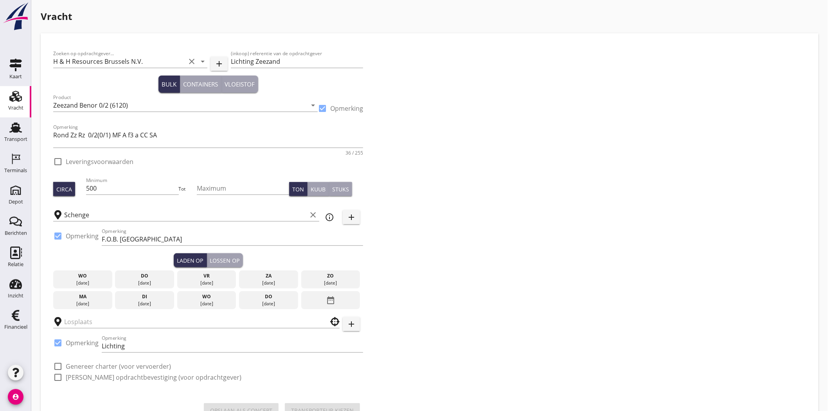
checkbox input "true"
type input "H & H Resources N.V."
checkbox input "true"
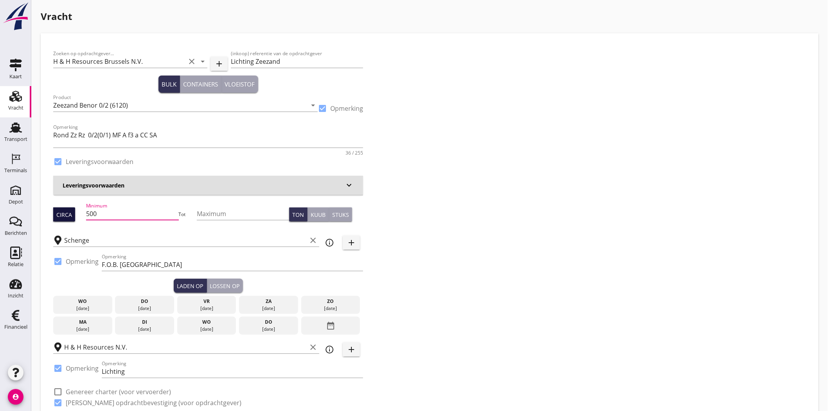
drag, startPoint x: 117, startPoint y: 216, endPoint x: 70, endPoint y: 216, distance: 46.9
click at [70, 216] on div "Circa Minimum 500 Tot Maximum Ton Kuub Stuks" at bounding box center [208, 214] width 310 height 27
type input "350"
click at [574, 240] on div "Zoeken op opdrachtgever... H & H Resources Brussels N.V. clear arrow_drop_down …" at bounding box center [429, 231] width 759 height 371
click at [133, 303] on div "do" at bounding box center [144, 301] width 55 height 7
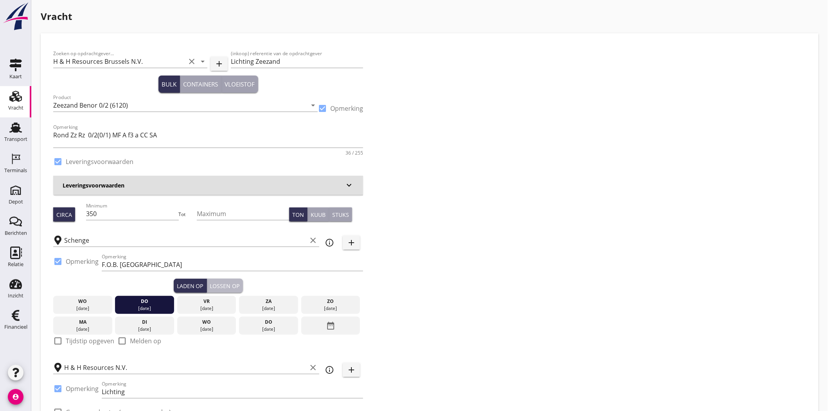
click at [222, 283] on div "Lossen op" at bounding box center [225, 286] width 30 height 8
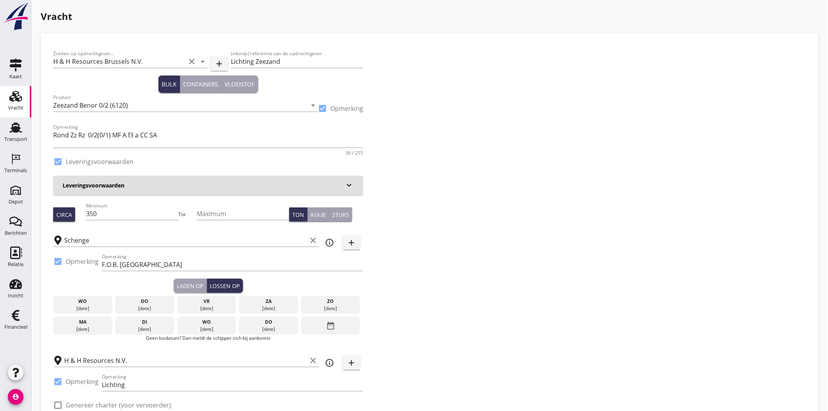
click at [218, 305] on div "[DATE]" at bounding box center [206, 308] width 55 height 7
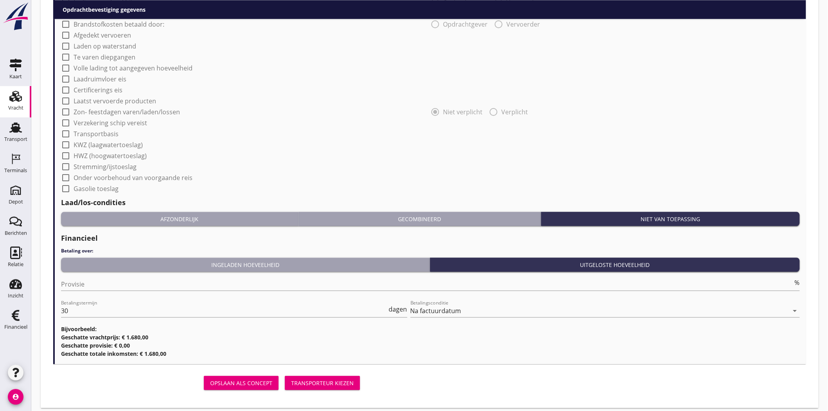
scroll to position [679, 0]
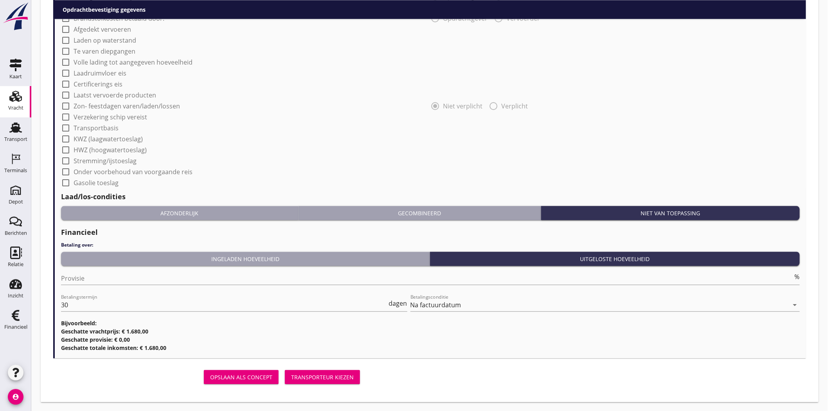
click at [327, 374] on div "Transporteur kiezen" at bounding box center [322, 377] width 63 height 8
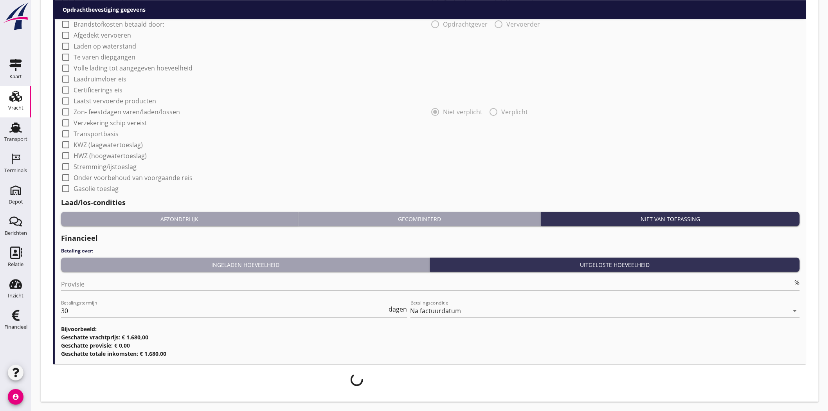
scroll to position [673, 0]
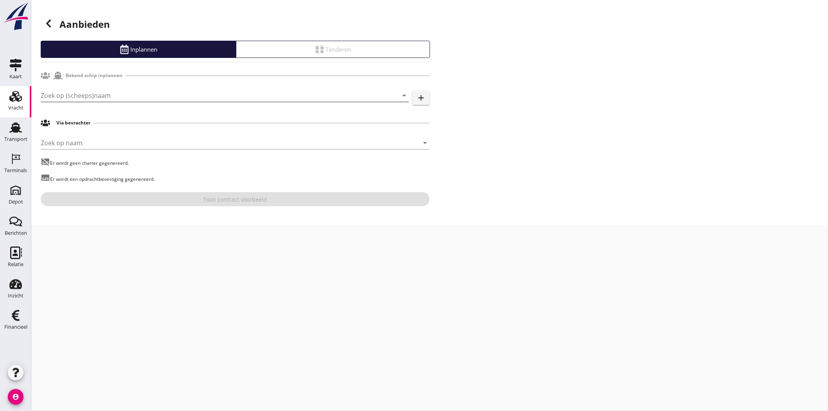
click at [92, 96] on input "Zoek op (scheeps)naam" at bounding box center [214, 95] width 346 height 13
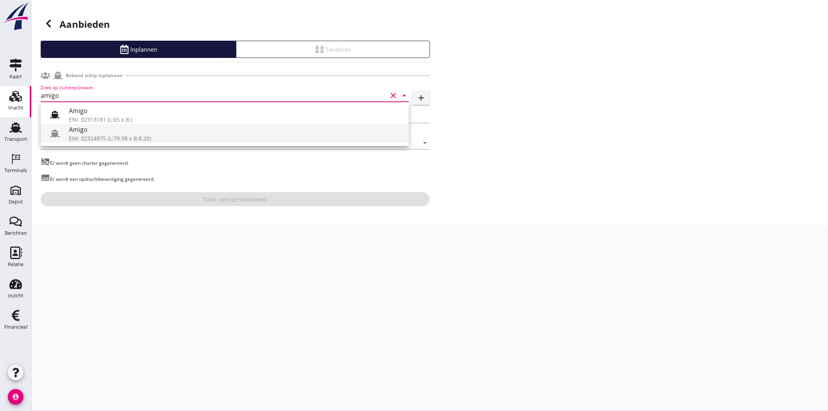
click at [96, 126] on div "Amigo" at bounding box center [236, 129] width 334 height 9
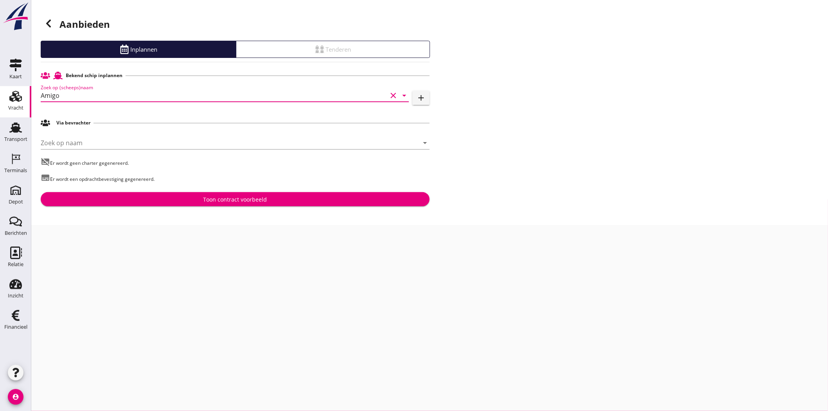
type input "Amigo"
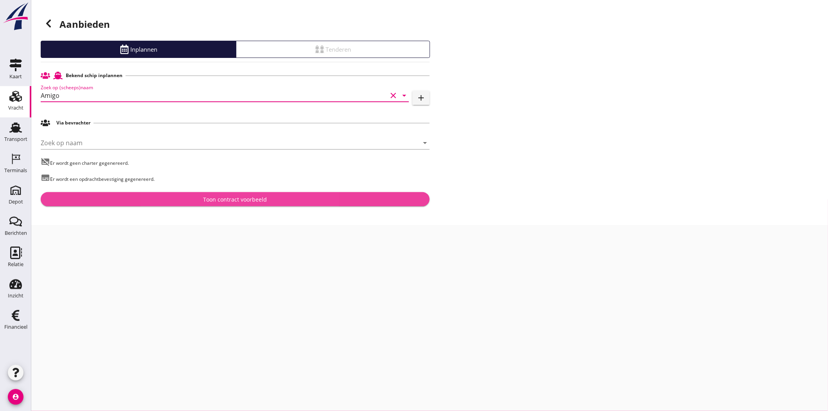
click at [279, 198] on div "Toon contract voorbeeld" at bounding box center [235, 199] width 376 height 8
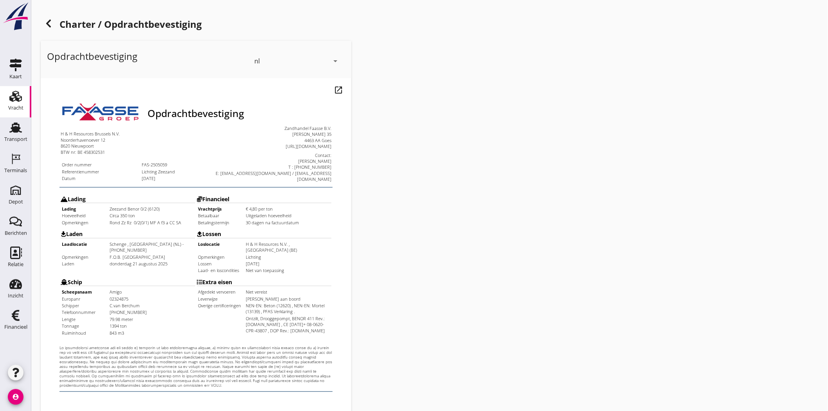
scroll to position [168, 0]
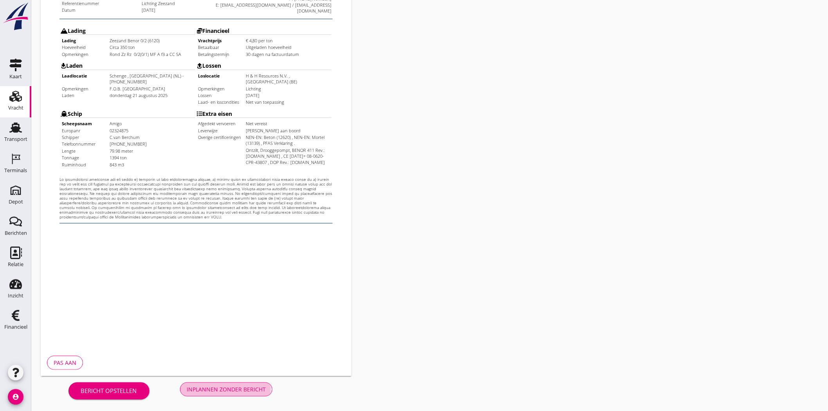
click at [240, 389] on div "Inplannen zonder bericht" at bounding box center [226, 389] width 79 height 8
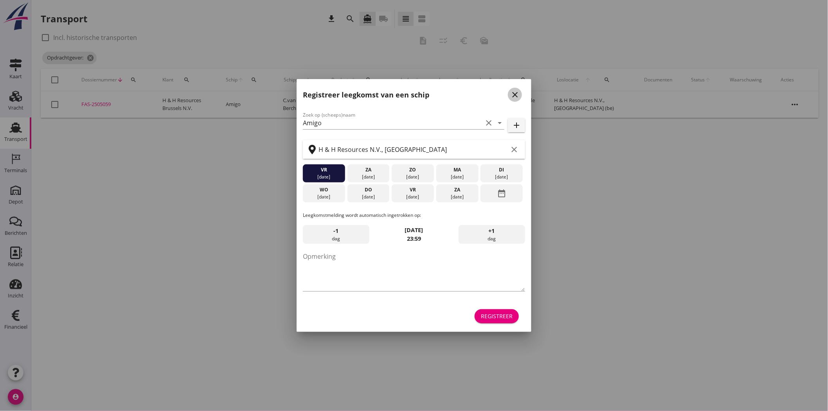
click at [515, 92] on icon "close" at bounding box center [514, 94] width 9 height 9
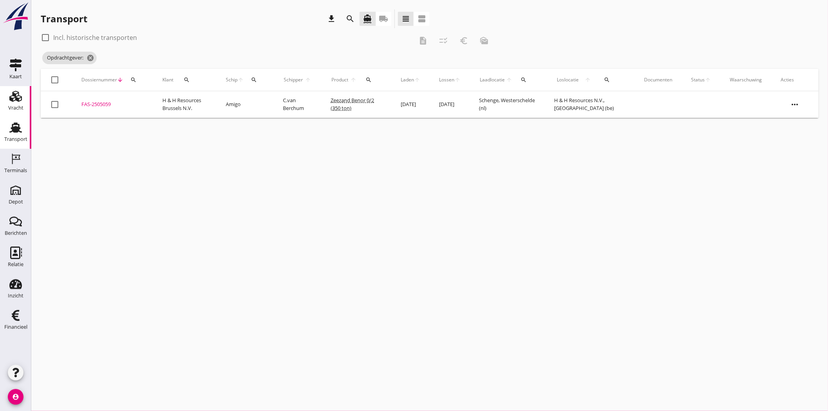
click at [11, 99] on use at bounding box center [15, 96] width 13 height 11
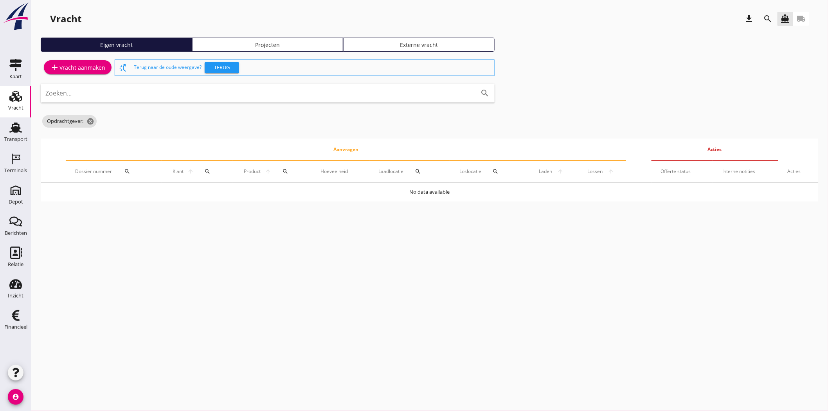
drag, startPoint x: 268, startPoint y: 45, endPoint x: 530, endPoint y: 36, distance: 261.8
click at [269, 45] on div "Projecten" at bounding box center [268, 45] width 144 height 8
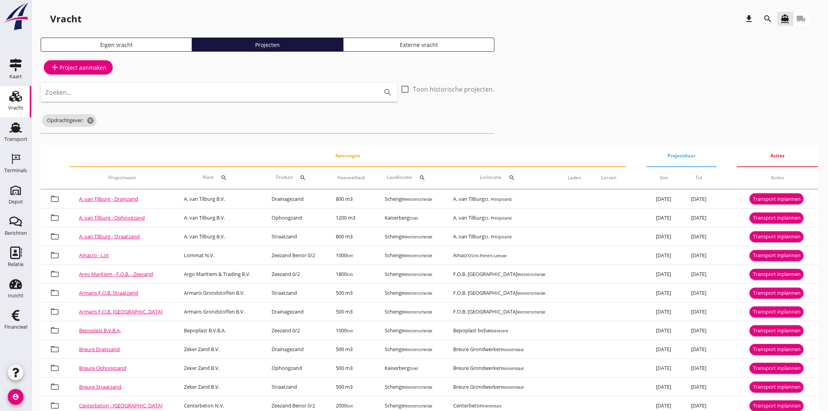
click at [768, 16] on icon "search" at bounding box center [767, 18] width 9 height 9
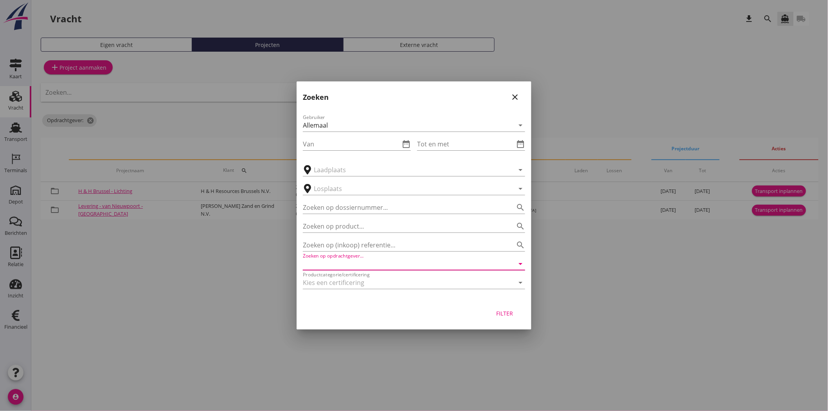
click at [354, 261] on input "Zoeken op opdrachtgever..." at bounding box center [403, 263] width 200 height 13
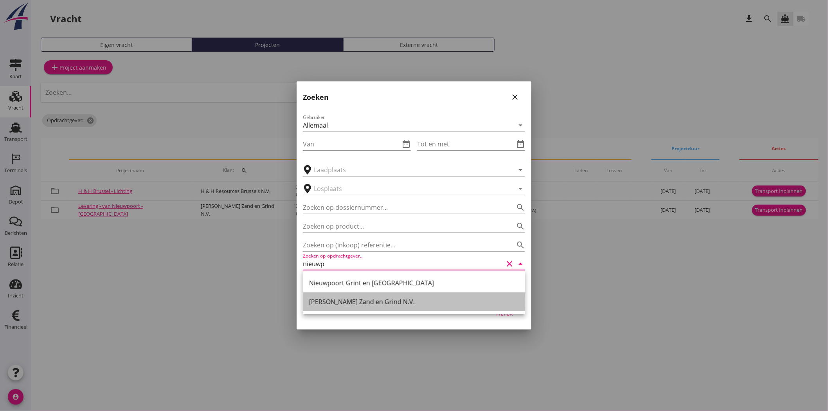
click at [349, 300] on div "[PERSON_NAME] Zand en Grind N.V." at bounding box center [414, 301] width 210 height 9
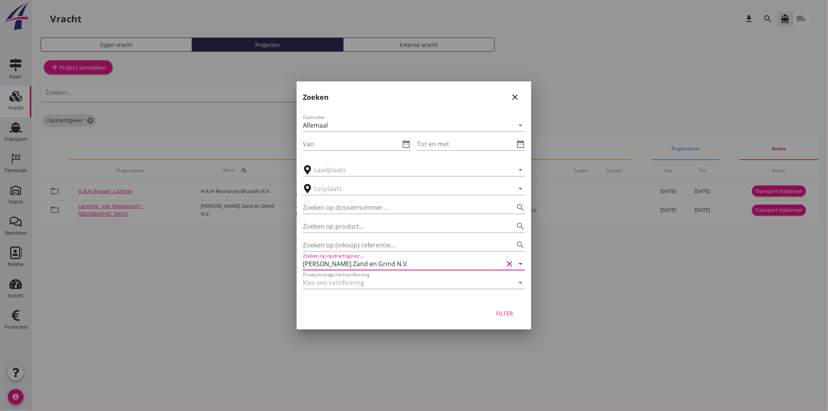
type input "[PERSON_NAME] Zand en Grind N.V."
drag, startPoint x: 506, startPoint y: 315, endPoint x: 502, endPoint y: 314, distance: 3.9
click at [506, 315] on div "Filter" at bounding box center [505, 313] width 22 height 8
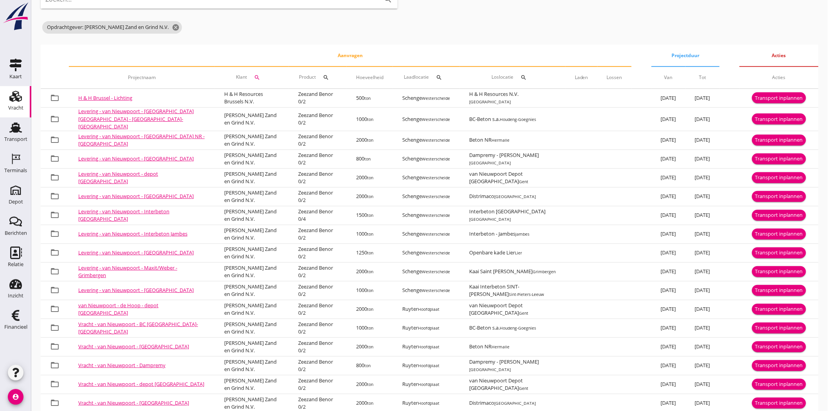
scroll to position [199, 0]
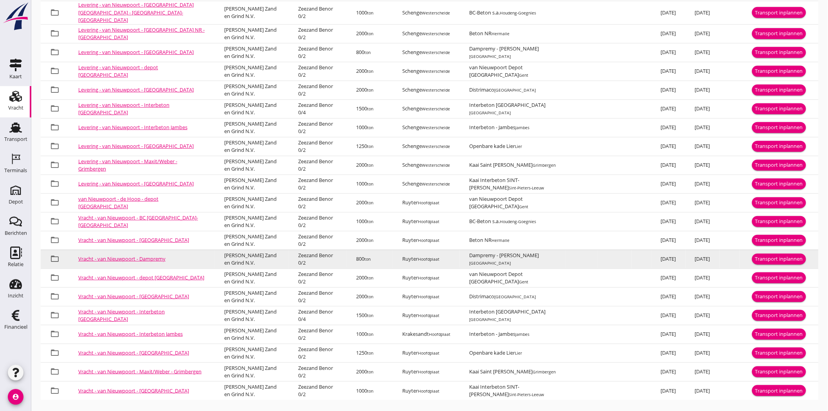
click at [786, 257] on div "Transport inplannen" at bounding box center [779, 259] width 48 height 8
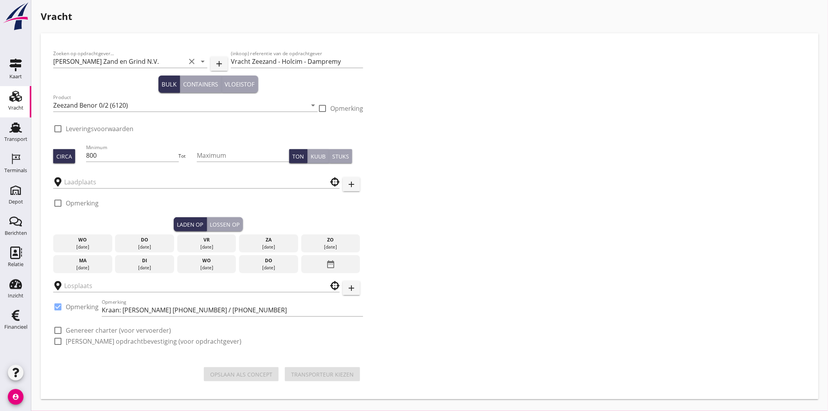
type input "Ruyter"
type input "Dampremy - [PERSON_NAME]"
checkbox input "true"
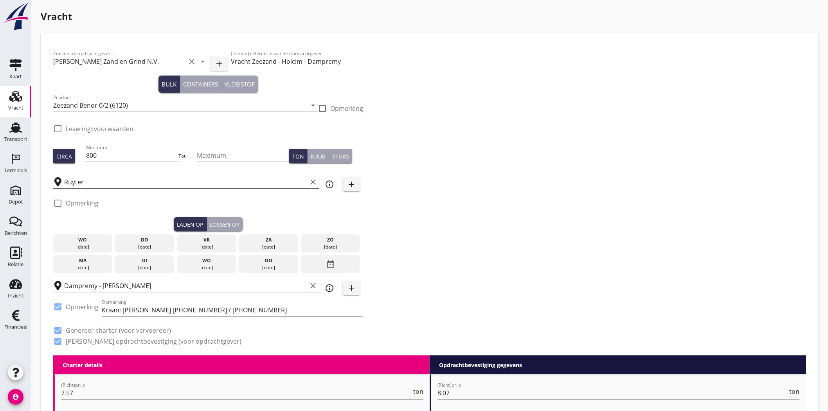
click at [68, 184] on input "Ruyter" at bounding box center [185, 182] width 242 height 13
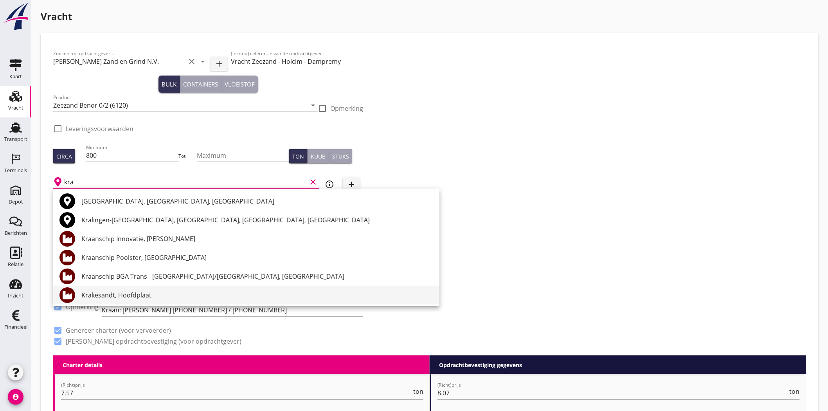
click at [202, 299] on div "Krakesandt, Hoofdplaat" at bounding box center [257, 294] width 352 height 9
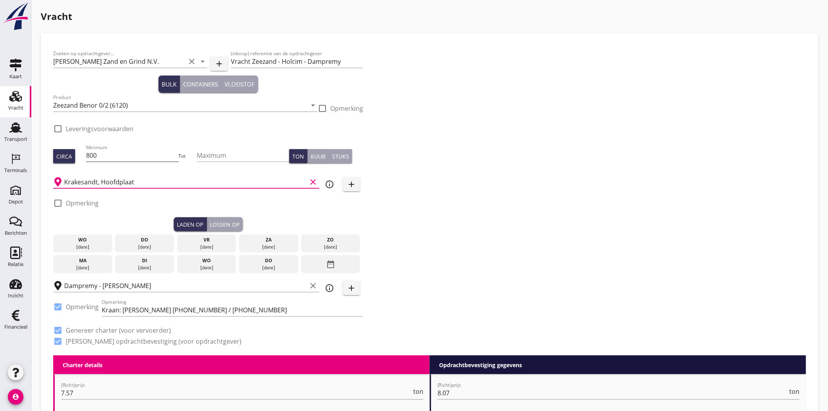
type input "Krakesandt, Hoofdplaat"
drag, startPoint x: 96, startPoint y: 153, endPoint x: 24, endPoint y: 150, distance: 71.6
type input "900"
click at [148, 247] on div "[DATE]" at bounding box center [144, 246] width 55 height 7
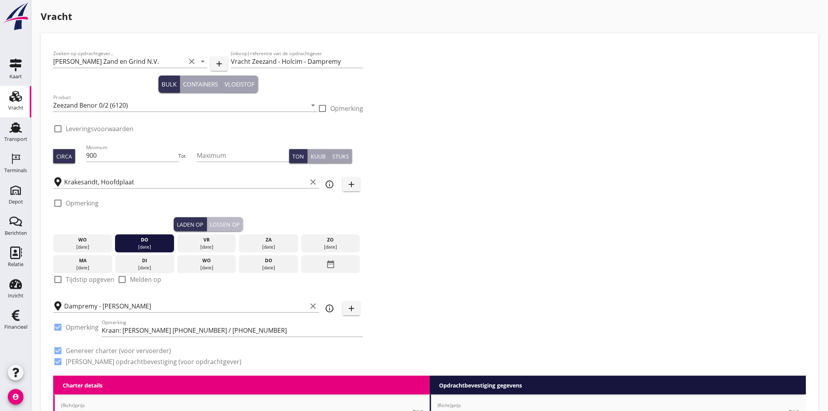
click at [235, 221] on div "Lossen op" at bounding box center [225, 224] width 30 height 8
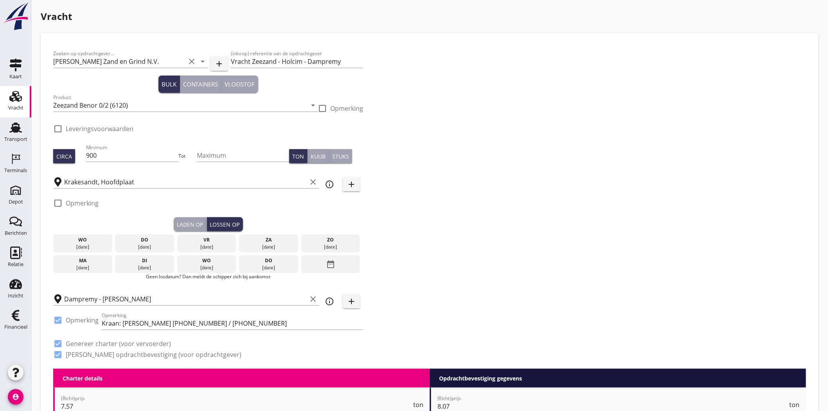
click at [79, 266] on div "[DATE]" at bounding box center [82, 267] width 55 height 7
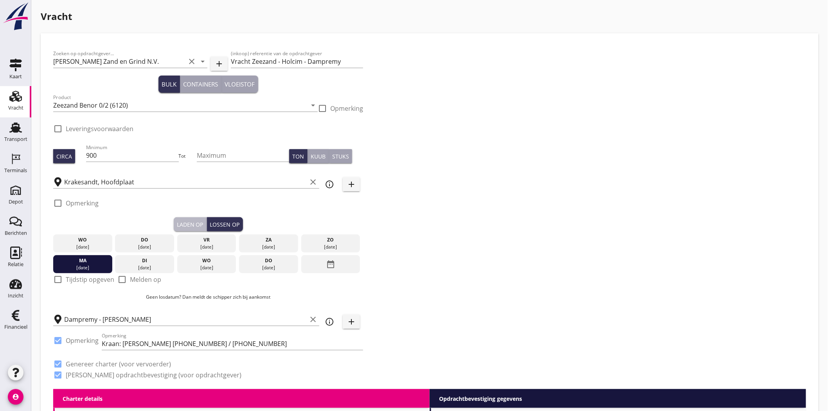
click at [181, 224] on div "Laden op" at bounding box center [190, 224] width 27 height 8
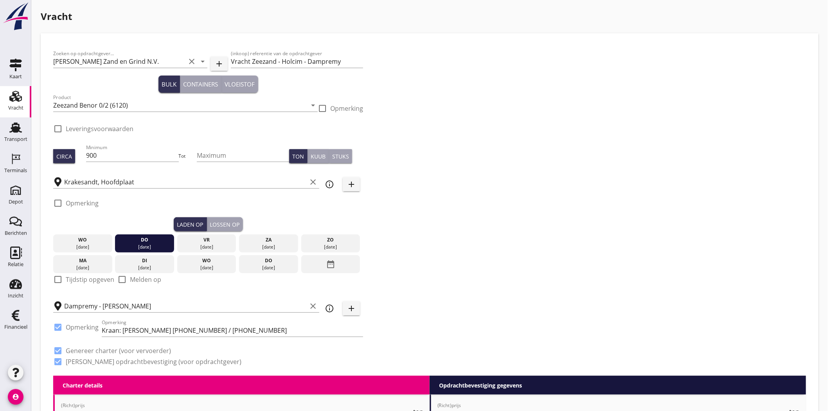
click at [507, 215] on div "Zoeken op opdrachtgever... Van Nieuwpoort Zand en Grind N.V. clear arrow_drop_d…" at bounding box center [429, 211] width 759 height 330
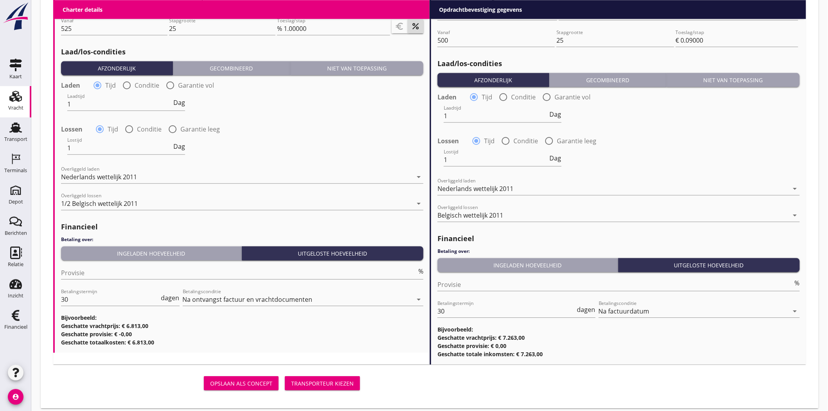
scroll to position [815, 0]
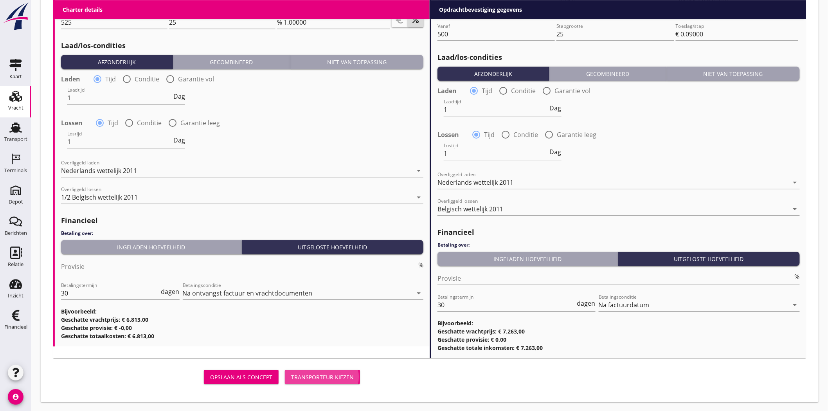
click at [321, 376] on div "Transporteur kiezen" at bounding box center [322, 377] width 63 height 8
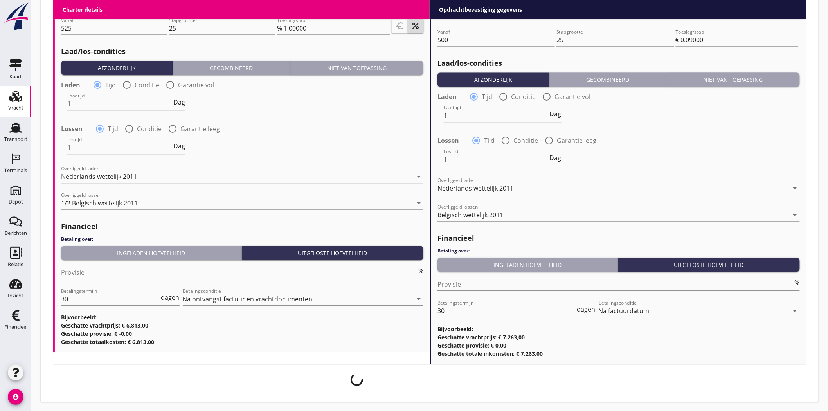
scroll to position [808, 0]
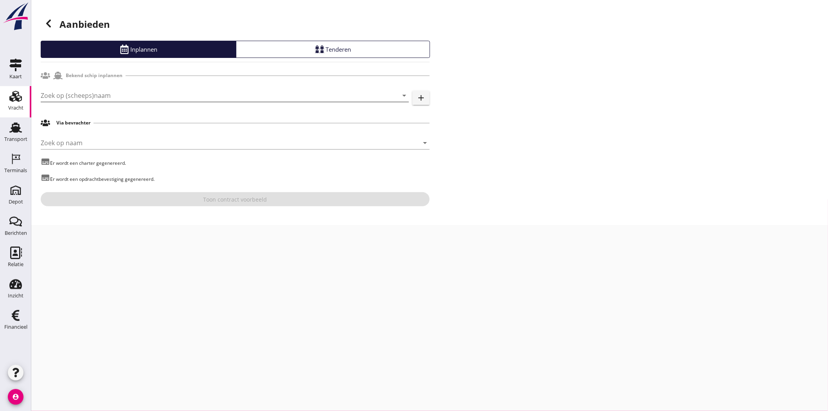
click at [284, 93] on input "Zoek op (scheeps)naam" at bounding box center [214, 95] width 346 height 13
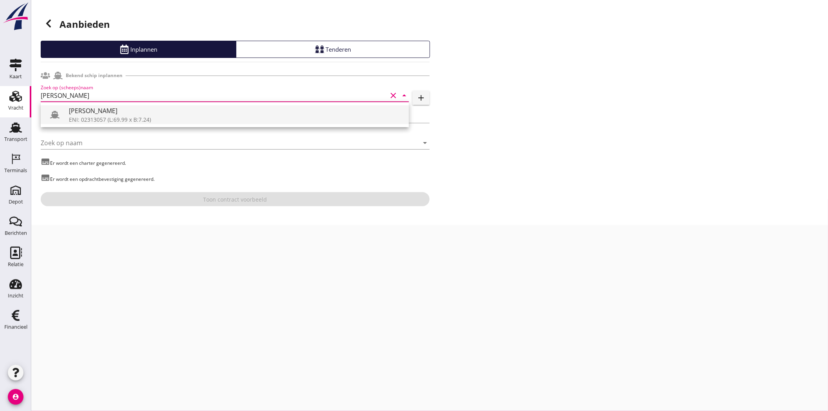
click at [192, 123] on div "ENI: 02313057 (L:69.99 x B:7.24)" at bounding box center [236, 119] width 334 height 8
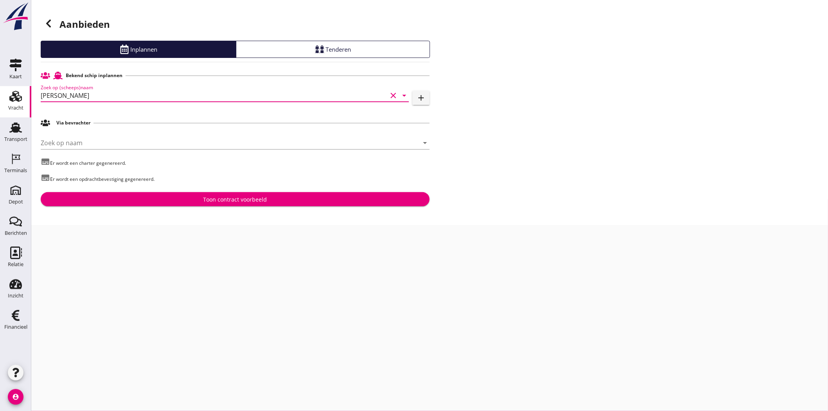
type input "[PERSON_NAME]"
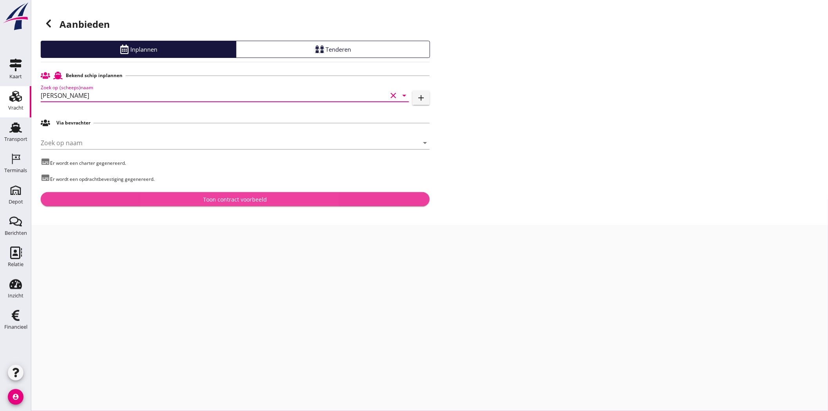
click at [266, 197] on div "Toon contract voorbeeld" at bounding box center [235, 199] width 64 height 8
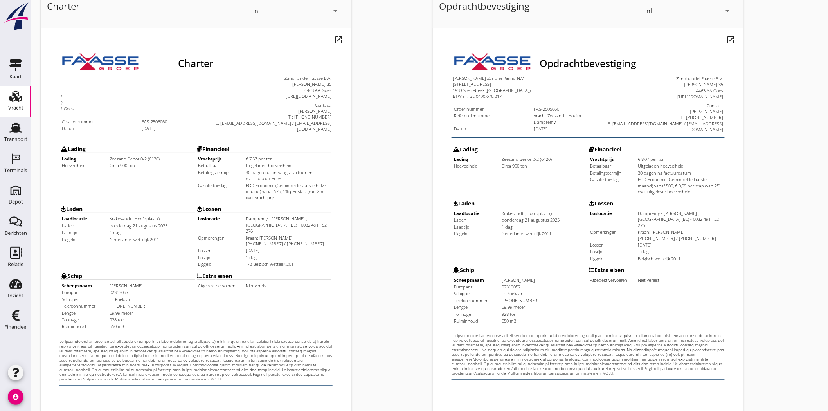
scroll to position [168, 0]
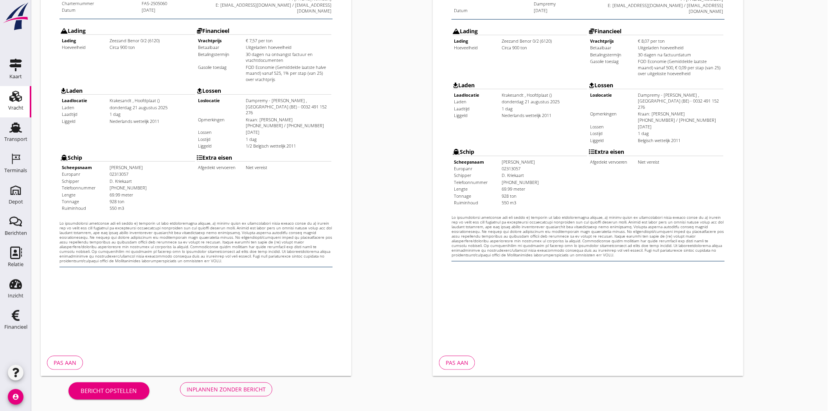
click at [222, 392] on div "Inplannen zonder bericht" at bounding box center [226, 389] width 79 height 8
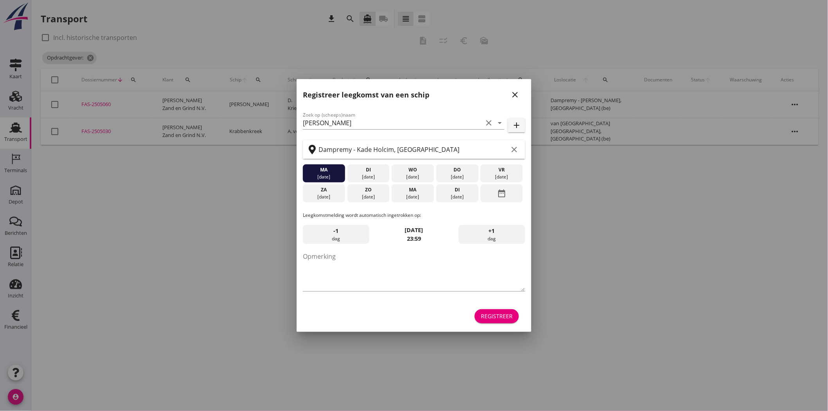
click at [514, 88] on button "close" at bounding box center [515, 95] width 14 height 14
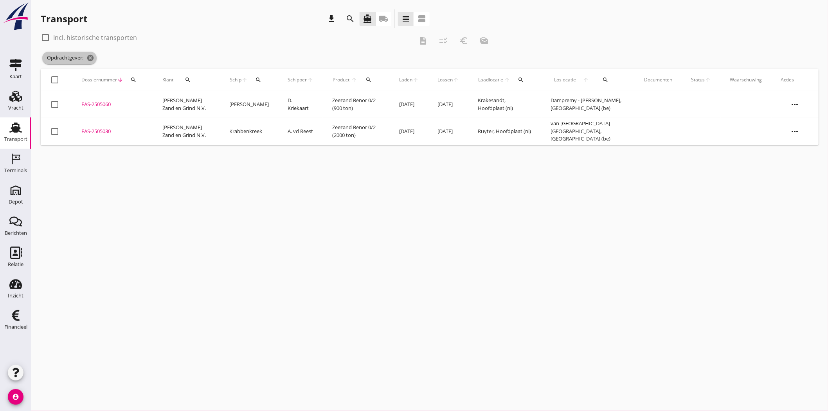
click at [92, 59] on icon "cancel" at bounding box center [90, 58] width 8 height 8
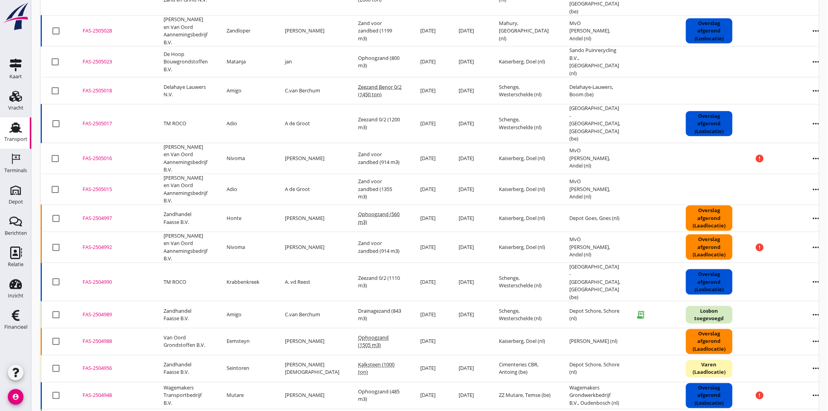
scroll to position [435, 0]
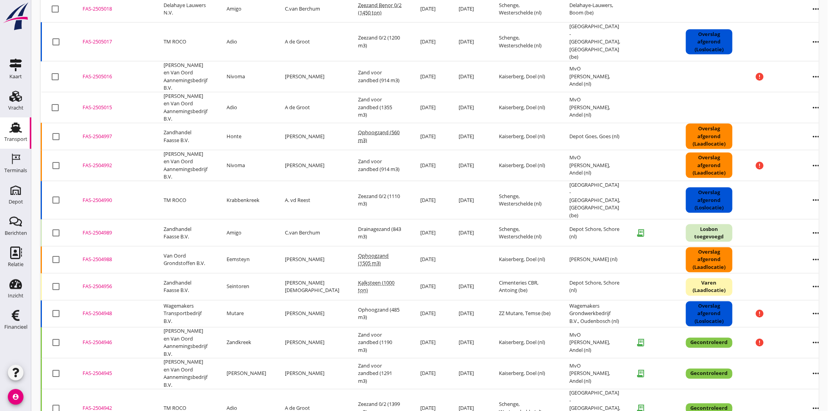
click at [108, 310] on div "FAS-2504948" at bounding box center [114, 314] width 62 height 8
